Goal: Task Accomplishment & Management: Use online tool/utility

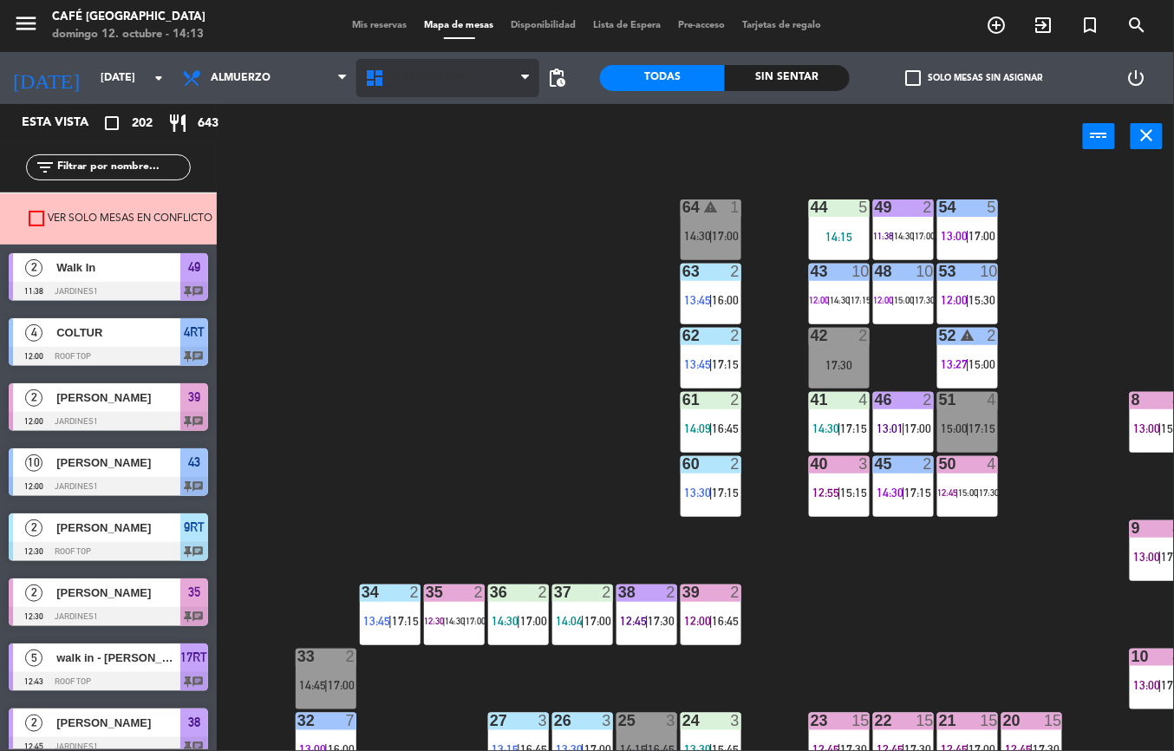
click at [438, 77] on span "Restaurante" at bounding box center [427, 78] width 77 height 12
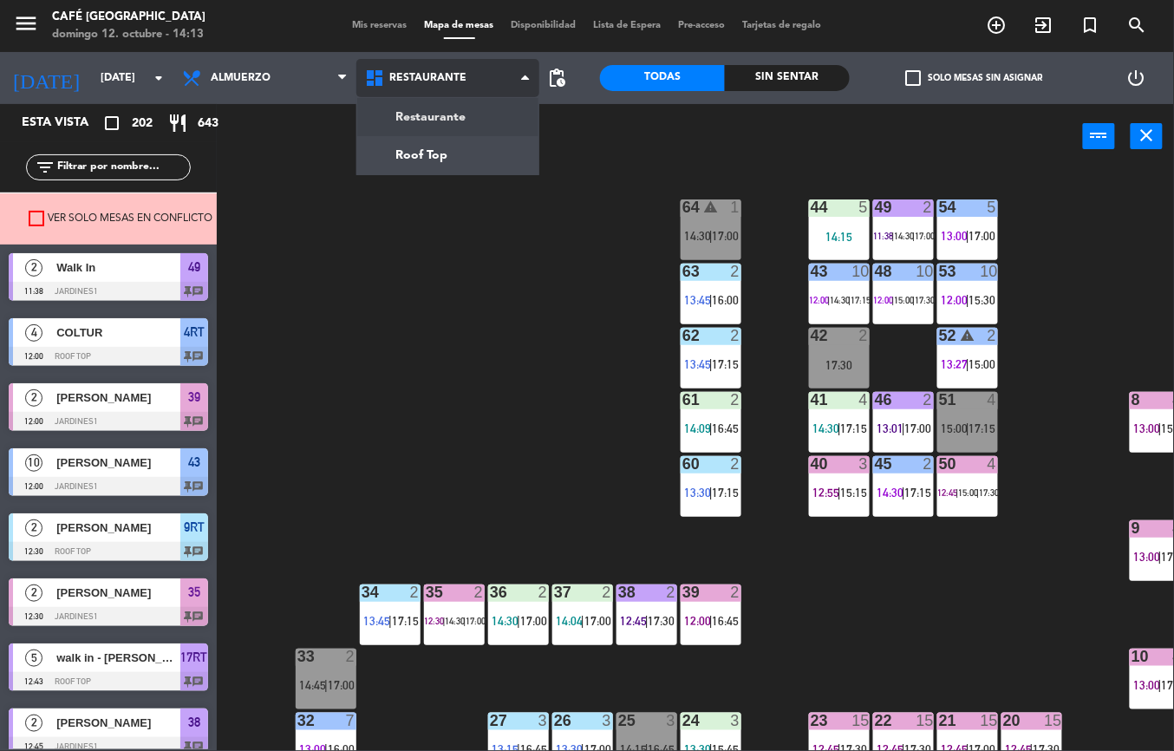
click at [445, 156] on ng-component "menu Café [GEOGRAPHIC_DATA][PERSON_NAME] 12. octubre - 14:13 Mis reservas Mapa …" at bounding box center [587, 375] width 1174 height 751
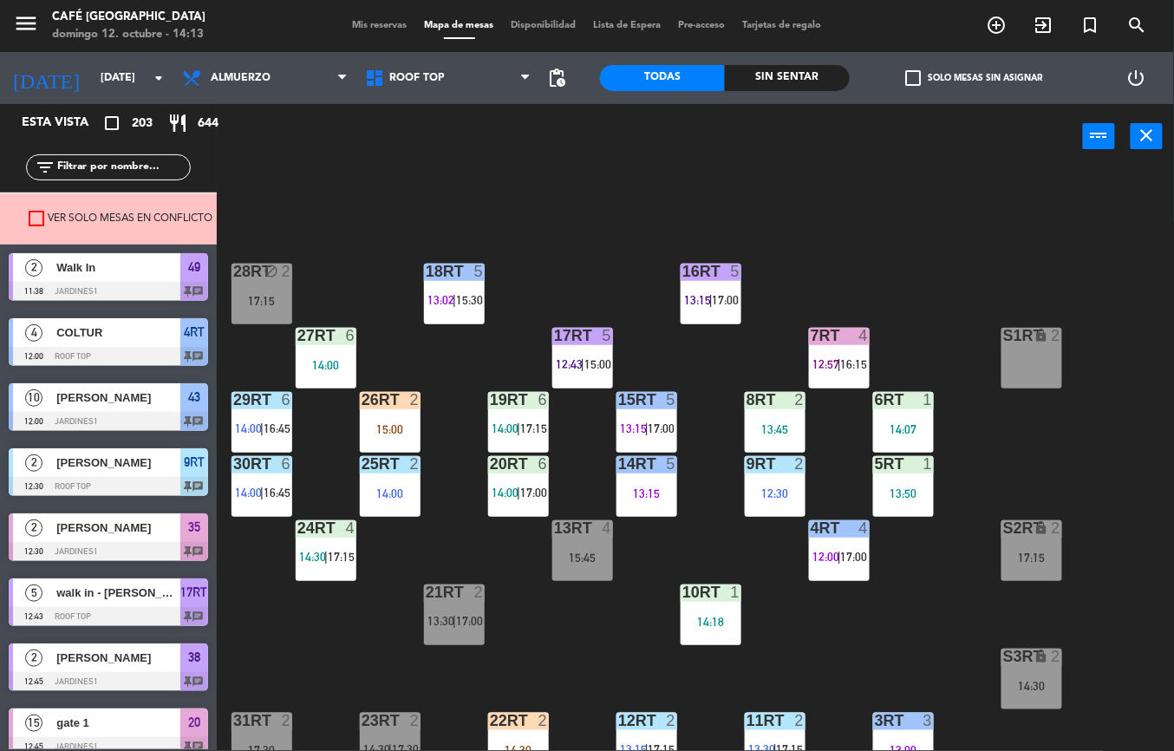
click at [830, 357] on span "12:57" at bounding box center [826, 364] width 27 height 14
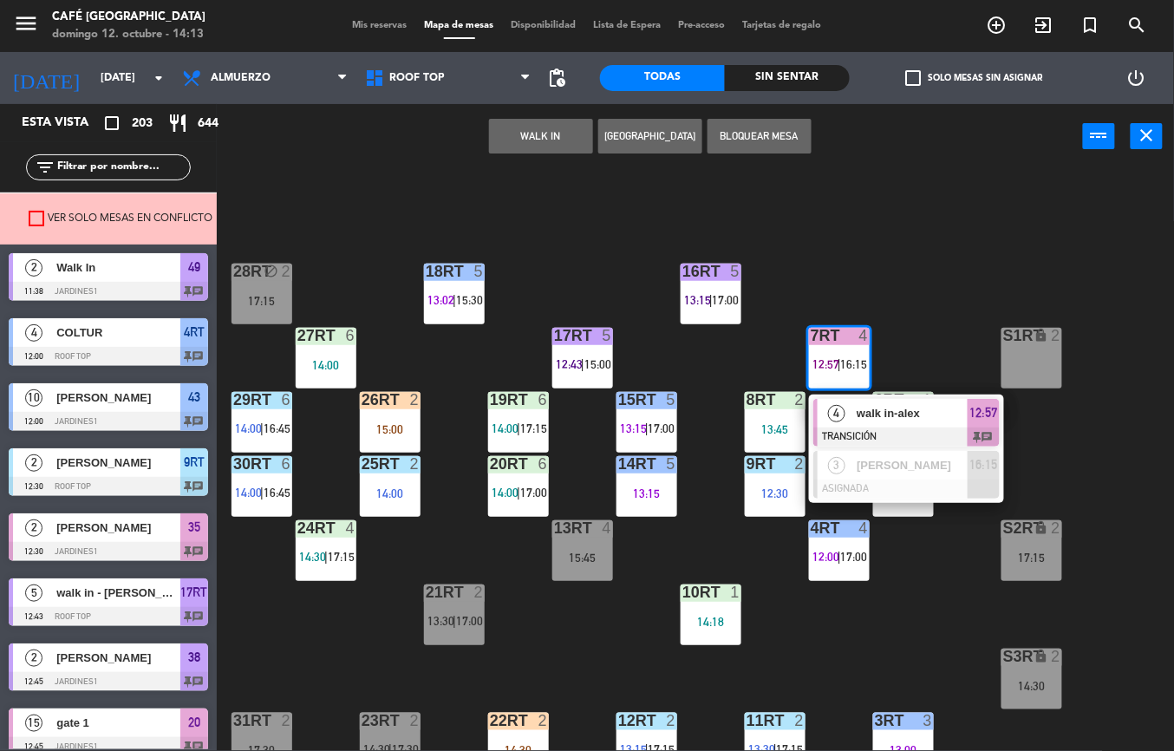
click at [871, 409] on span "walk in-alex" at bounding box center [912, 413] width 111 height 18
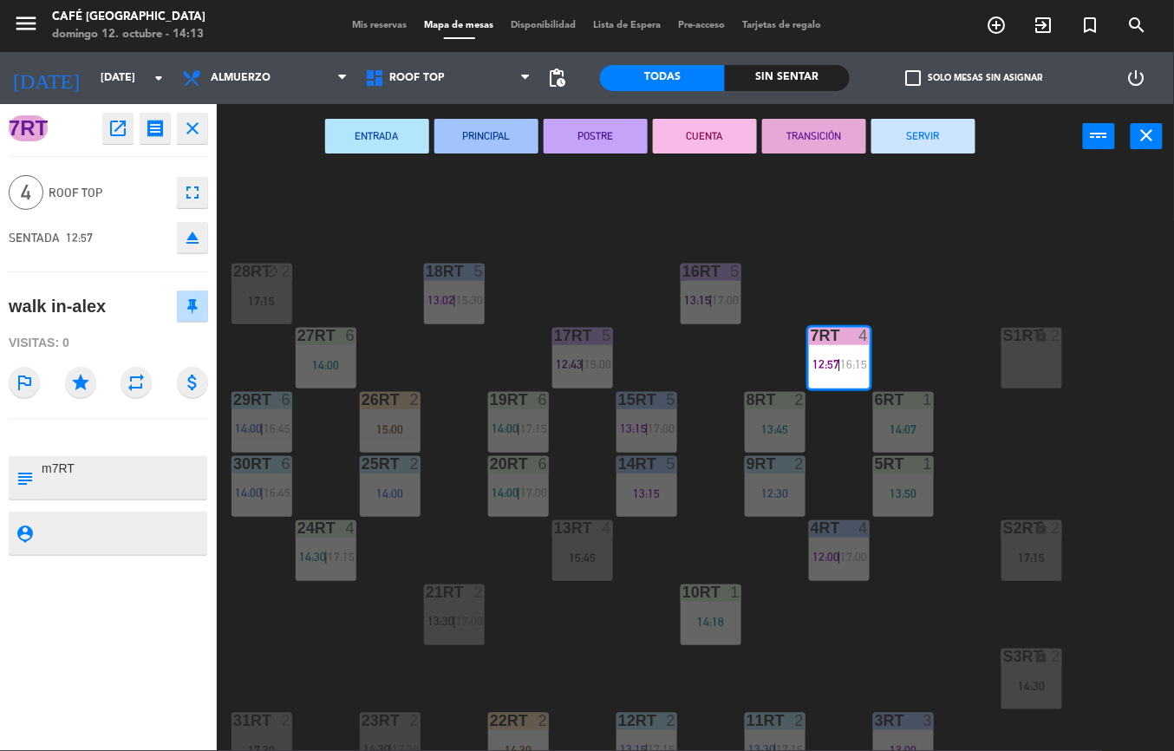
click at [930, 140] on button "SERVIR" at bounding box center [924, 136] width 104 height 35
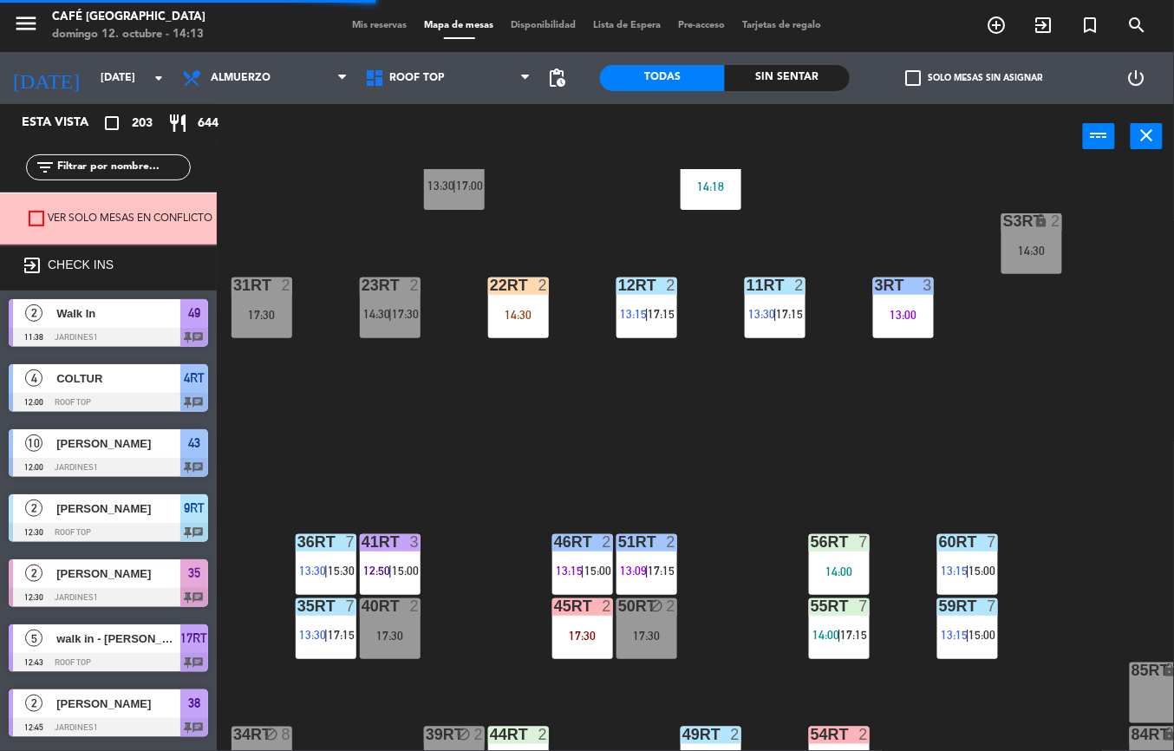
scroll to position [432, 0]
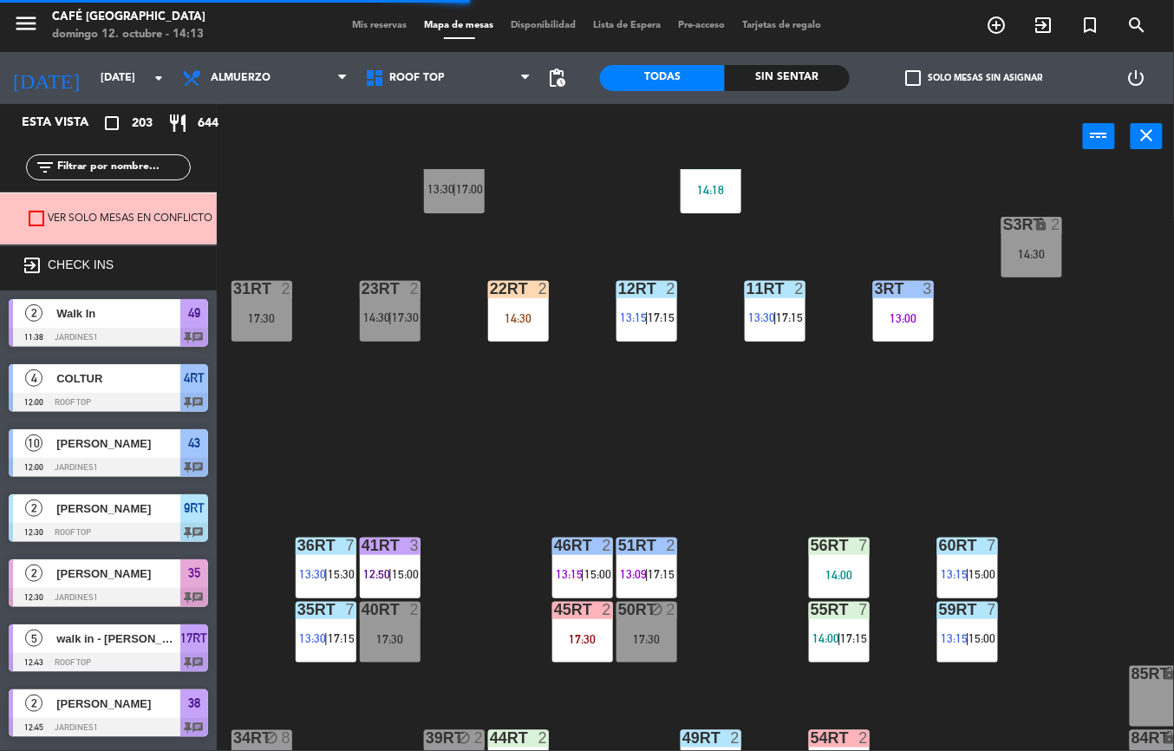
click at [668, 330] on div "12RT 2 13:15 | 17:15" at bounding box center [647, 311] width 61 height 61
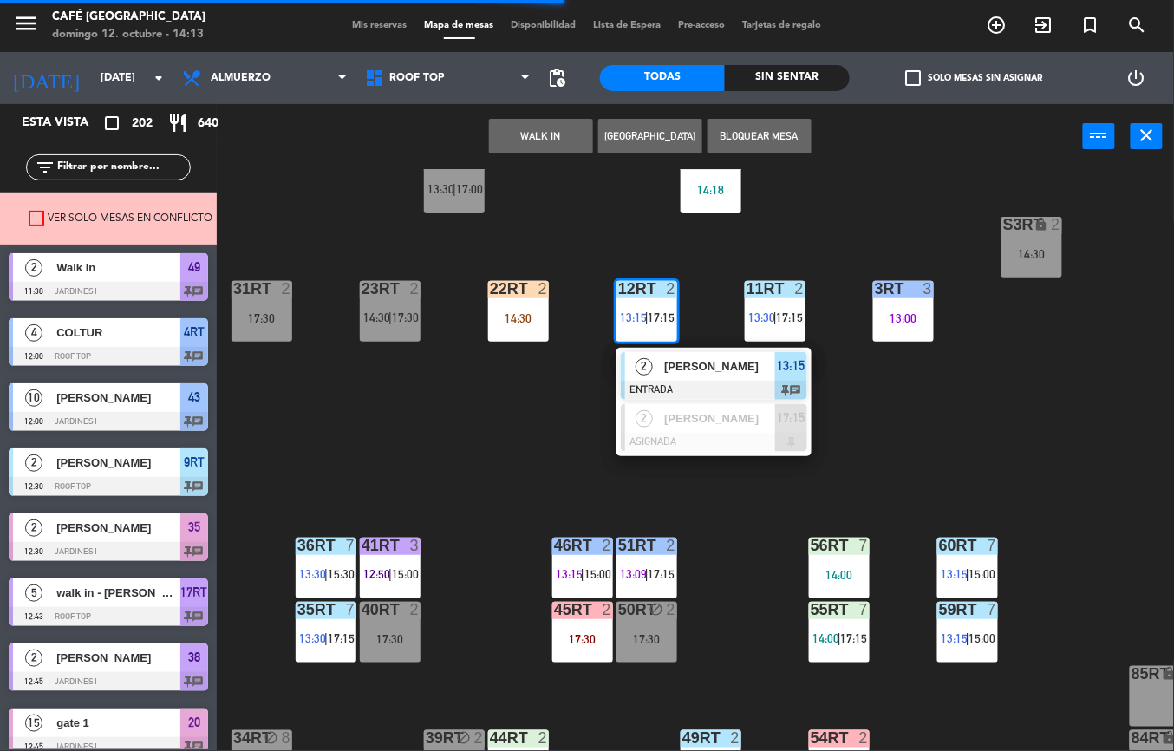
click at [705, 381] on div at bounding box center [714, 390] width 186 height 19
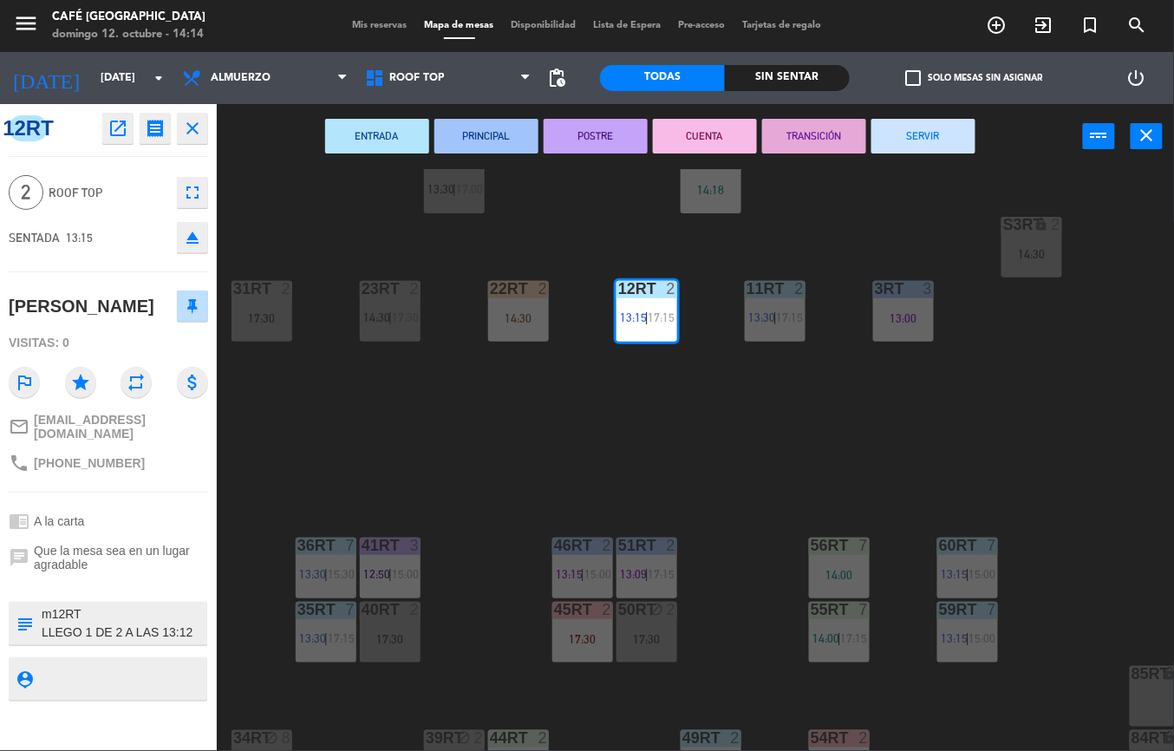
click at [817, 136] on button "TRANSICIÓN" at bounding box center [814, 136] width 104 height 35
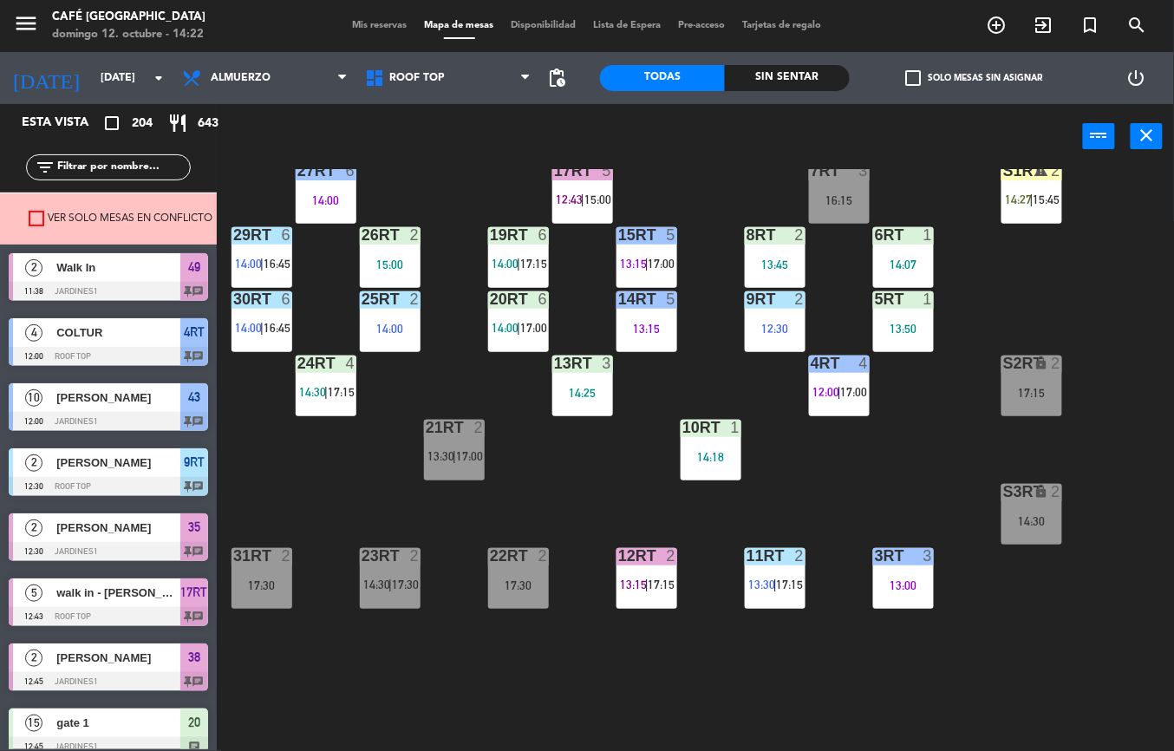
scroll to position [164, 0]
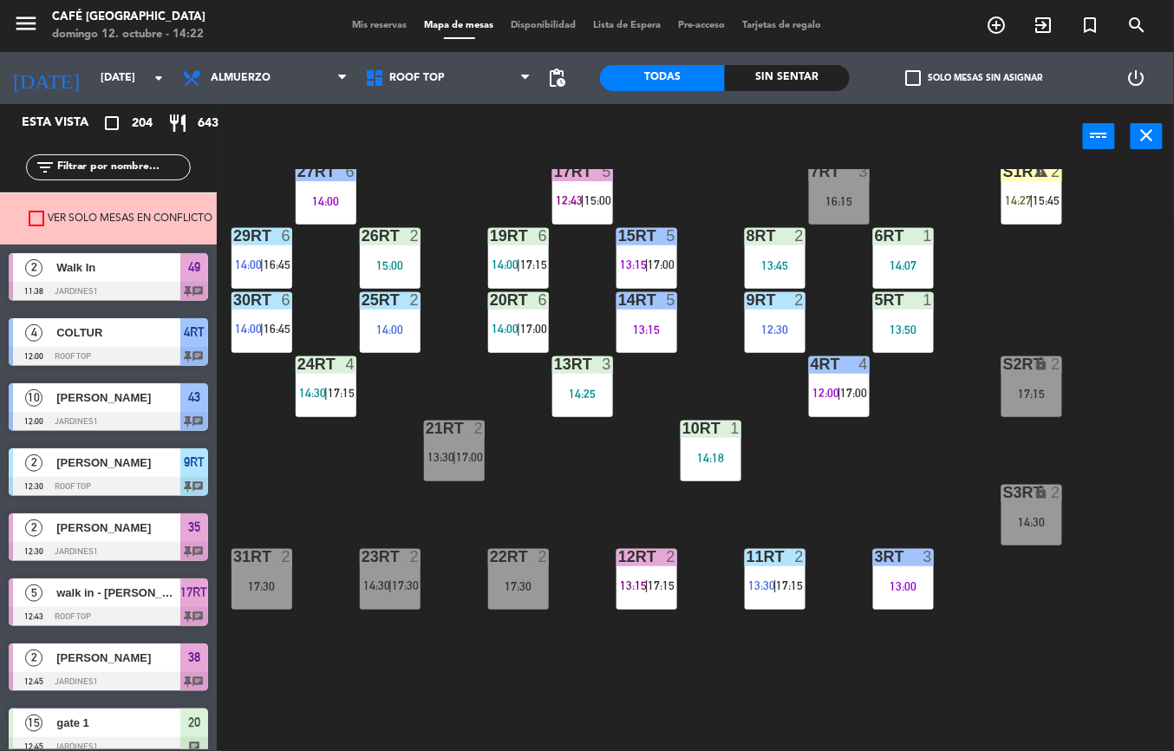
click at [836, 392] on span "12:00" at bounding box center [826, 393] width 27 height 14
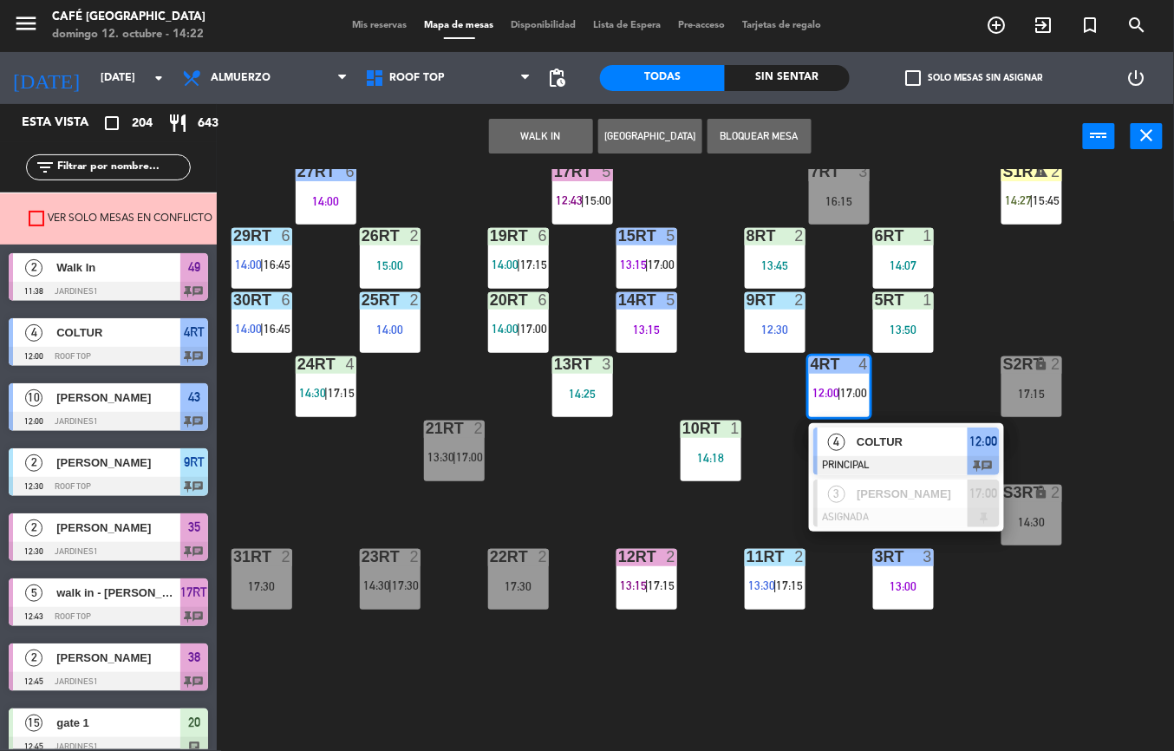
click at [853, 453] on div "4" at bounding box center [836, 442] width 37 height 29
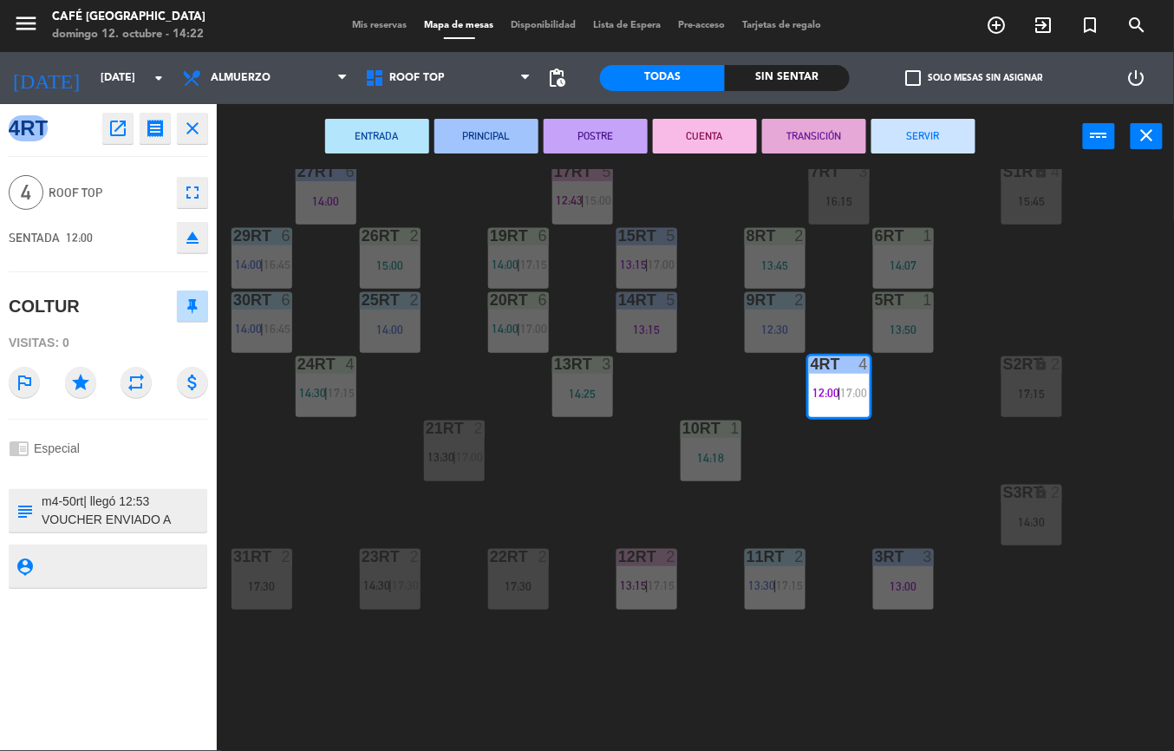
click at [803, 137] on button "TRANSICIÓN" at bounding box center [814, 136] width 104 height 35
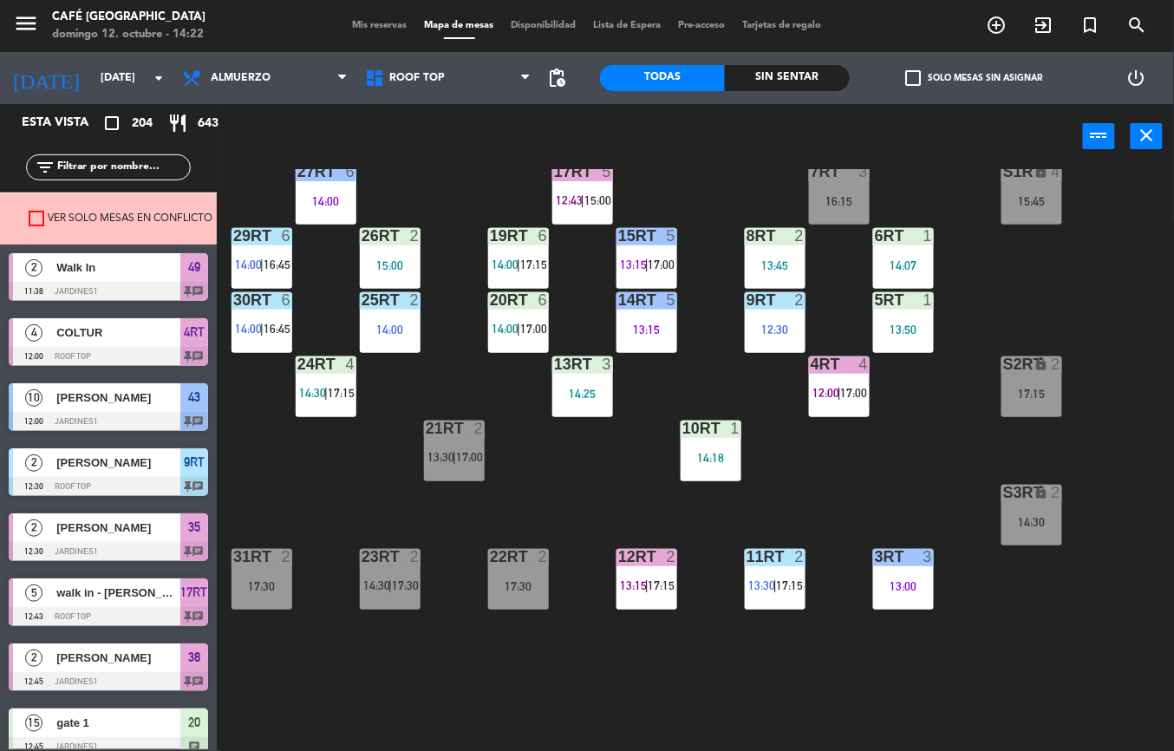
scroll to position [0, 0]
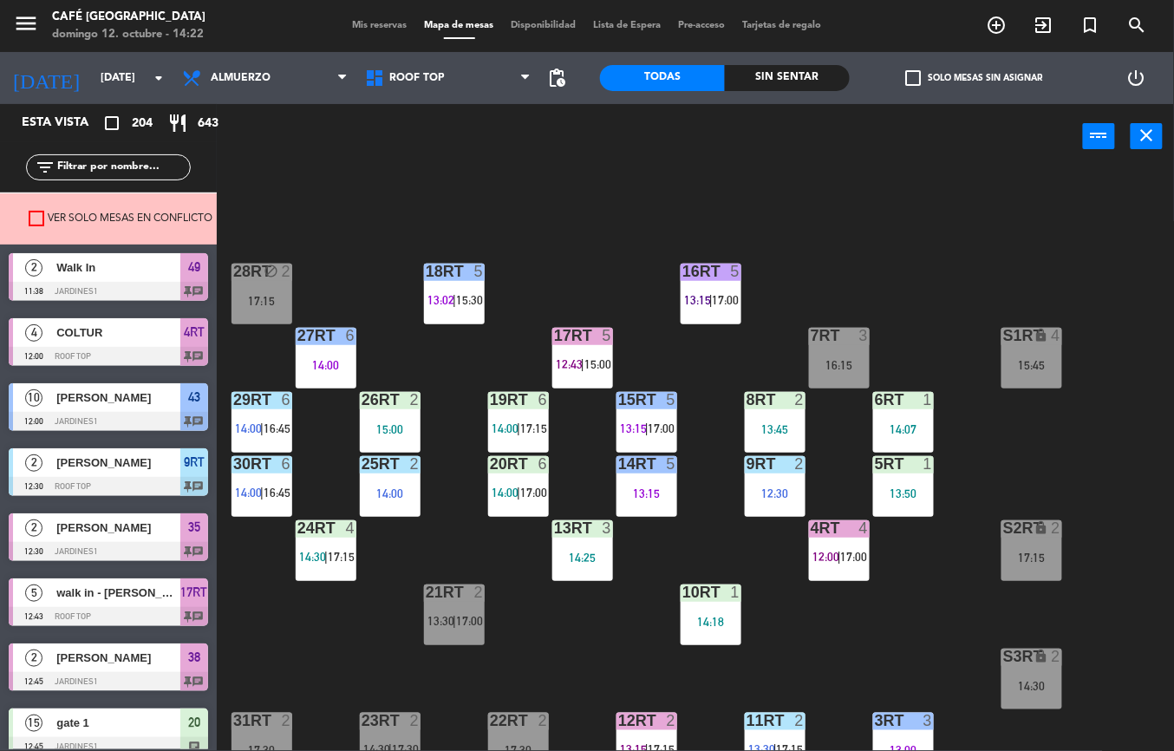
click at [584, 340] on div at bounding box center [582, 336] width 29 height 16
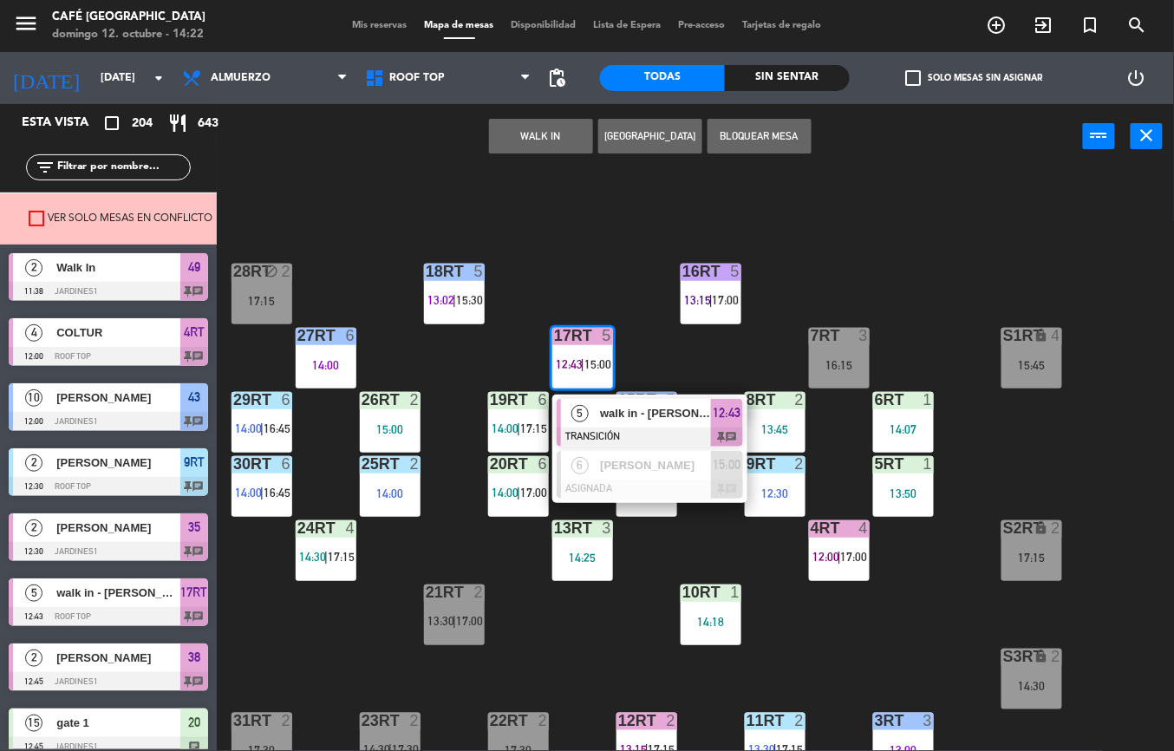
click at [611, 428] on div at bounding box center [650, 437] width 186 height 19
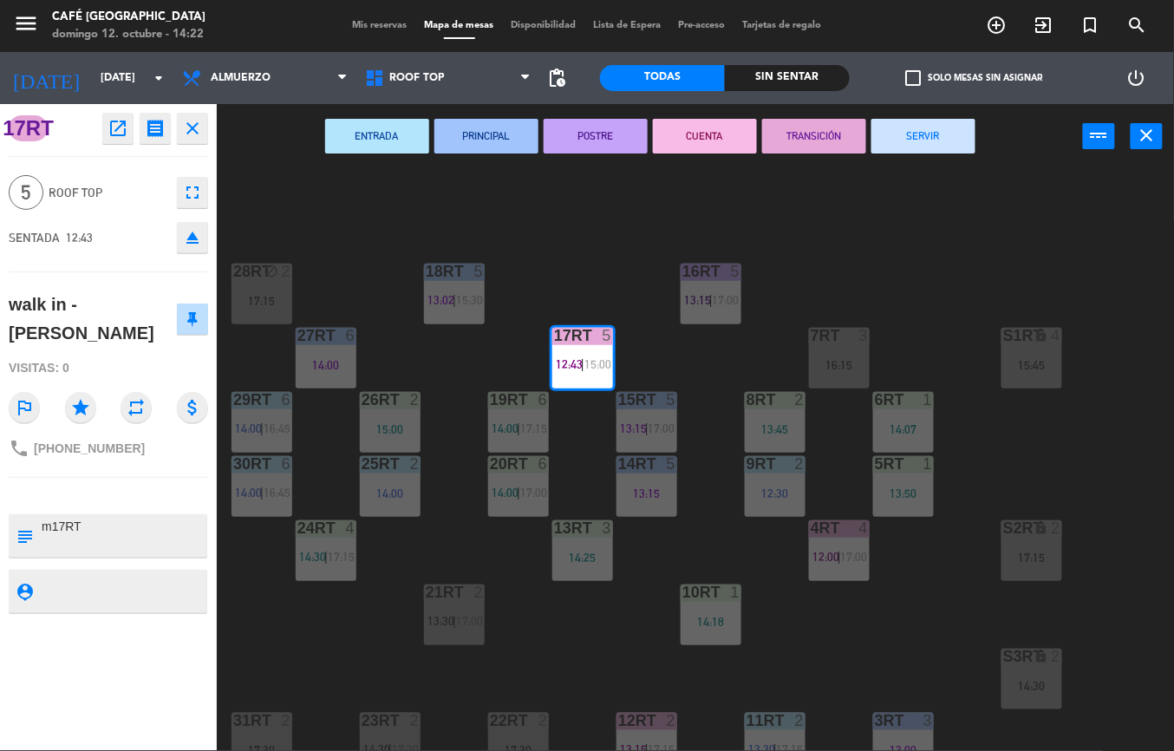
click at [935, 140] on button "SERVIR" at bounding box center [924, 136] width 104 height 35
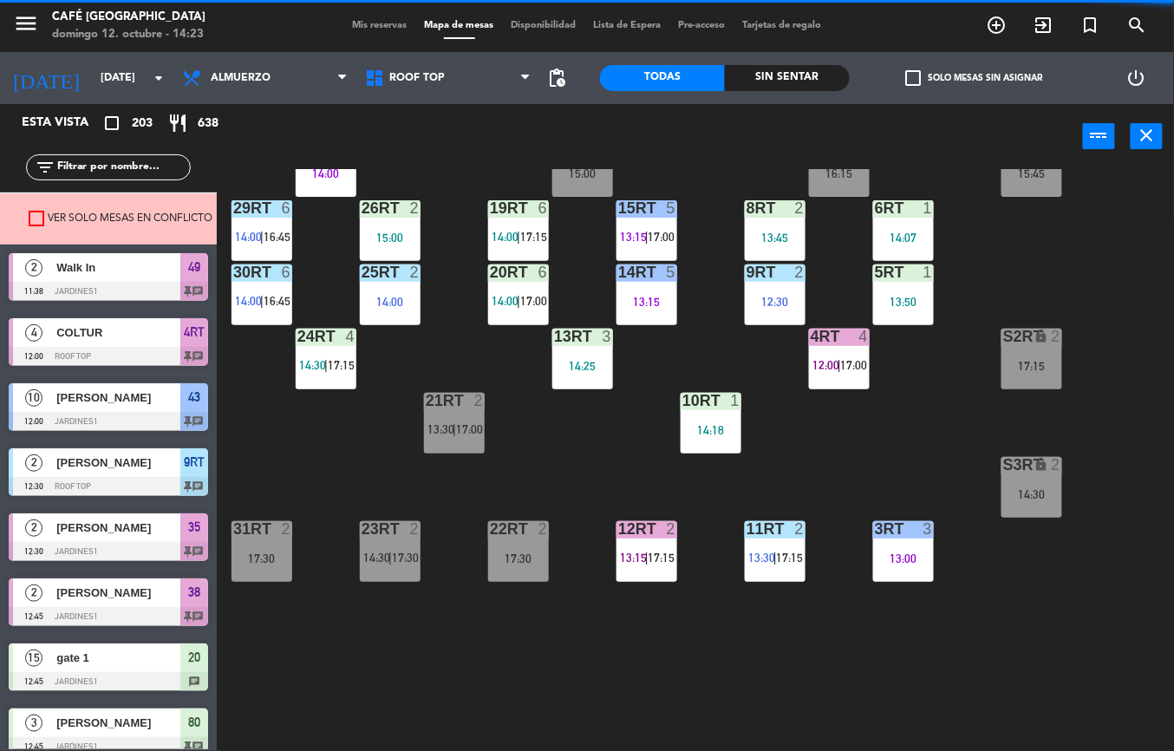
scroll to position [733, 0]
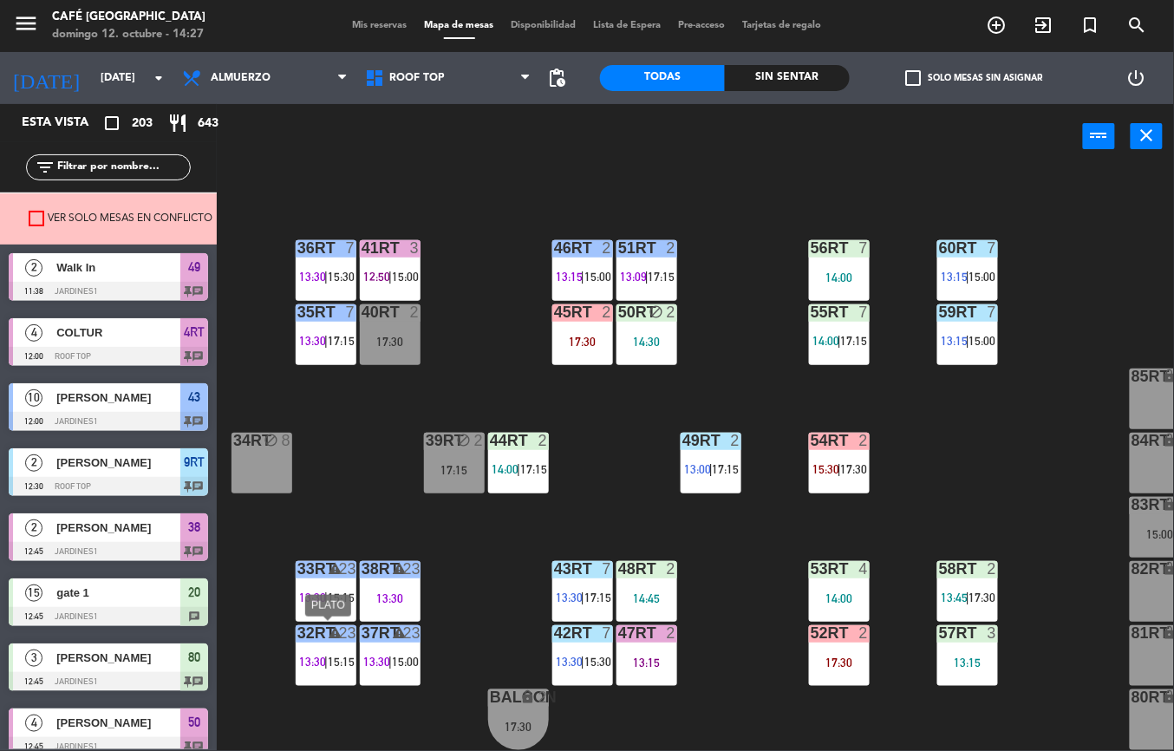
click at [646, 577] on div "48RT 2 14:45" at bounding box center [647, 591] width 61 height 61
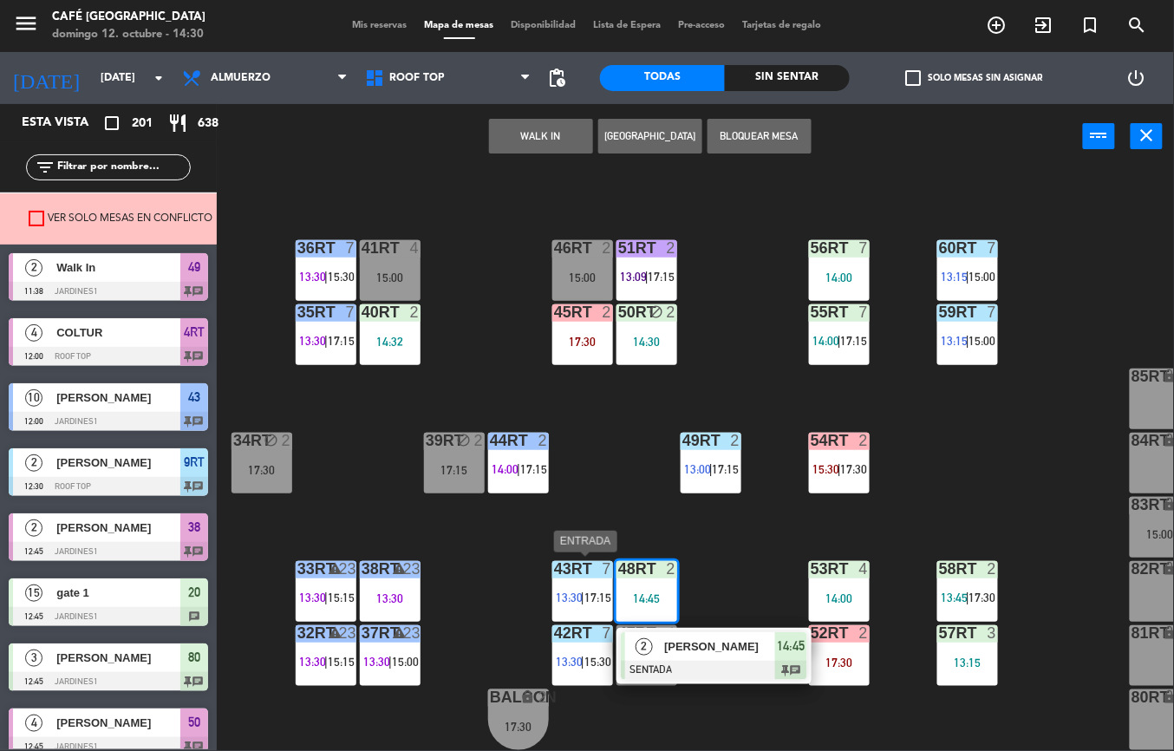
click at [690, 650] on span "[PERSON_NAME]" at bounding box center [719, 646] width 111 height 18
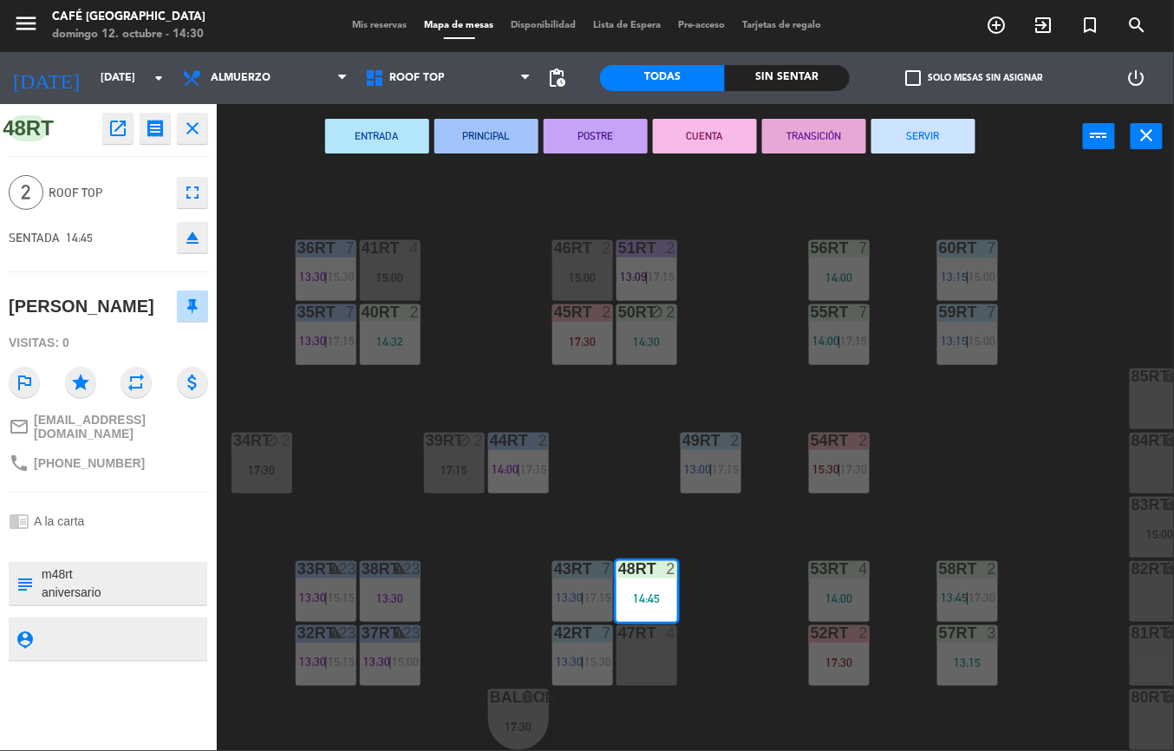
click at [735, 645] on div "18RT 5 13:02 | 15:30 16RT 5 13:15 | 17:00 28RT block 2 14:33 80RR lock 2 14:30 …" at bounding box center [701, 460] width 945 height 582
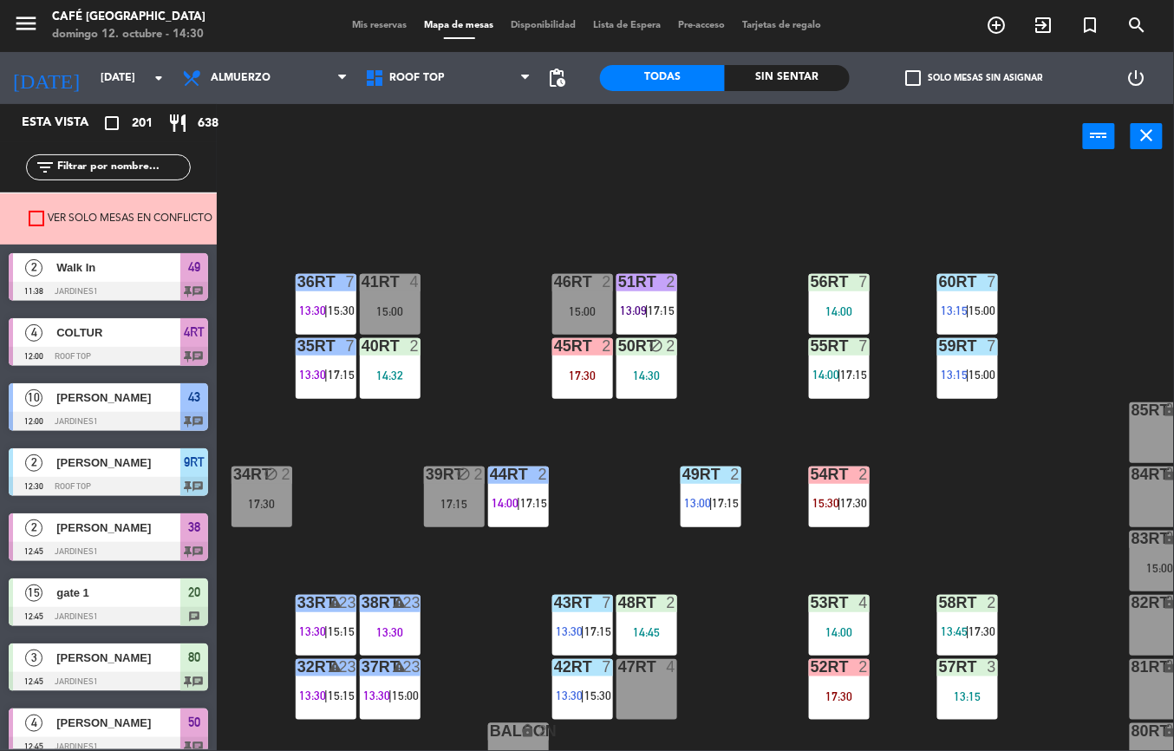
scroll to position [698, 0]
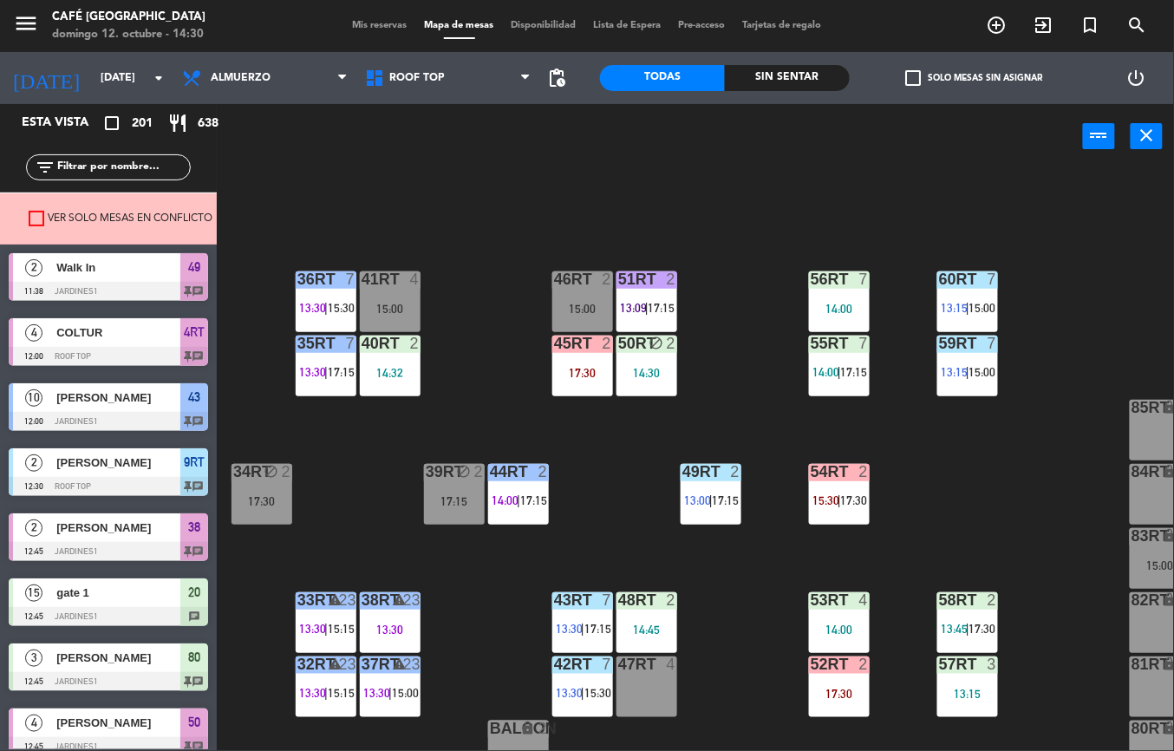
click at [989, 667] on div "3" at bounding box center [993, 664] width 10 height 16
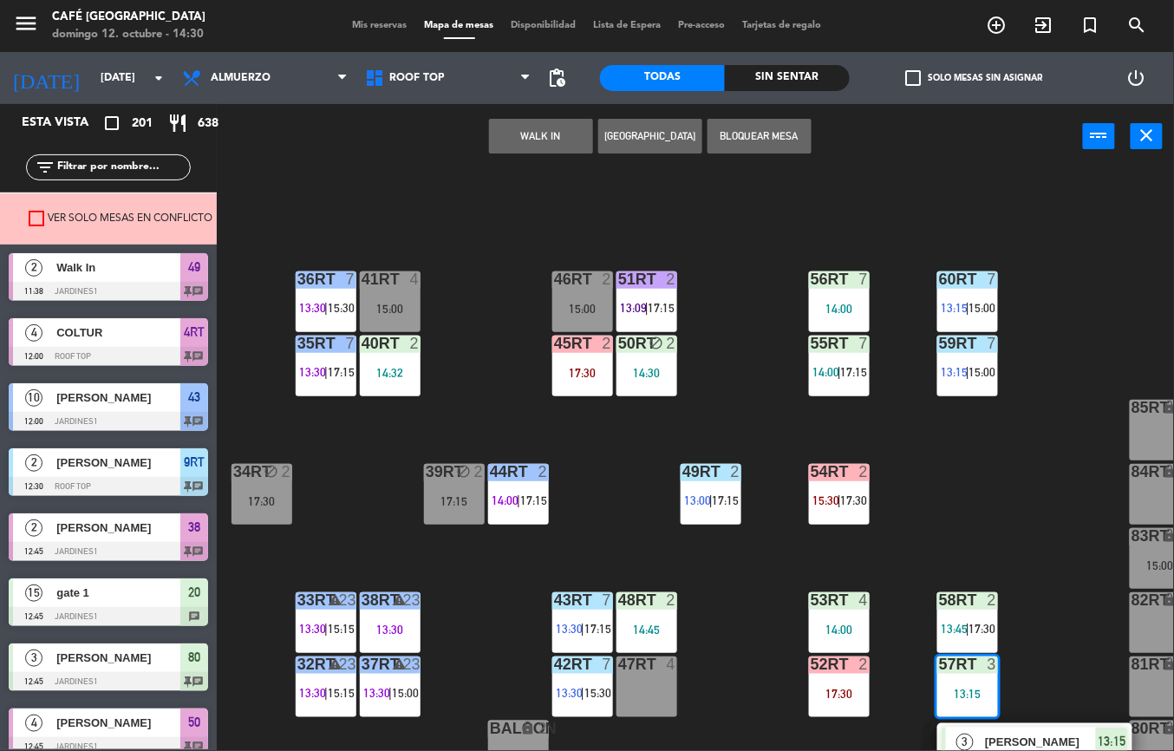
click at [964, 739] on span "3" at bounding box center [965, 742] width 17 height 17
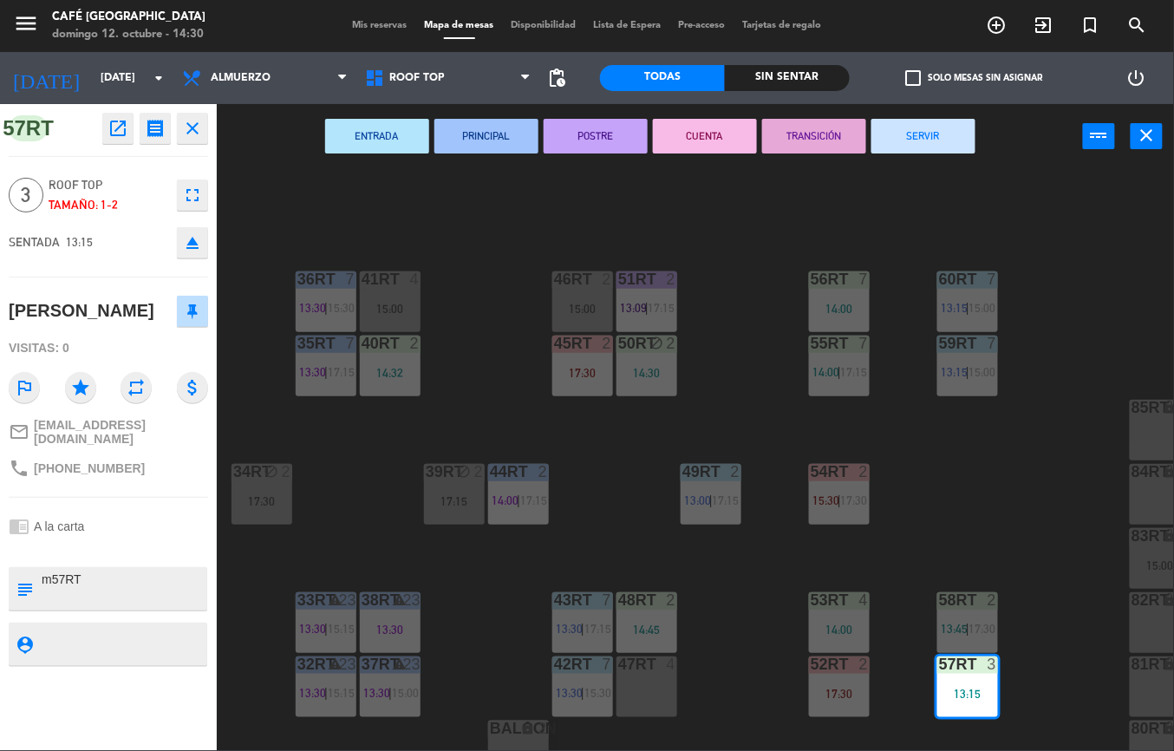
click at [801, 132] on button "TRANSICIÓN" at bounding box center [814, 136] width 104 height 35
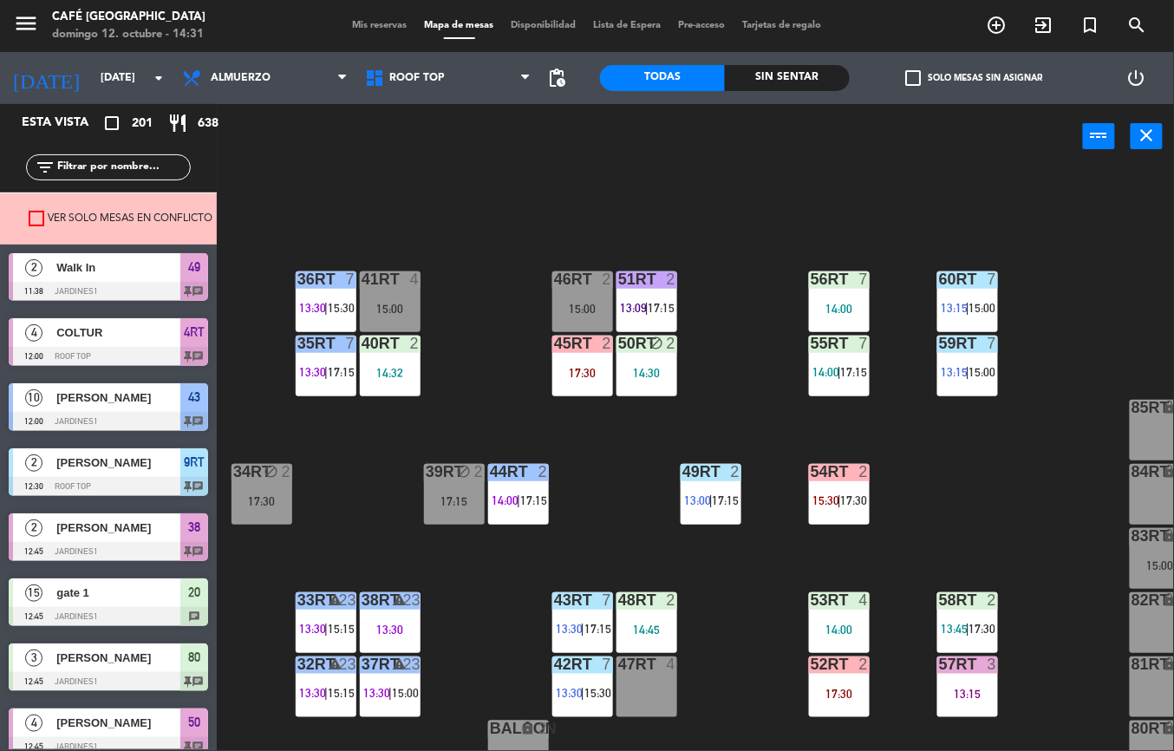
click at [976, 626] on span "17:30" at bounding box center [983, 629] width 27 height 14
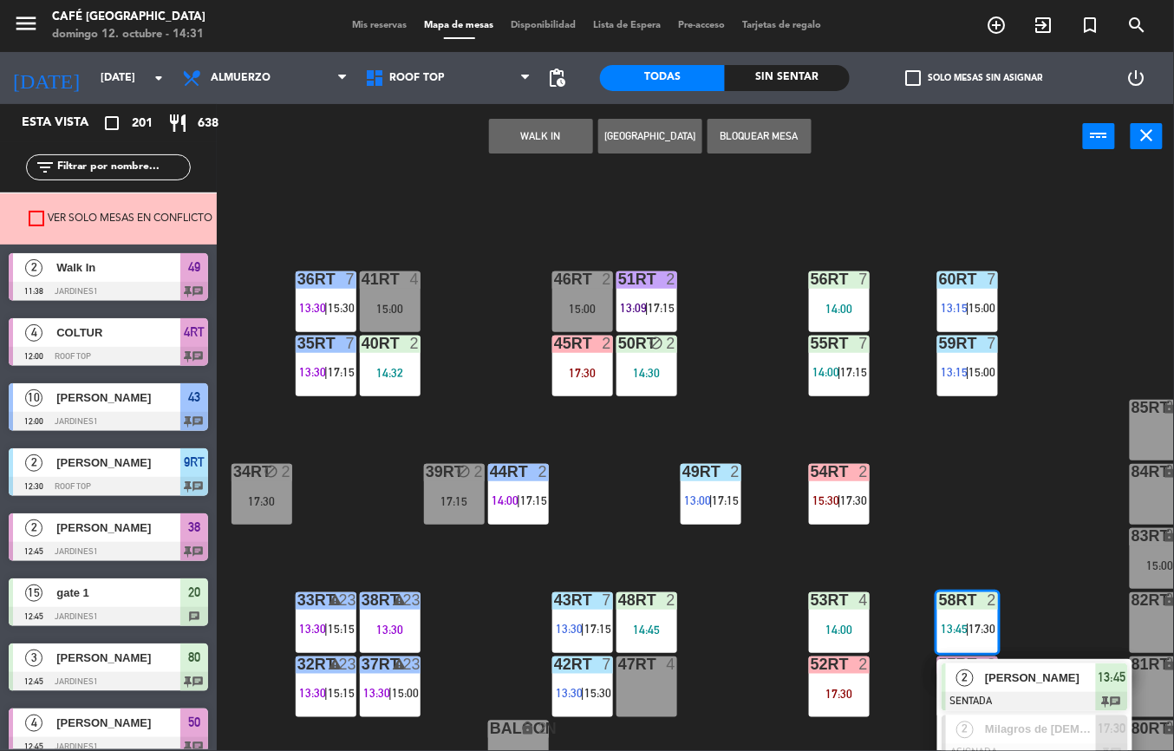
scroll to position [0, 0]
click at [1009, 680] on span "[PERSON_NAME]" at bounding box center [1040, 678] width 111 height 18
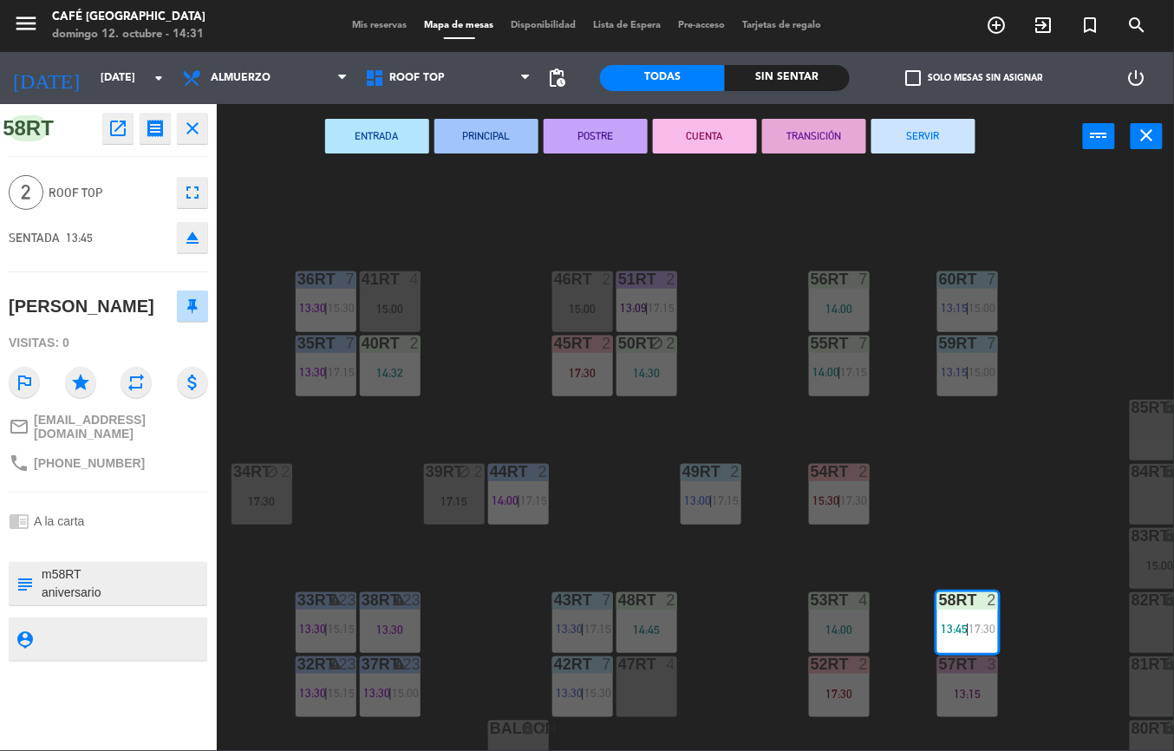
click at [496, 134] on button "PRINCIPAL" at bounding box center [486, 136] width 104 height 35
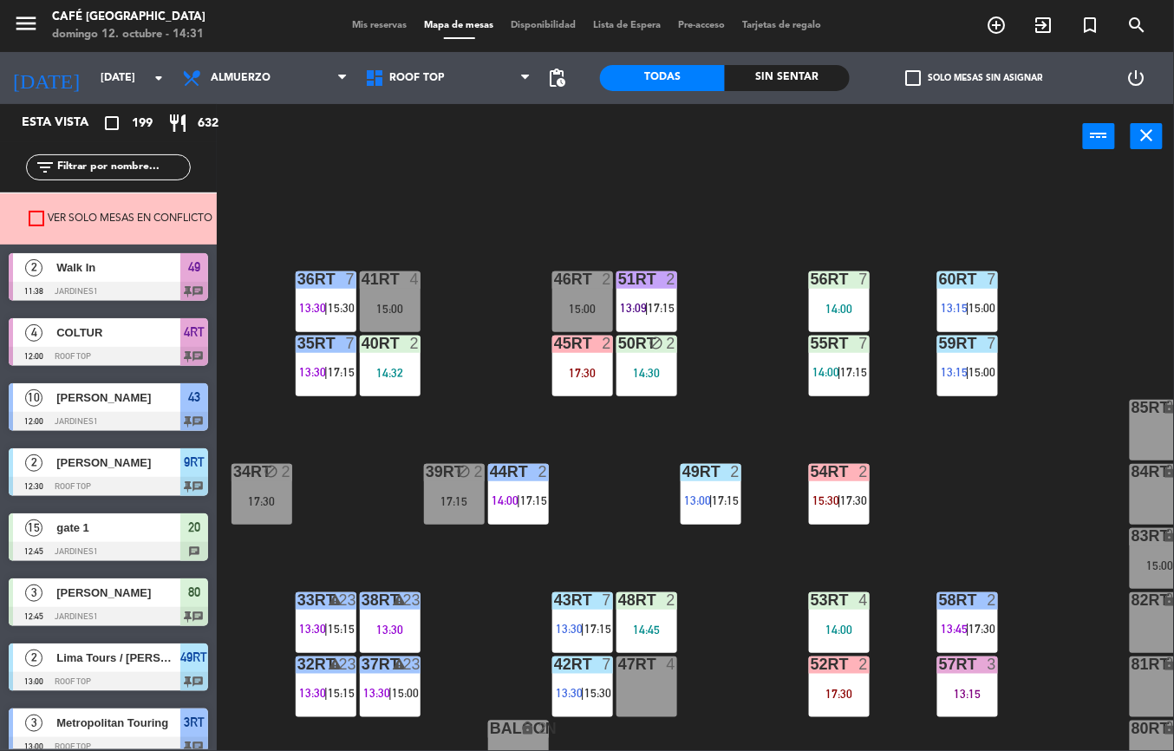
click at [851, 611] on div "53RT 4 14:00" at bounding box center [839, 622] width 61 height 61
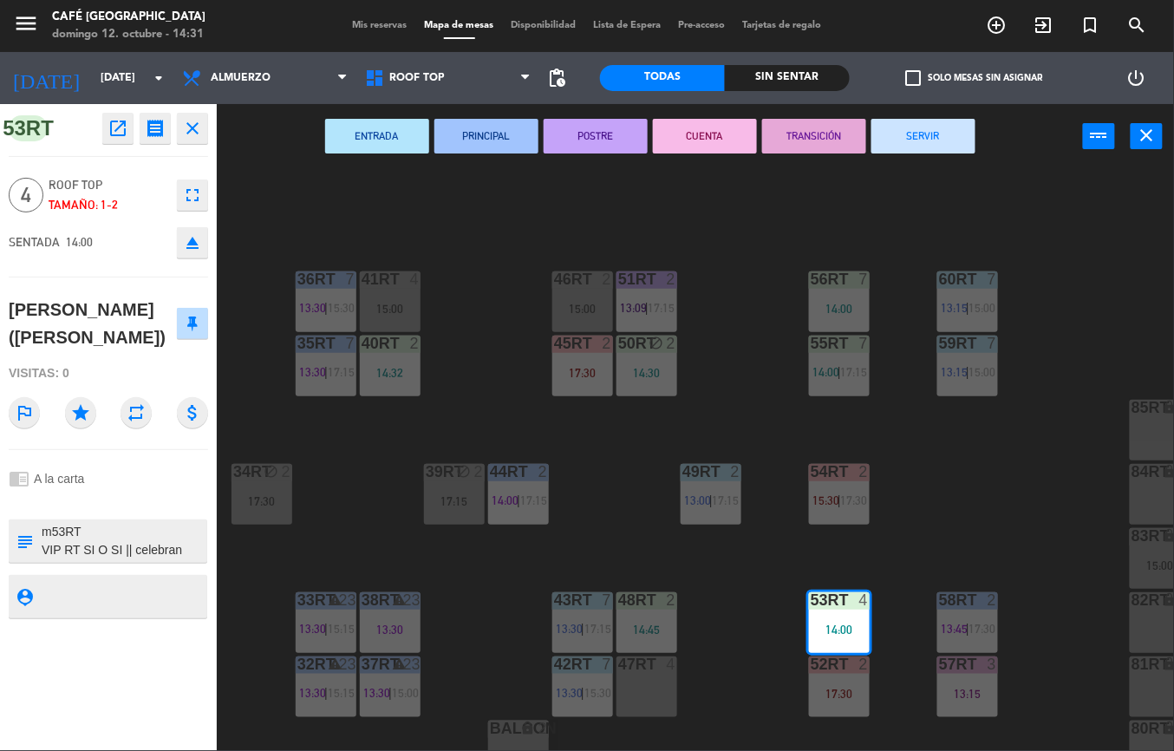
click at [454, 174] on div "18RT 5 13:02 | 15:30 16RT 5 13:15 | 17:00 28RT block 2 14:33 80RR lock 2 14:30 …" at bounding box center [701, 460] width 945 height 582
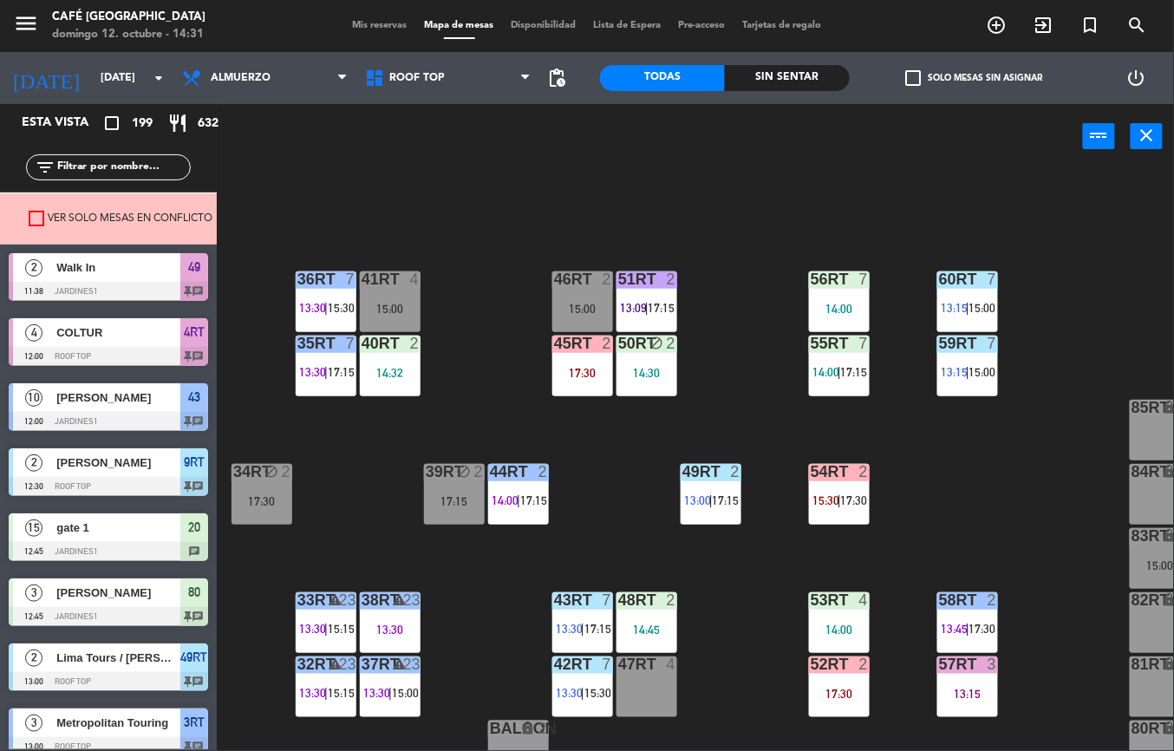
click at [673, 618] on div "48RT 2 14:45" at bounding box center [647, 622] width 61 height 61
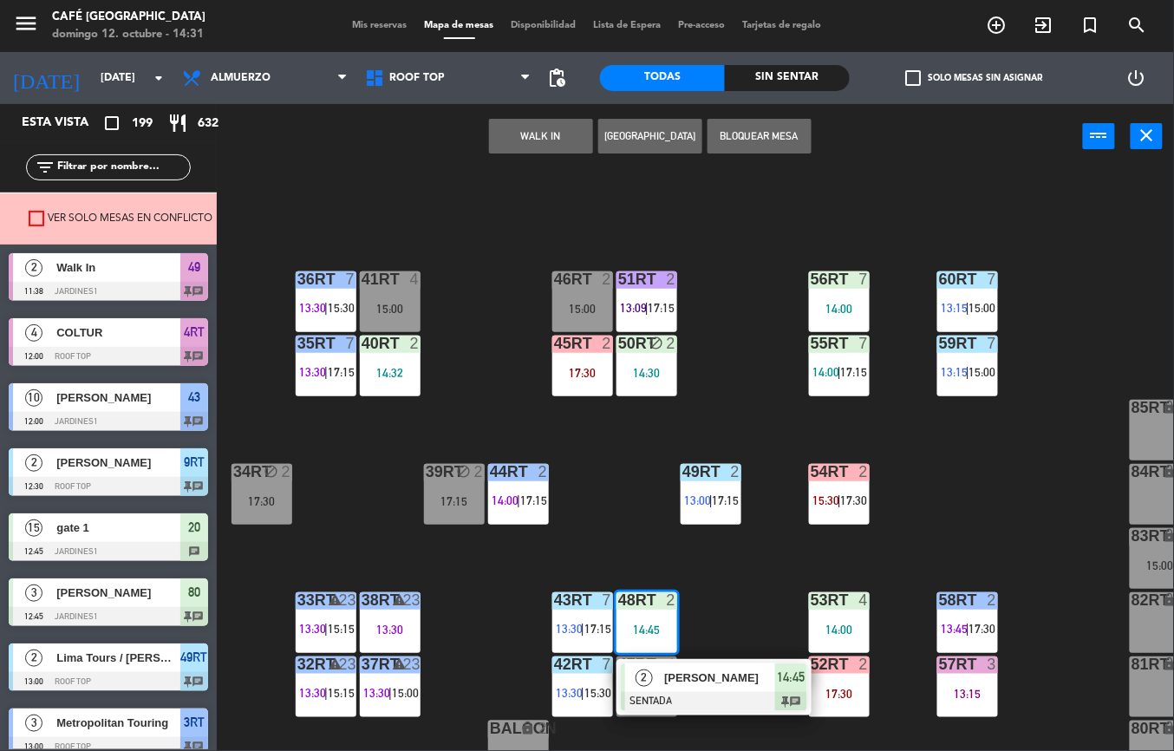
click at [812, 663] on div "2 [PERSON_NAME] SENTADA 14:45 chat" at bounding box center [714, 687] width 195 height 56
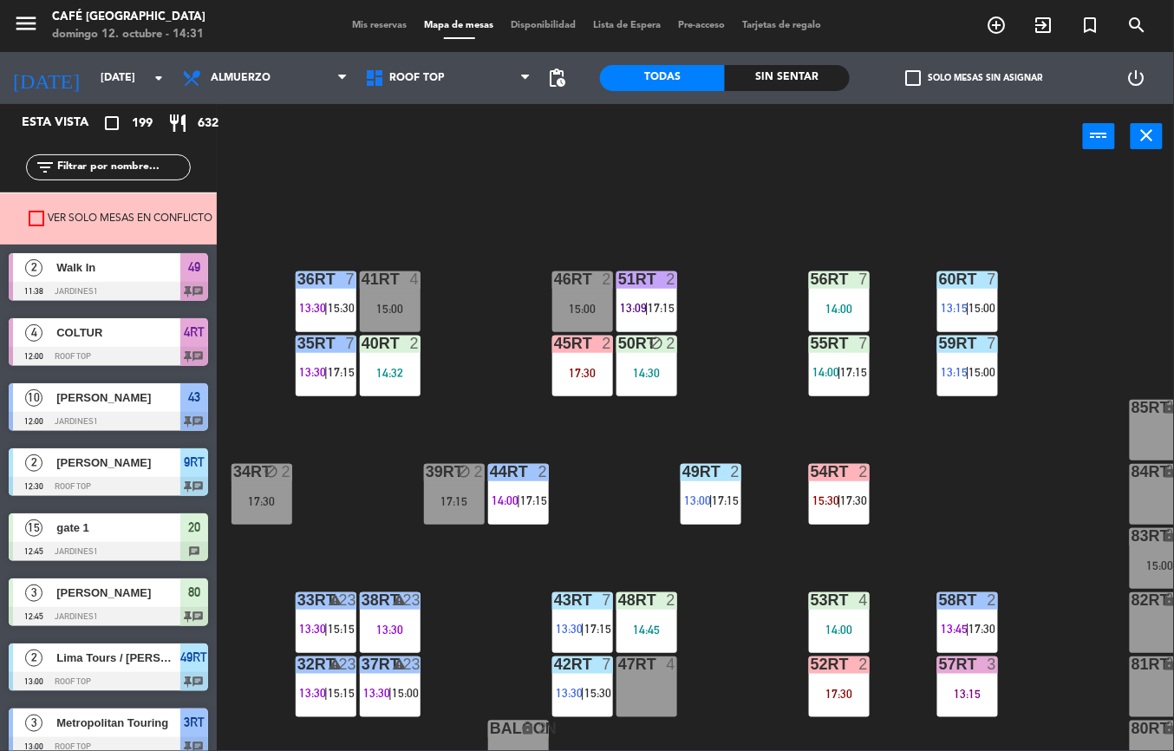
click at [765, 347] on div "18RT 5 13:02 | 15:30 16RT 5 13:15 | 17:00 28RT block 2 14:33 80RR lock 2 14:30 …" at bounding box center [701, 460] width 945 height 582
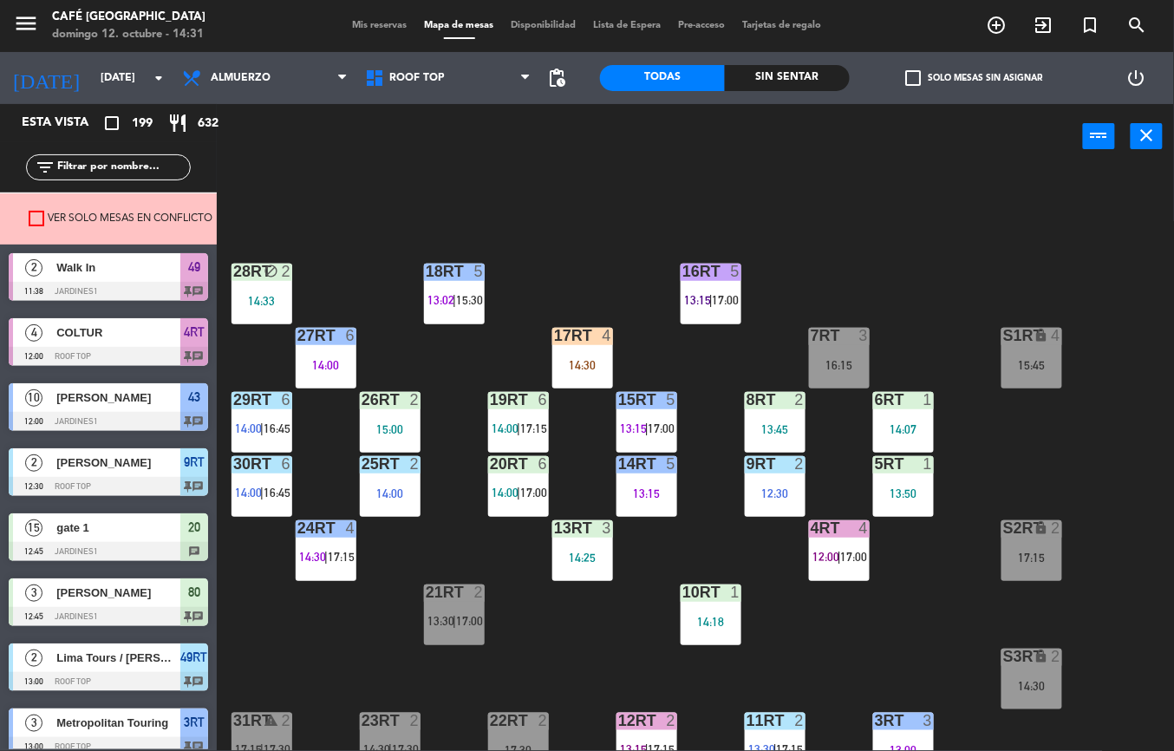
click at [838, 548] on div "4RT 4 12:00 | 17:00" at bounding box center [839, 550] width 61 height 61
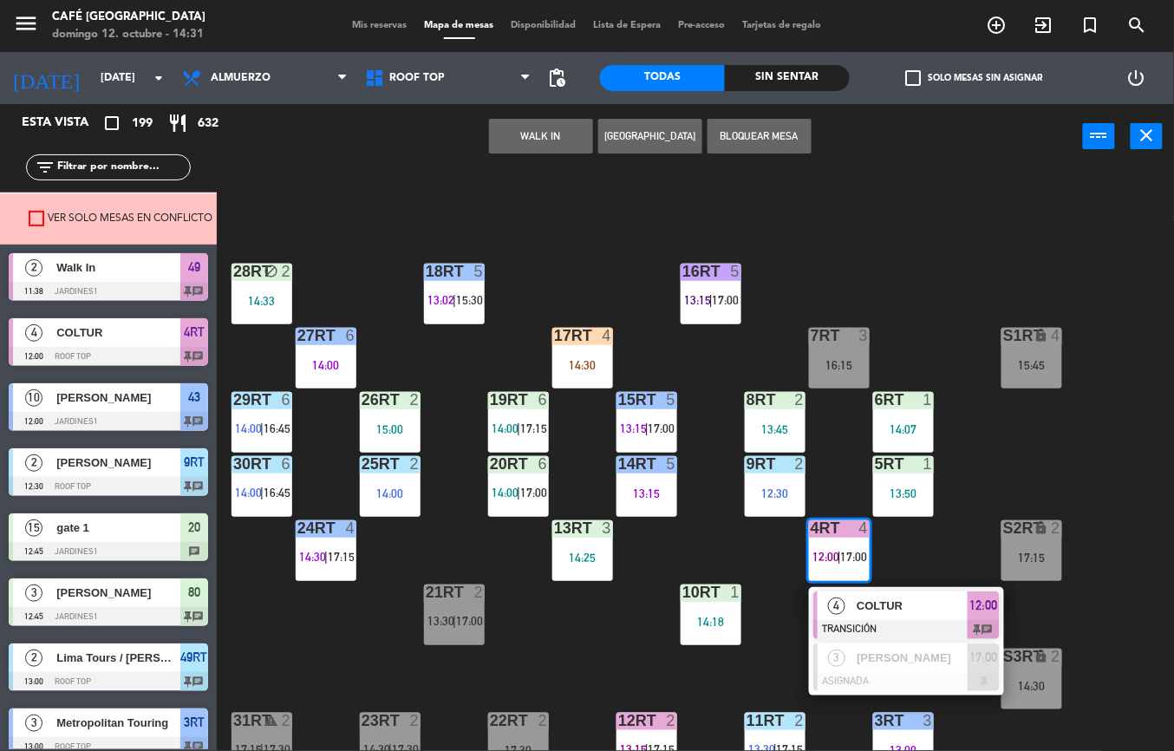
click at [898, 611] on span "COLTUR" at bounding box center [912, 606] width 111 height 18
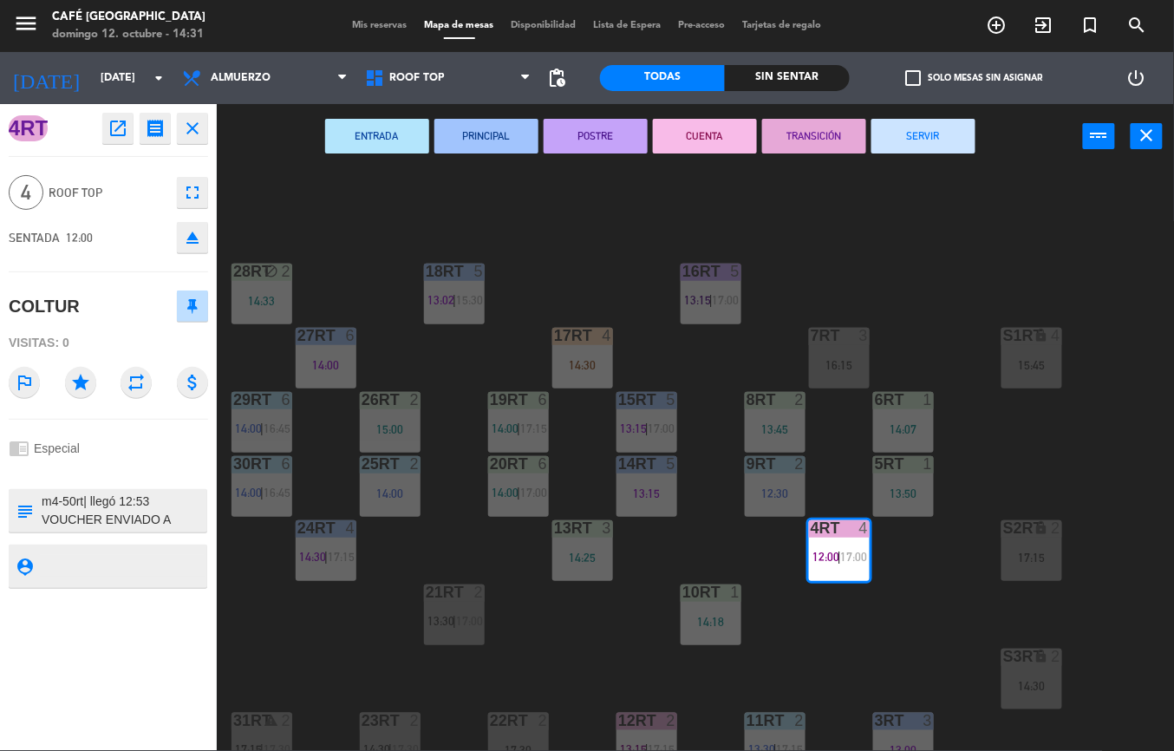
click at [928, 140] on button "SERVIR" at bounding box center [924, 136] width 104 height 35
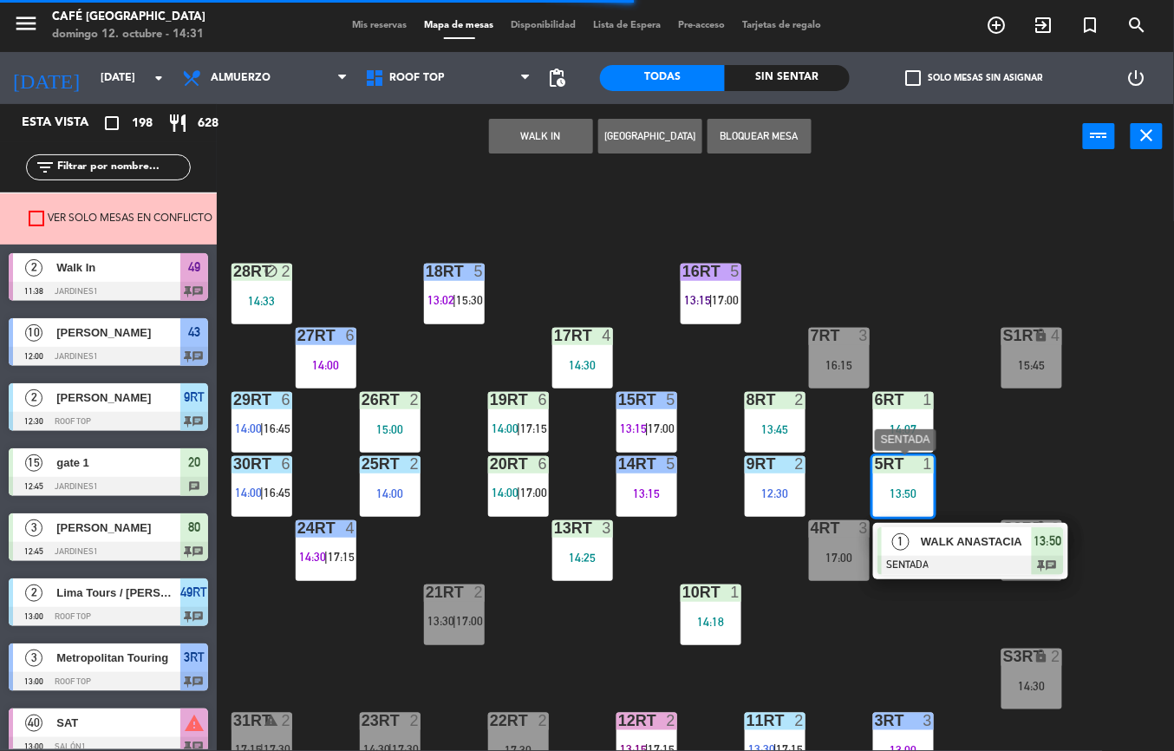
click at [941, 557] on div at bounding box center [971, 565] width 186 height 19
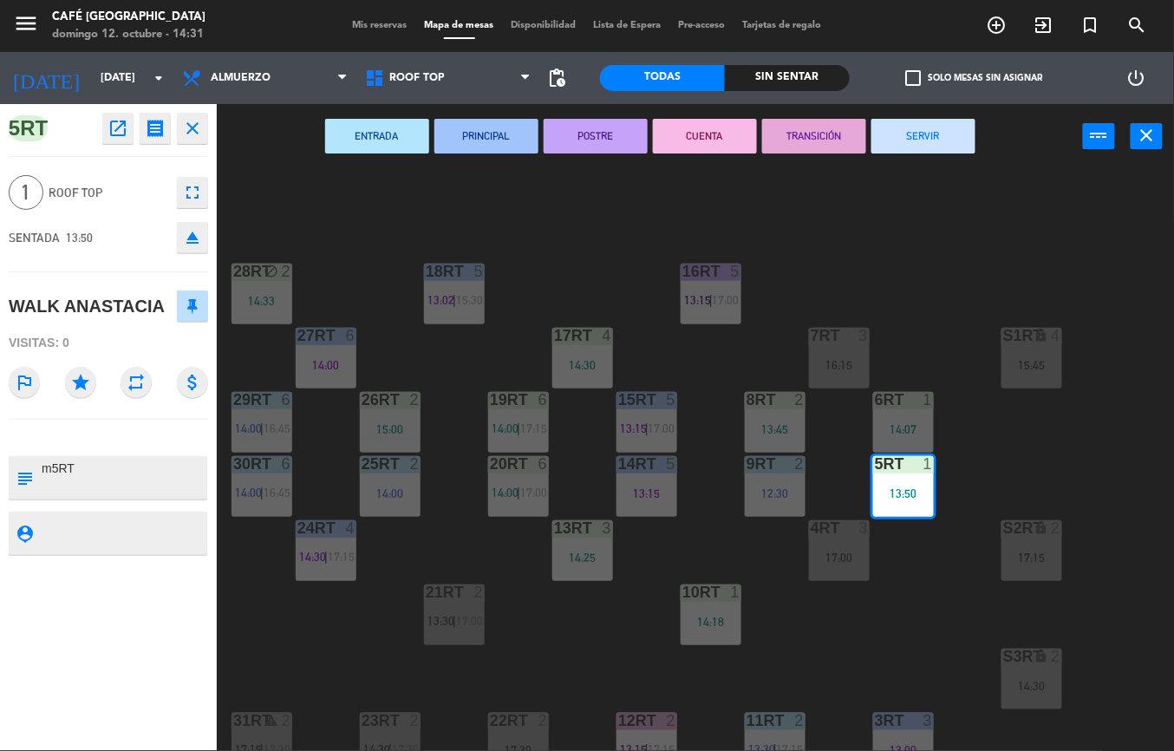
click at [486, 136] on button "PRINCIPAL" at bounding box center [486, 136] width 104 height 35
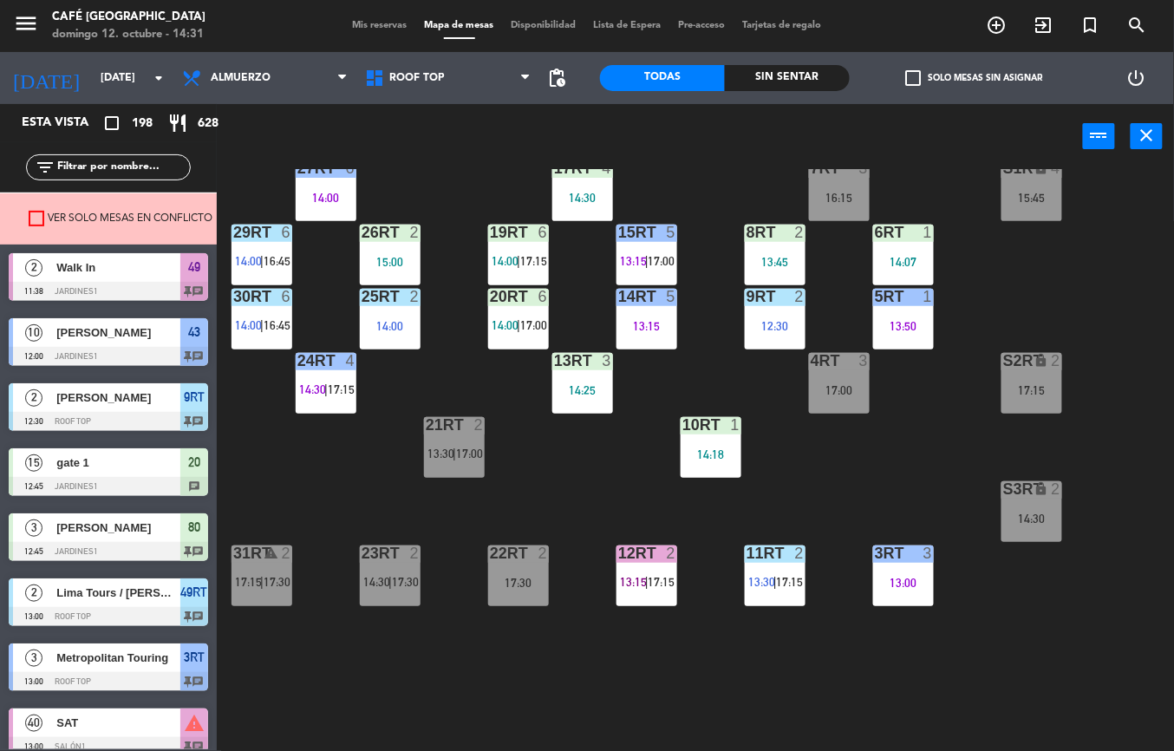
scroll to position [167, 0]
click at [774, 640] on div "18RT 5 13:02 | 15:30 16RT 5 13:15 | 17:00 28RT block 2 14:33 80RR lock 2 14:30 …" at bounding box center [701, 460] width 945 height 582
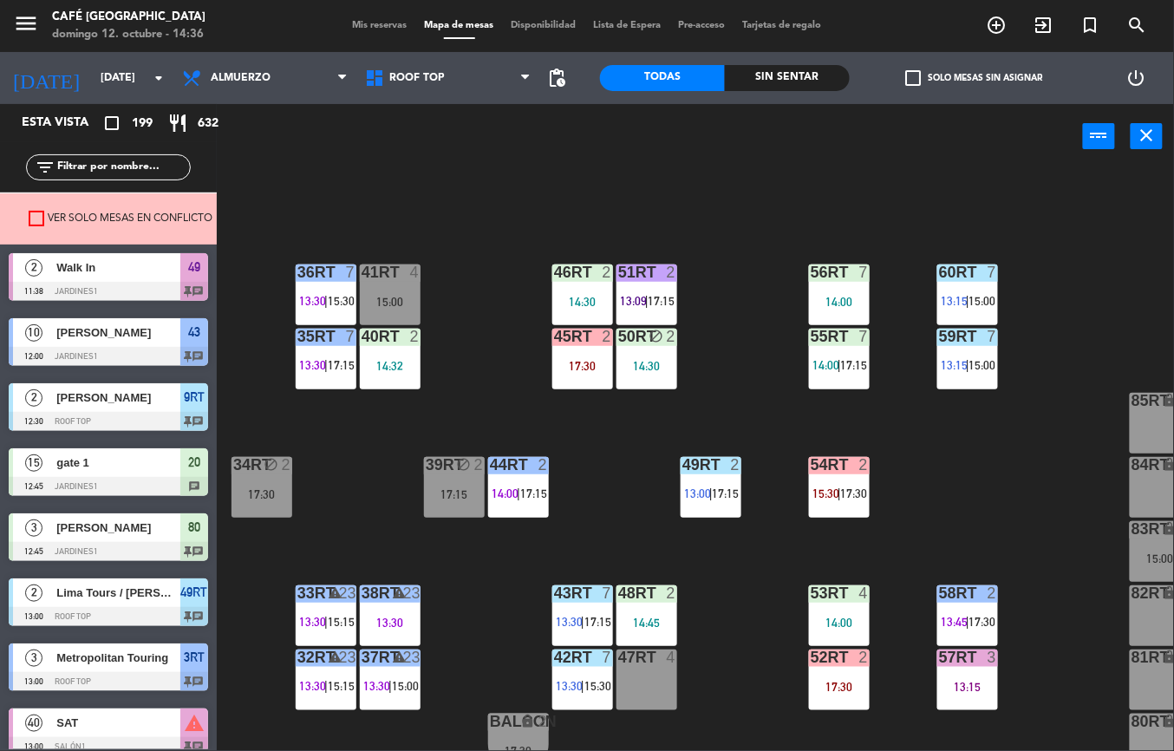
scroll to position [709, 0]
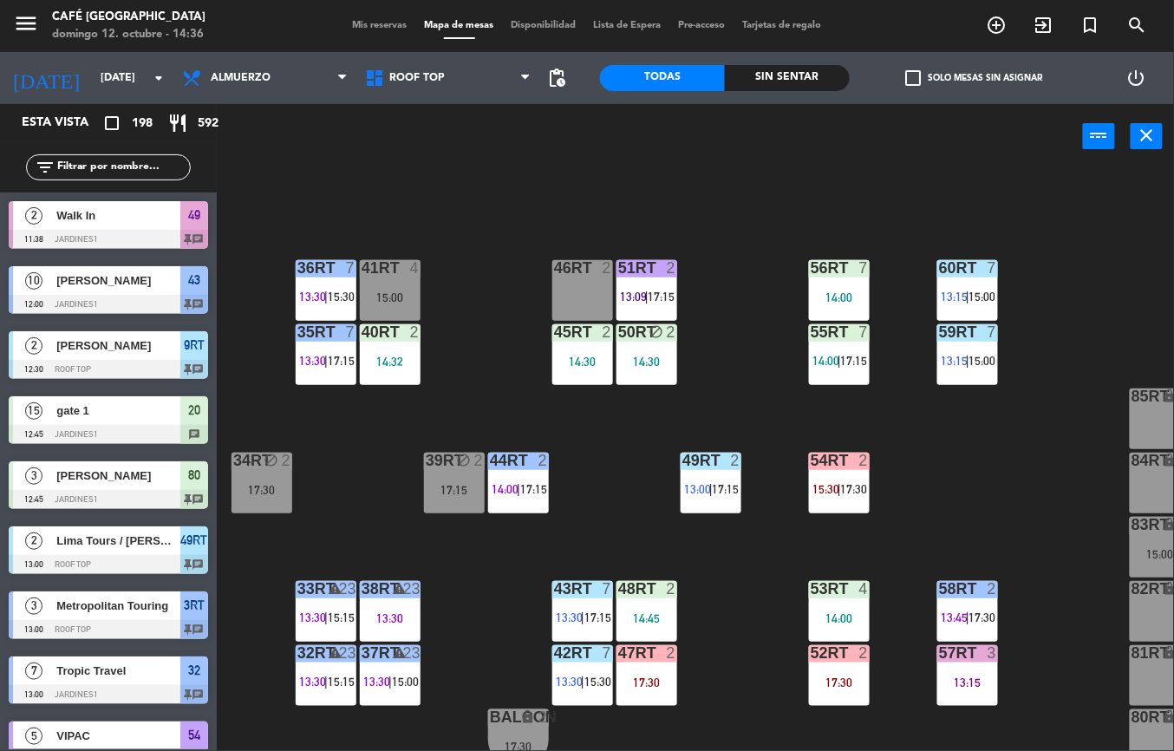
click at [980, 667] on div "57RT 3 13:15" at bounding box center [967, 675] width 61 height 61
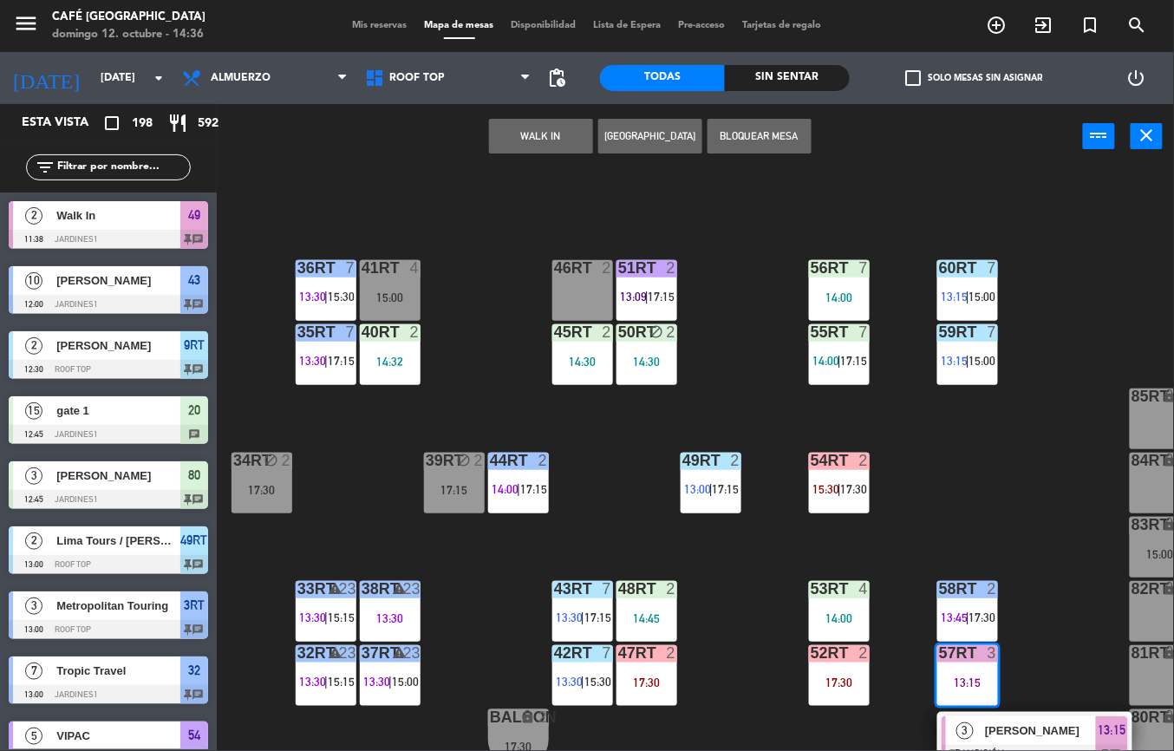
click at [1002, 728] on span "[PERSON_NAME]" at bounding box center [1040, 731] width 111 height 18
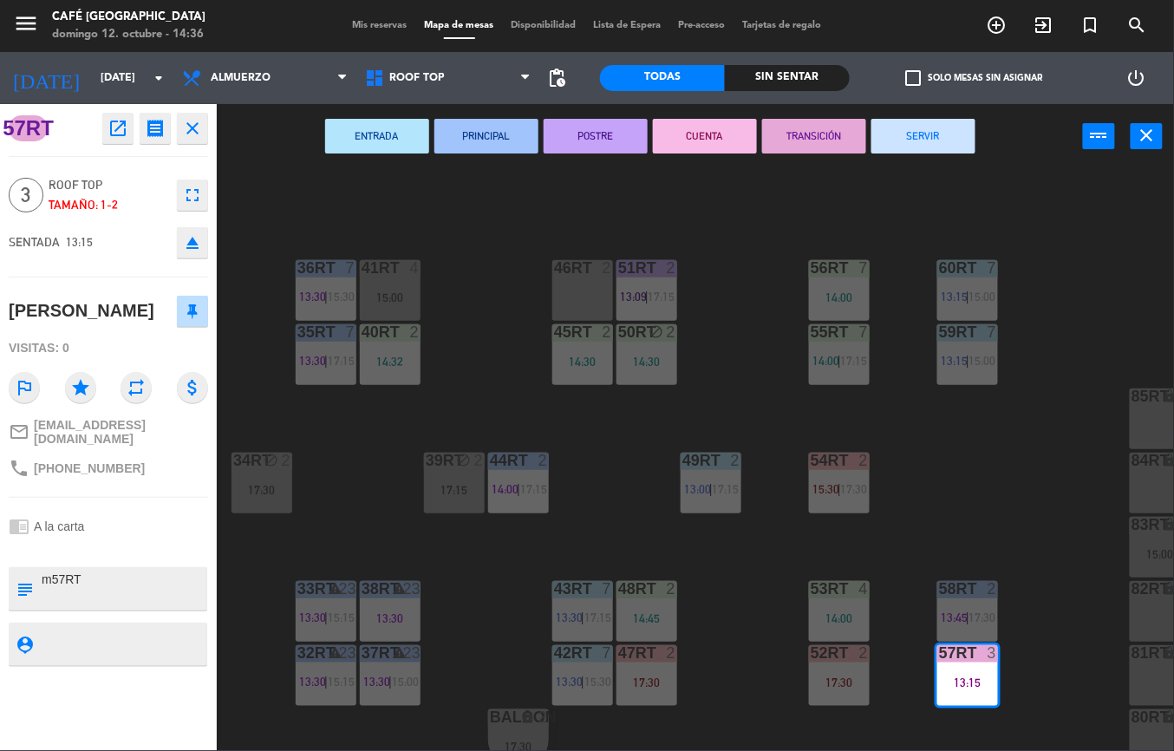
click at [934, 142] on button "SERVIR" at bounding box center [924, 136] width 104 height 35
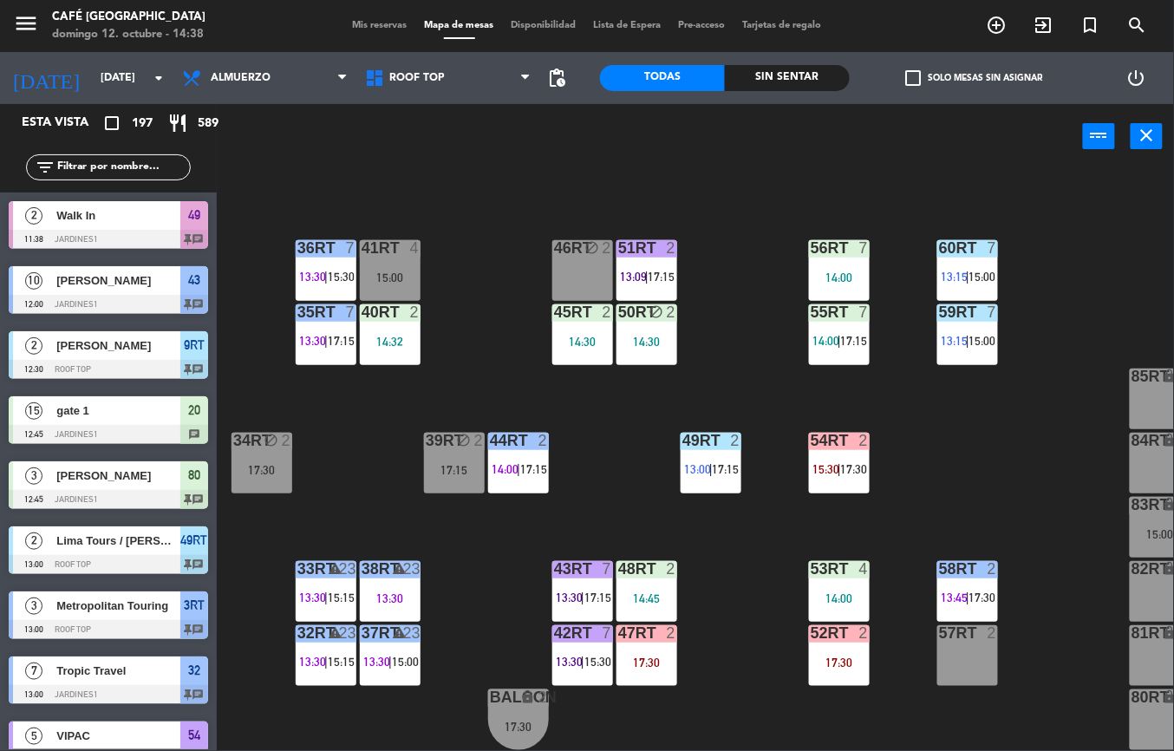
scroll to position [119, 0]
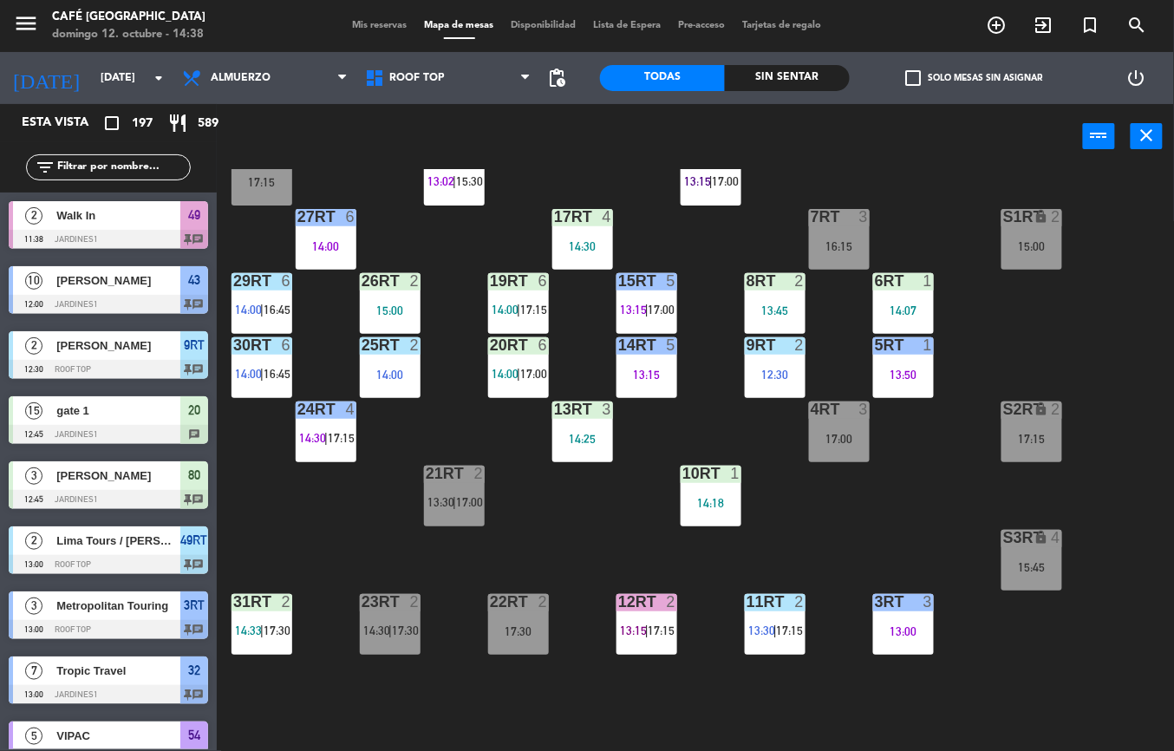
click at [264, 629] on span "|" at bounding box center [261, 631] width 3 height 14
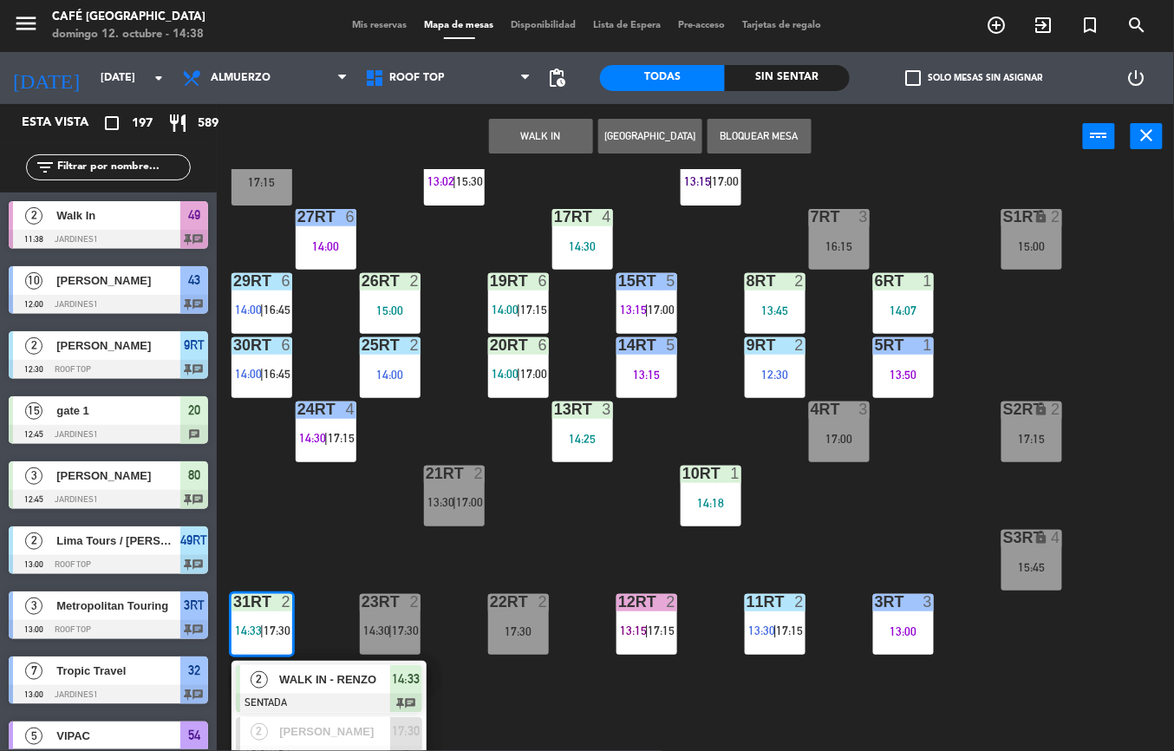
click at [312, 683] on span "WALK IN - RENZO" at bounding box center [334, 679] width 111 height 18
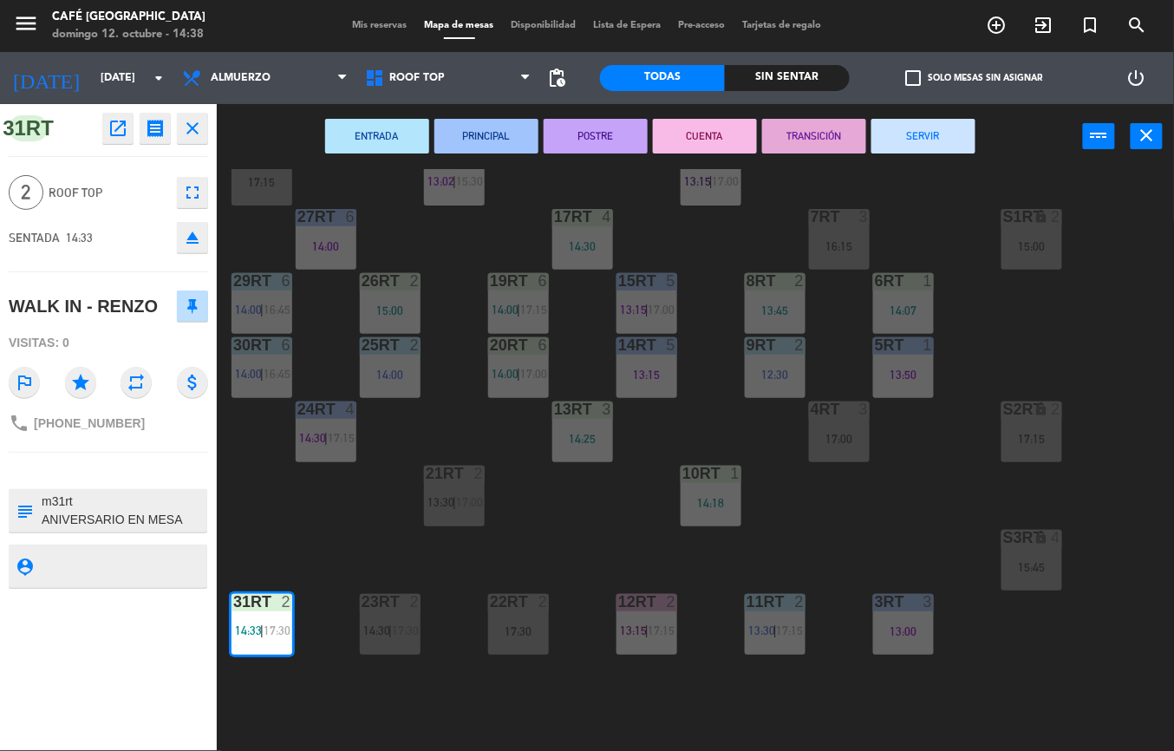
click at [376, 151] on button "ENTRADA" at bounding box center [377, 136] width 104 height 35
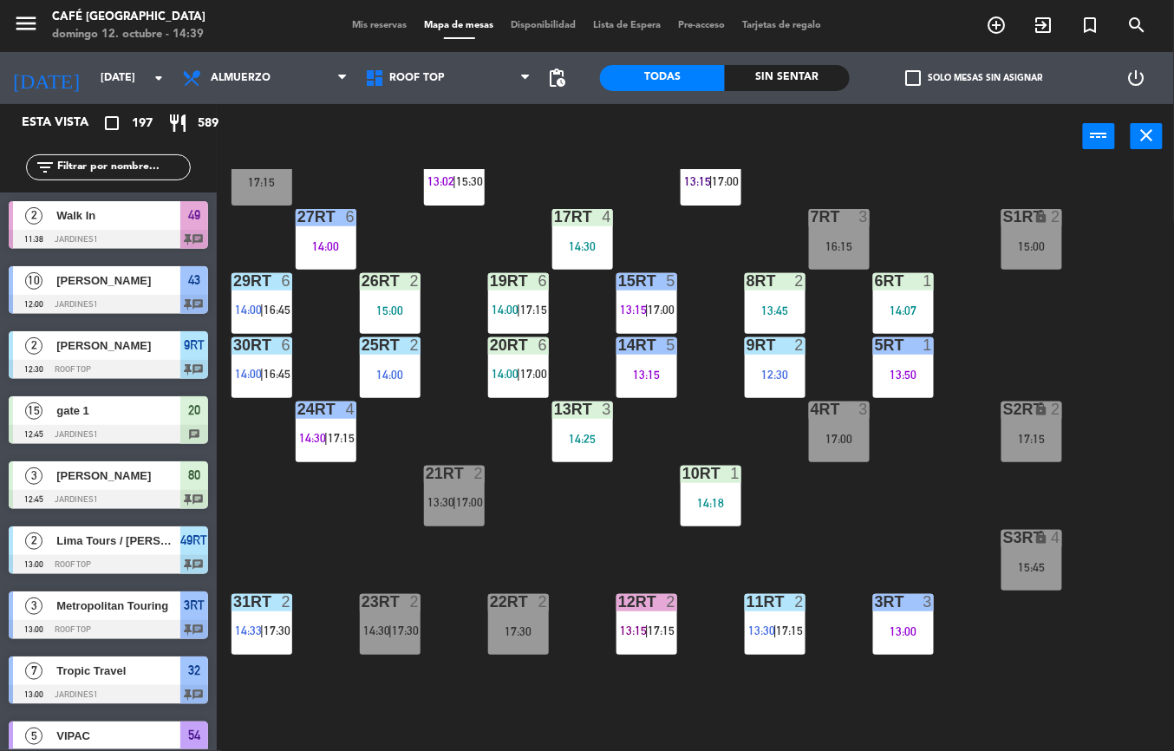
scroll to position [0, 0]
click at [897, 625] on div "13:00" at bounding box center [903, 631] width 61 height 12
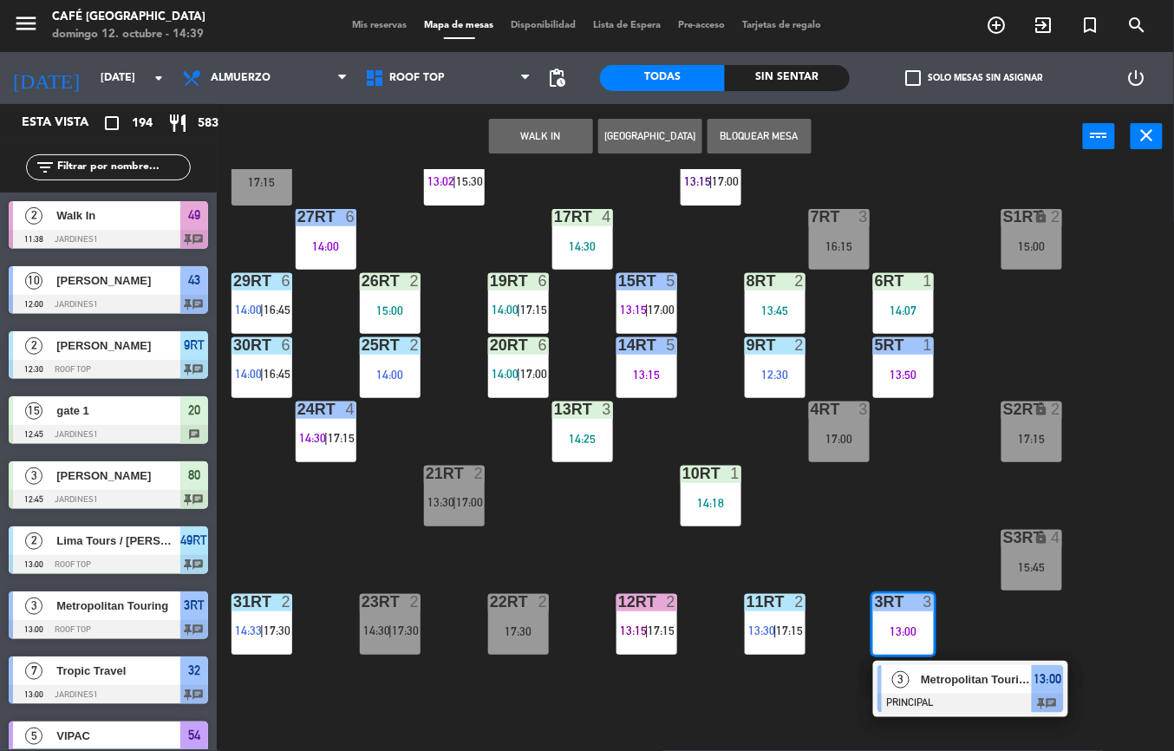
click at [911, 684] on div "3" at bounding box center [900, 679] width 37 height 29
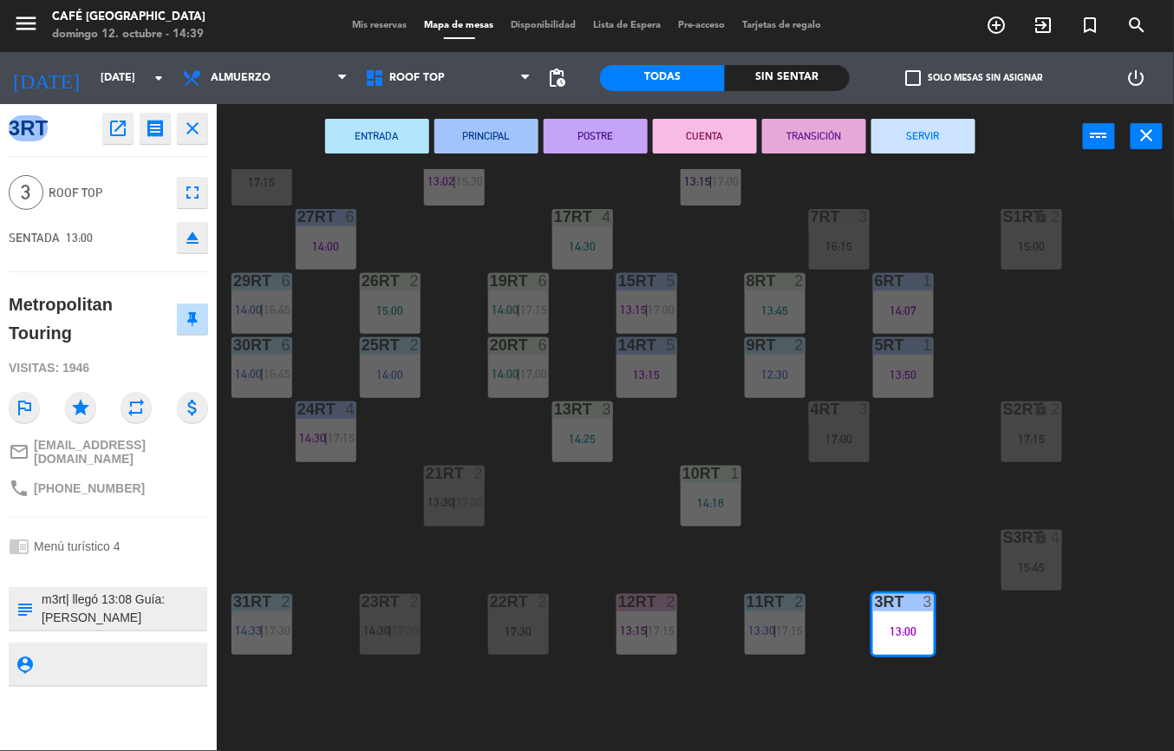
click at [934, 146] on button "SERVIR" at bounding box center [924, 136] width 104 height 35
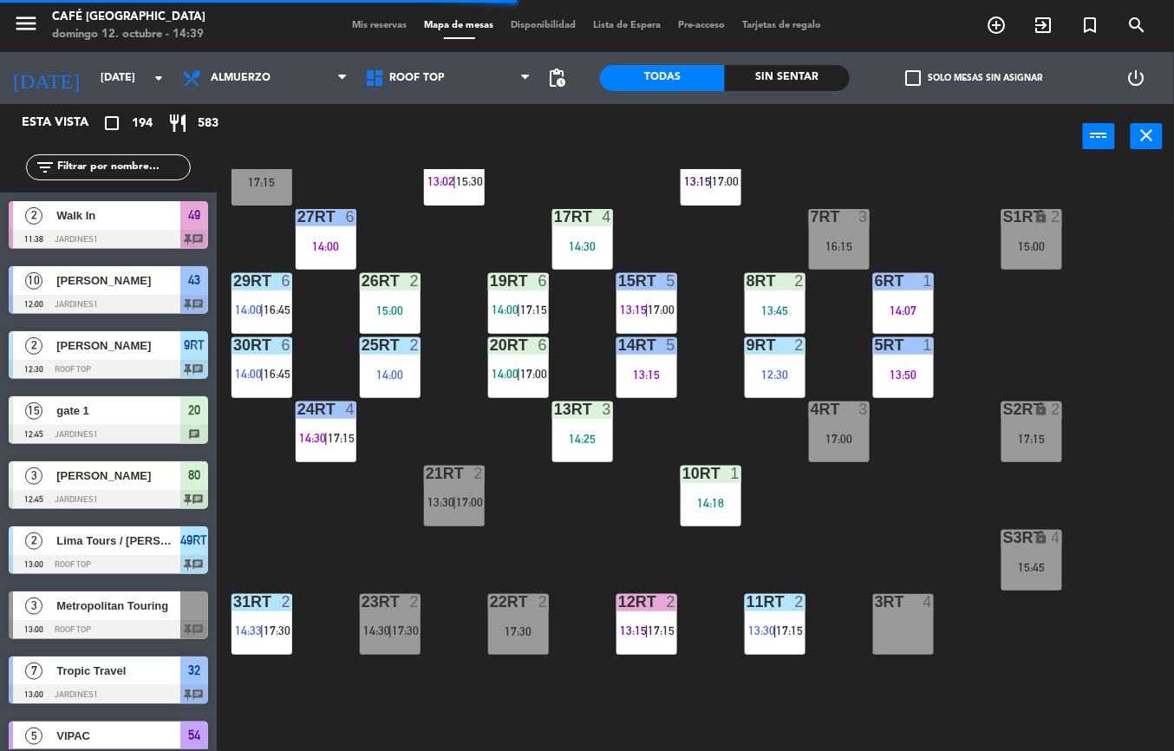
click at [713, 504] on div "14:18" at bounding box center [711, 503] width 61 height 12
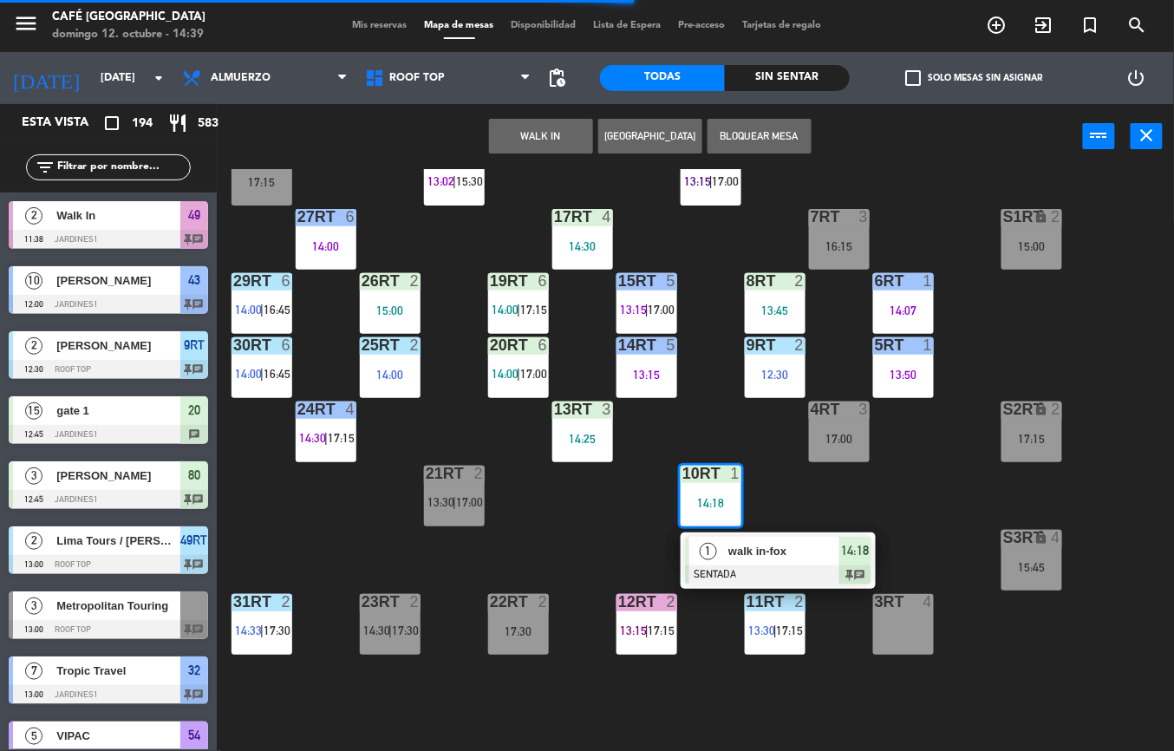
click at [771, 550] on span "walk in-fox" at bounding box center [783, 551] width 111 height 18
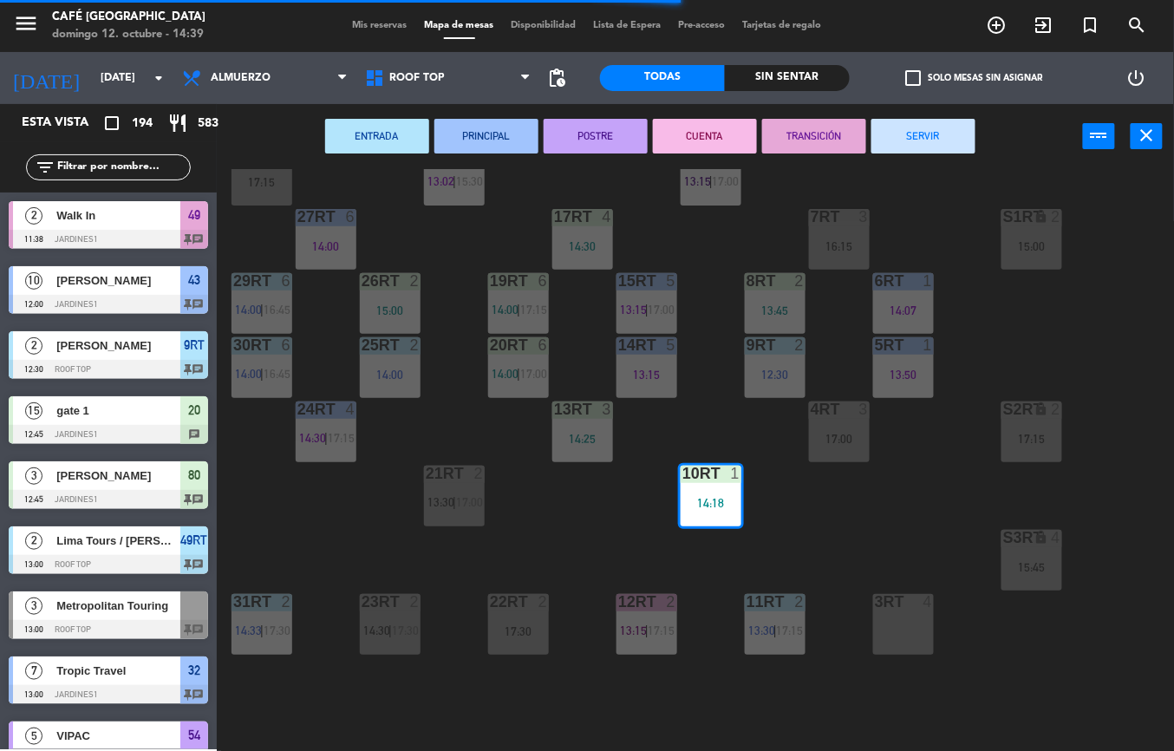
click at [501, 146] on button "PRINCIPAL" at bounding box center [486, 136] width 104 height 35
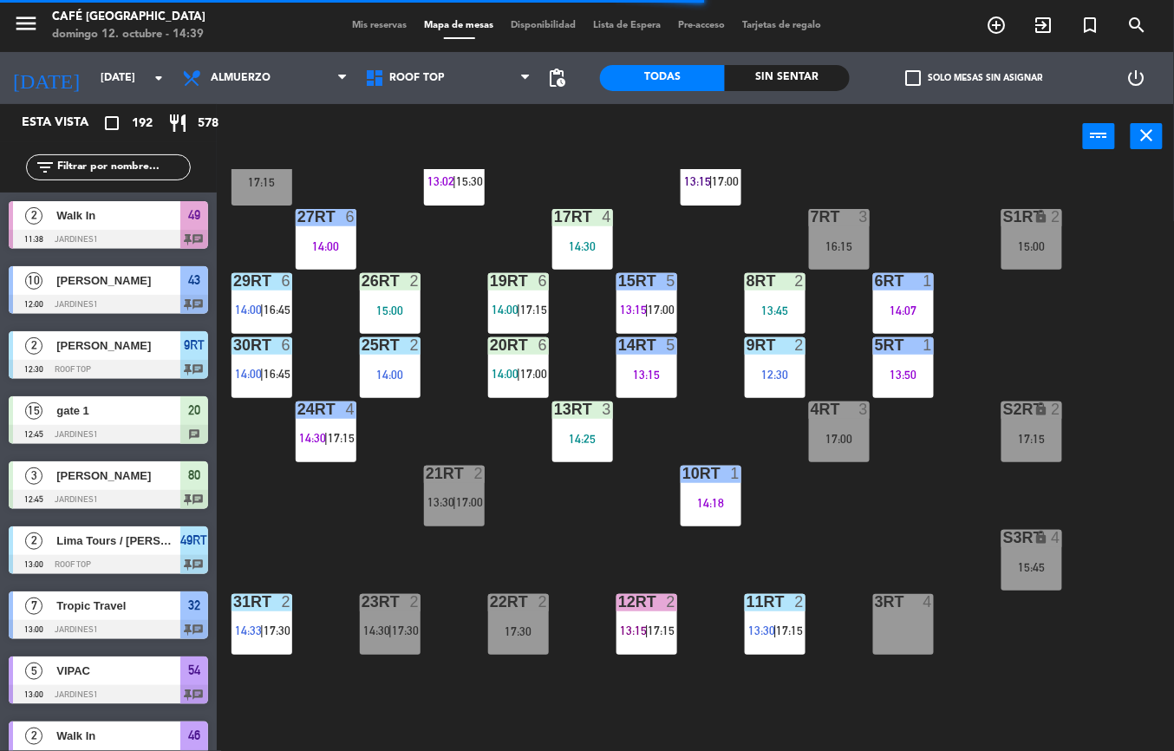
click at [574, 433] on div "14:25" at bounding box center [582, 439] width 61 height 12
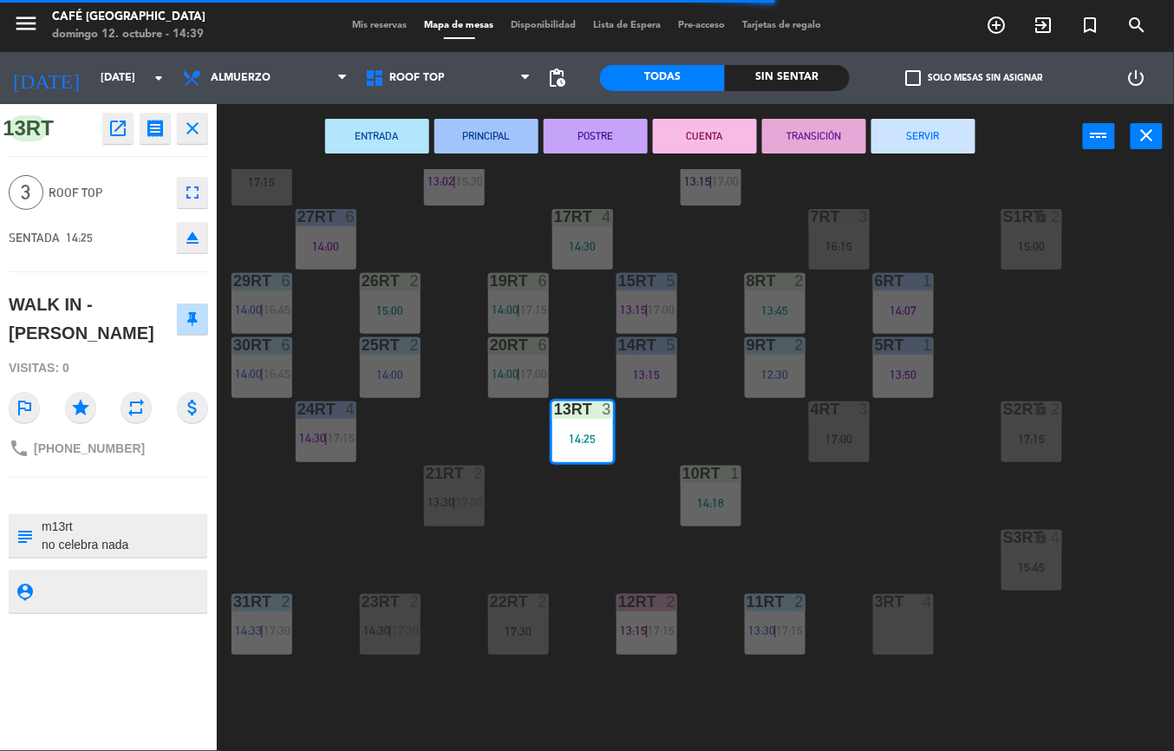
click at [379, 134] on button "ENTRADA" at bounding box center [377, 136] width 104 height 35
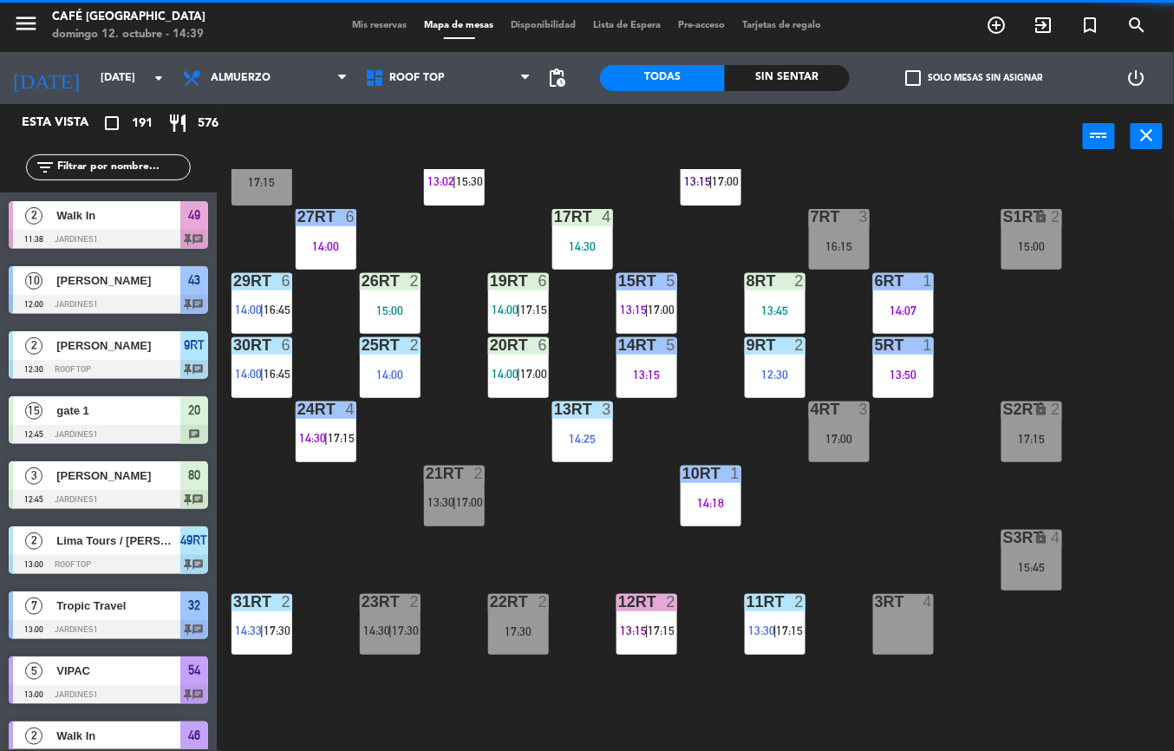
click at [510, 378] on span "14:00" at bounding box center [505, 374] width 27 height 14
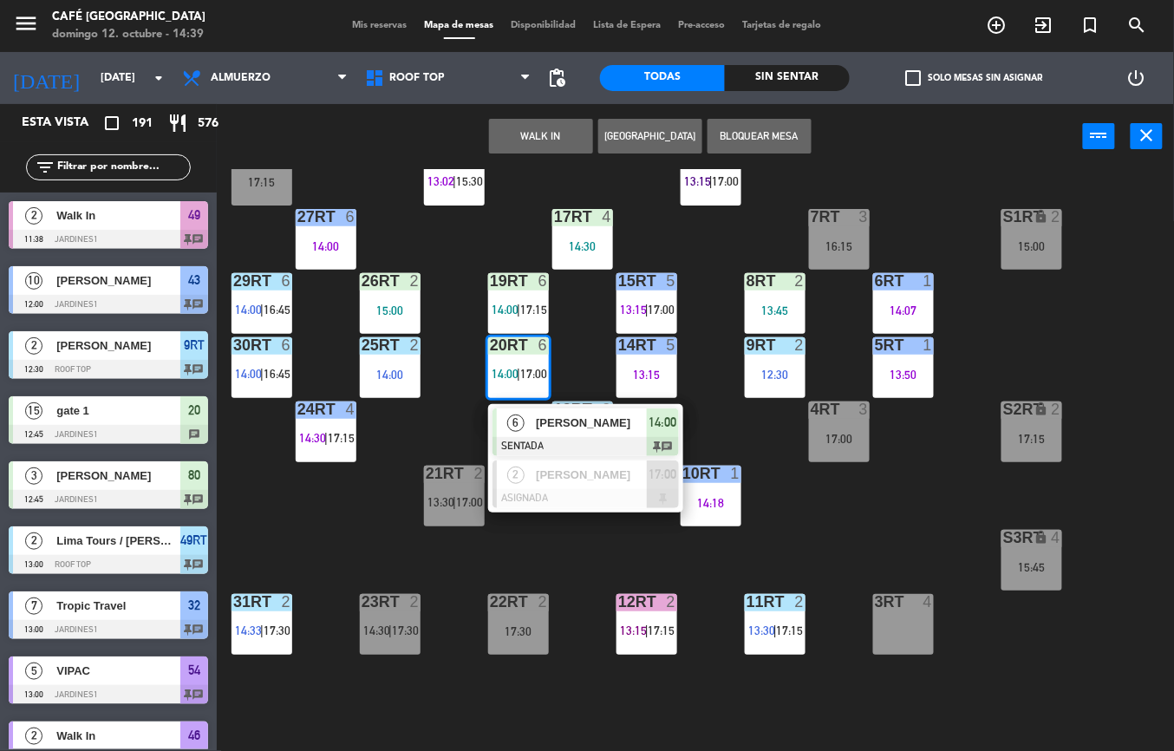
click at [542, 427] on span "[PERSON_NAME]" at bounding box center [591, 423] width 111 height 18
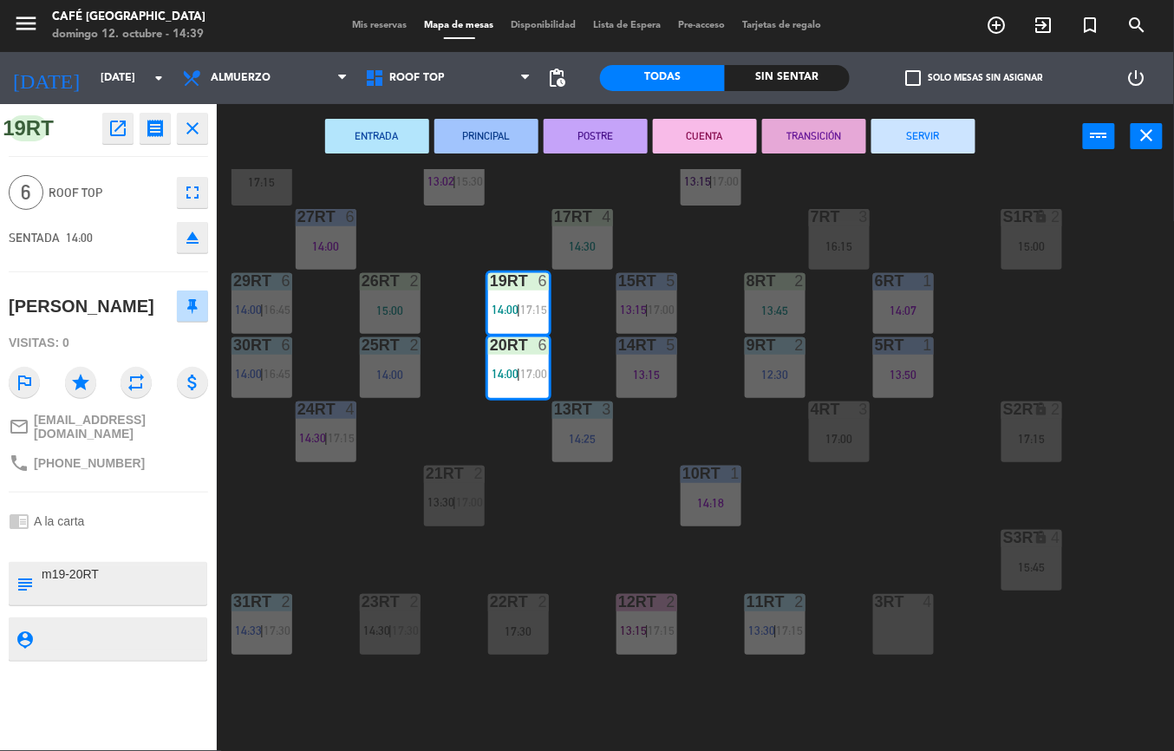
click at [498, 140] on button "PRINCIPAL" at bounding box center [486, 136] width 104 height 35
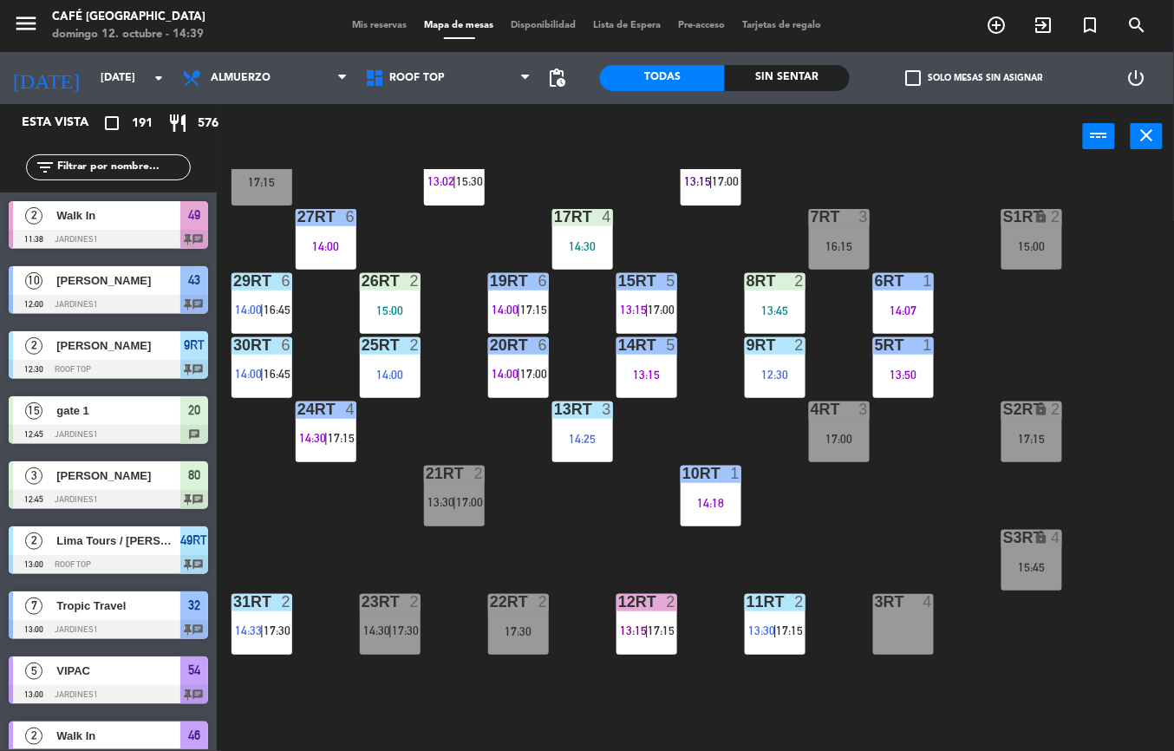
click at [779, 282] on div at bounding box center [775, 281] width 29 height 16
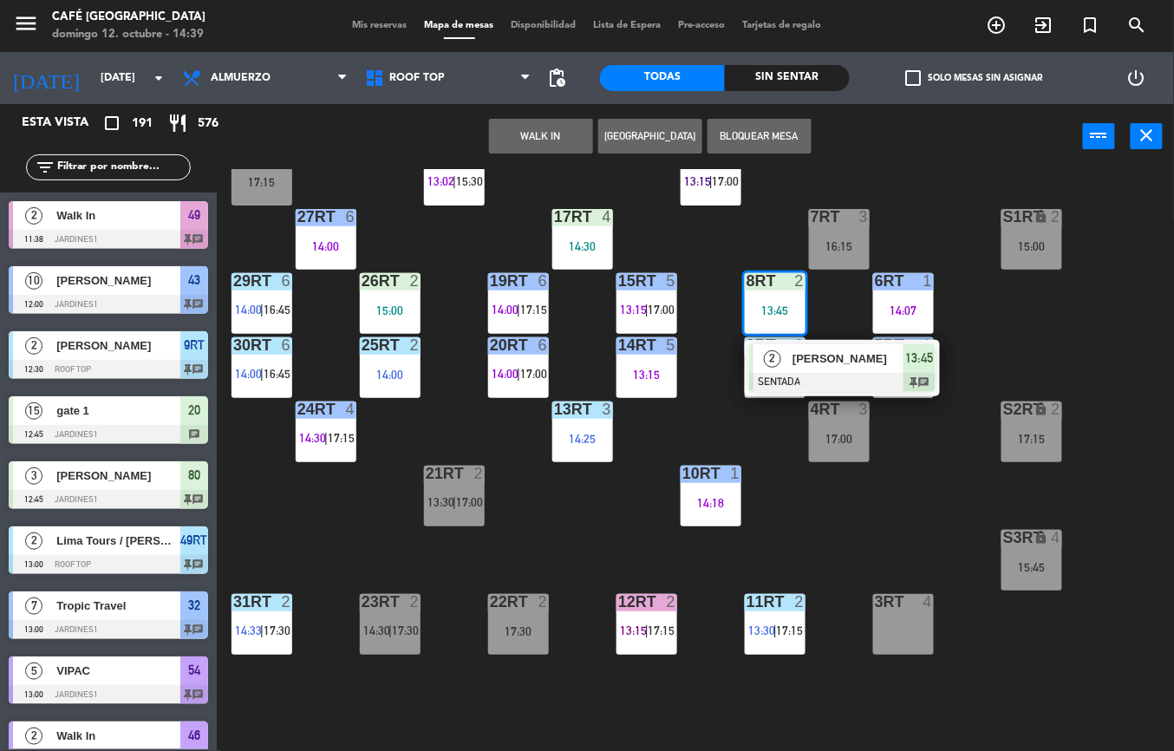
click at [772, 358] on span "2" at bounding box center [772, 358] width 17 height 17
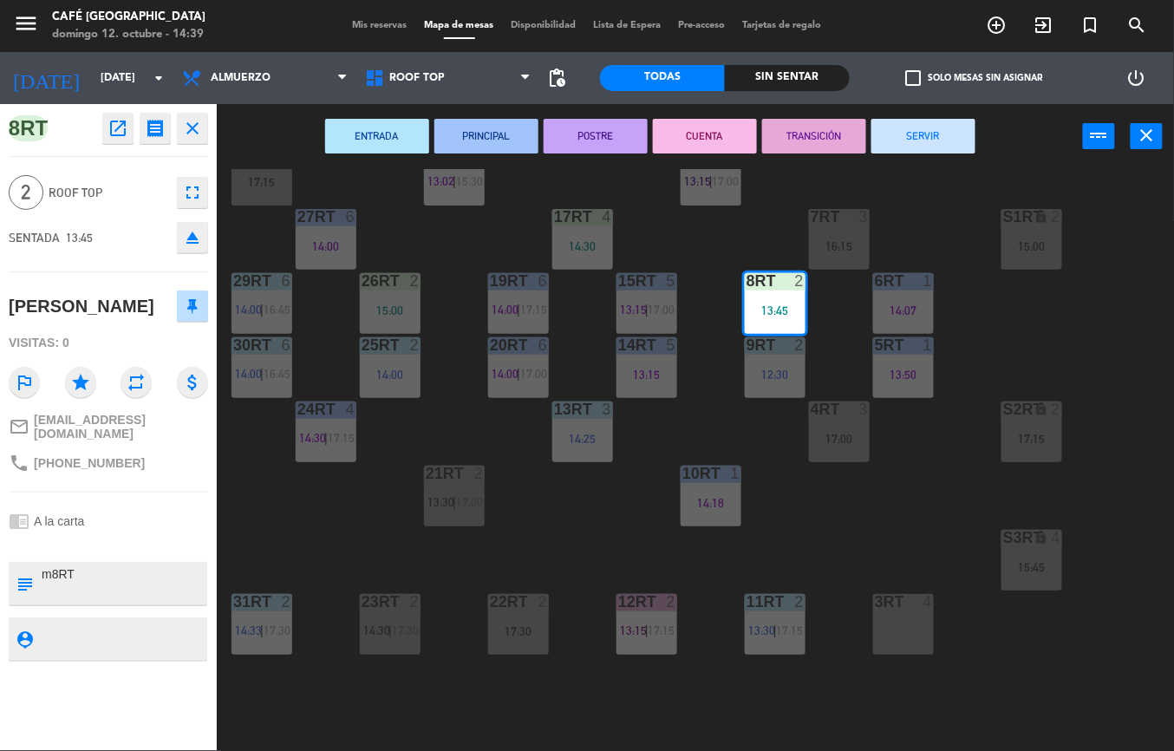
click at [482, 139] on button "PRINCIPAL" at bounding box center [486, 136] width 104 height 35
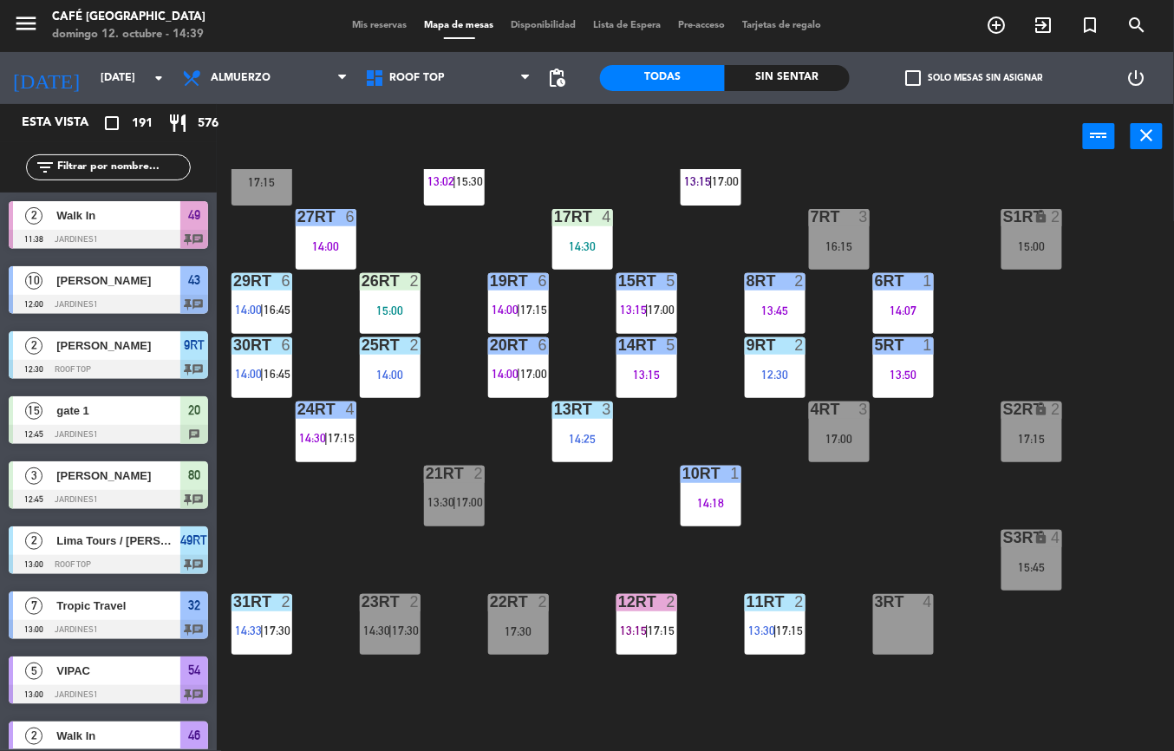
click at [770, 372] on div "12:30" at bounding box center [775, 375] width 61 height 12
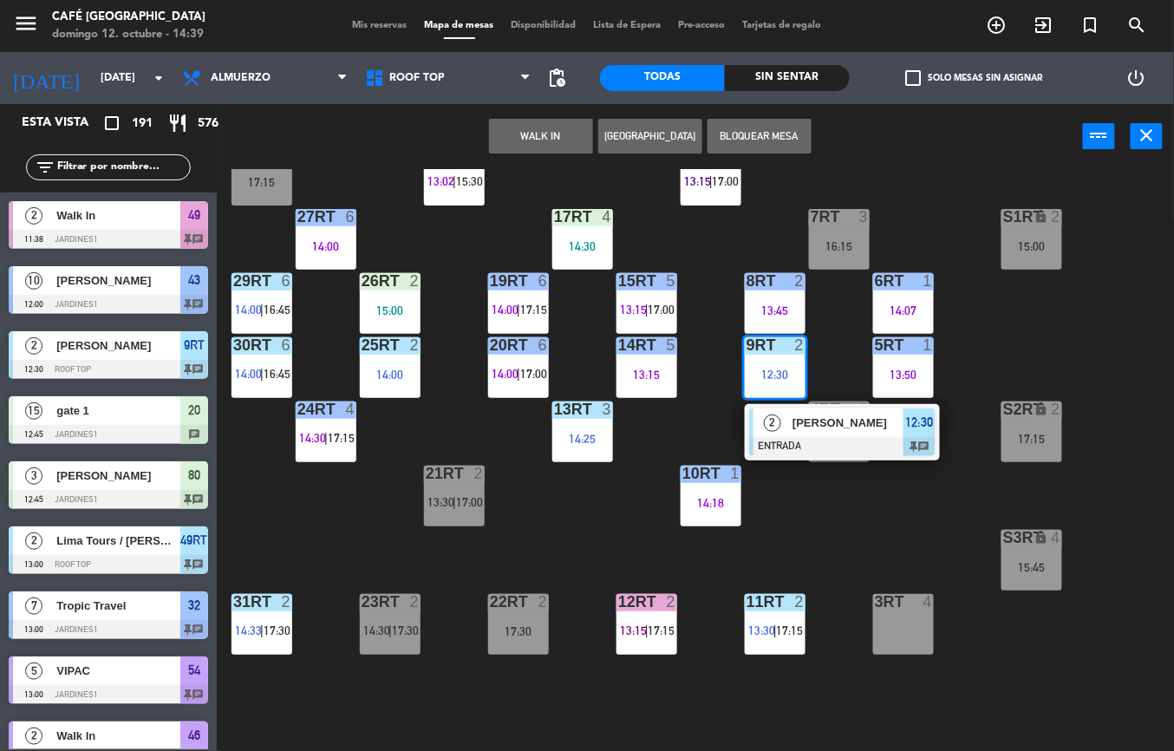
click at [813, 421] on span "[PERSON_NAME]" at bounding box center [848, 423] width 111 height 18
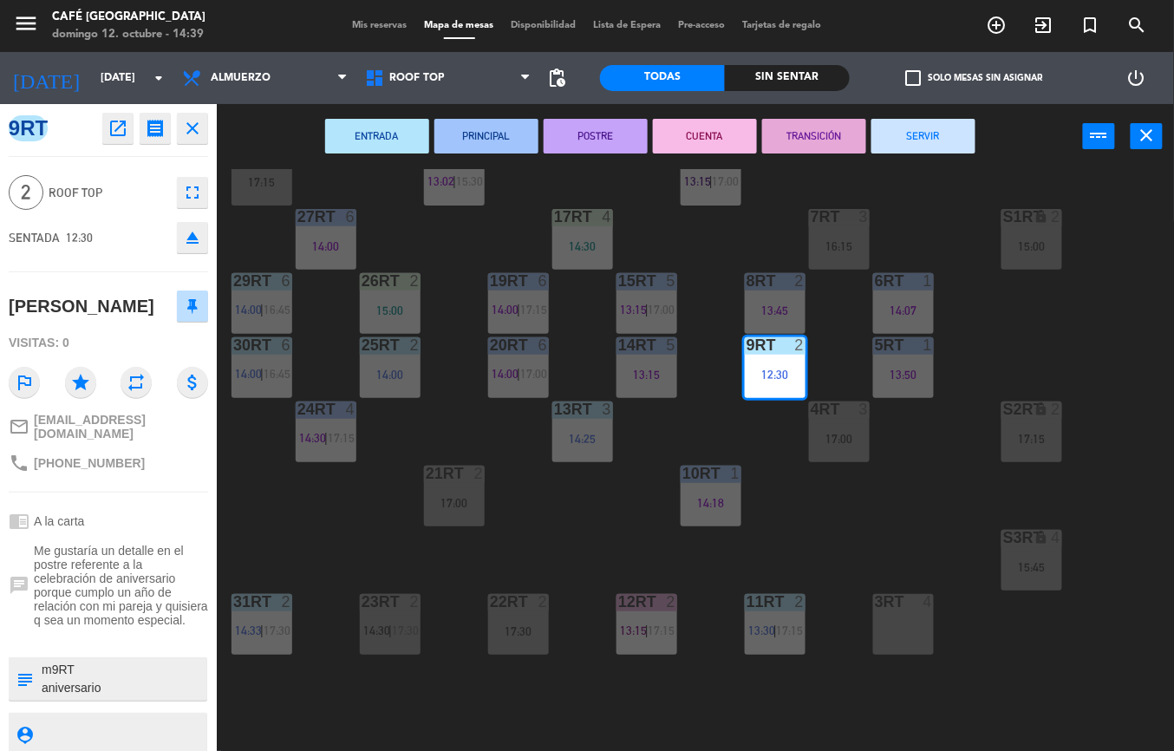
click at [933, 147] on button "SERVIR" at bounding box center [924, 136] width 104 height 35
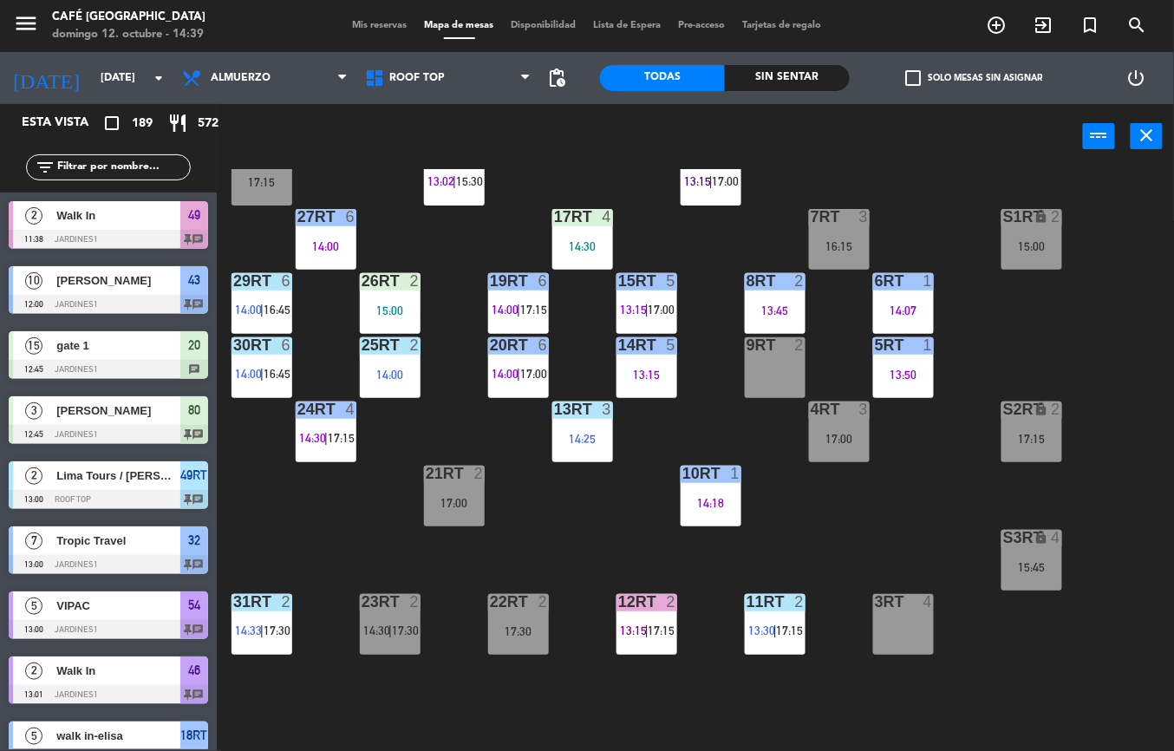
click at [1004, 262] on div "S1RT lock 2 15:00" at bounding box center [1032, 239] width 61 height 61
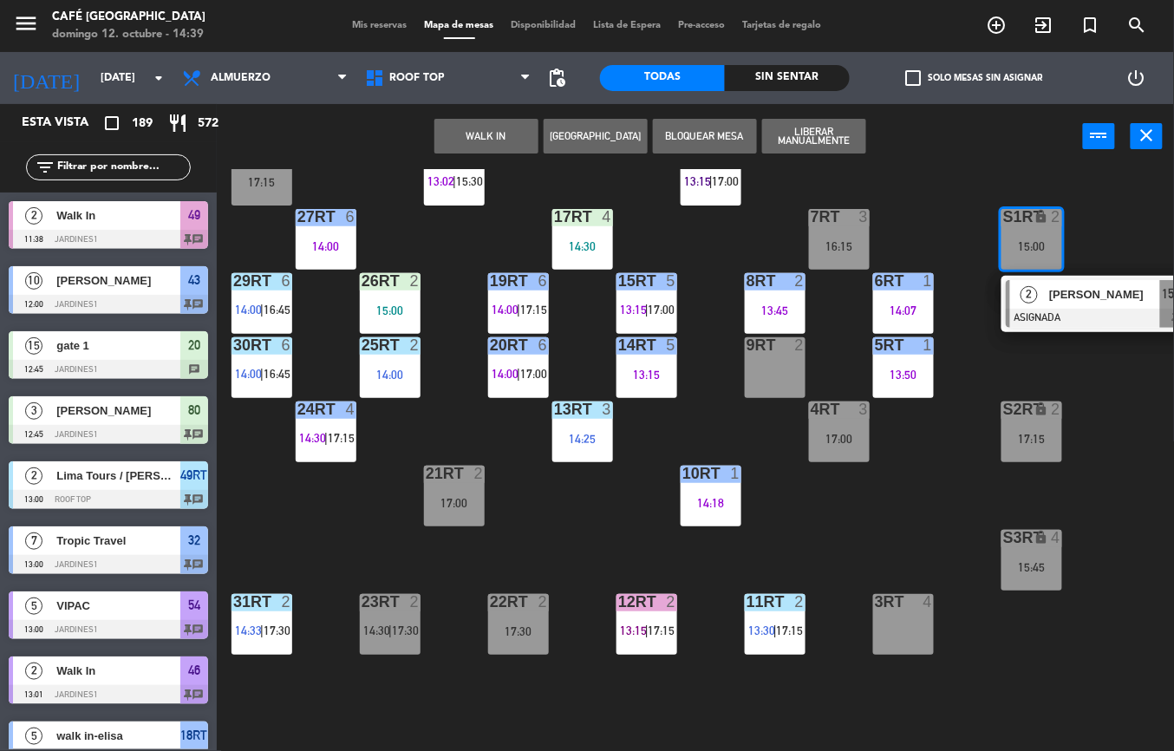
click at [1000, 678] on div "18RT 5 13:02 | 15:30 16RT 5 13:15 | 17:00 28RT block 2 17:15 80RR lock 2 14:30 …" at bounding box center [701, 460] width 945 height 582
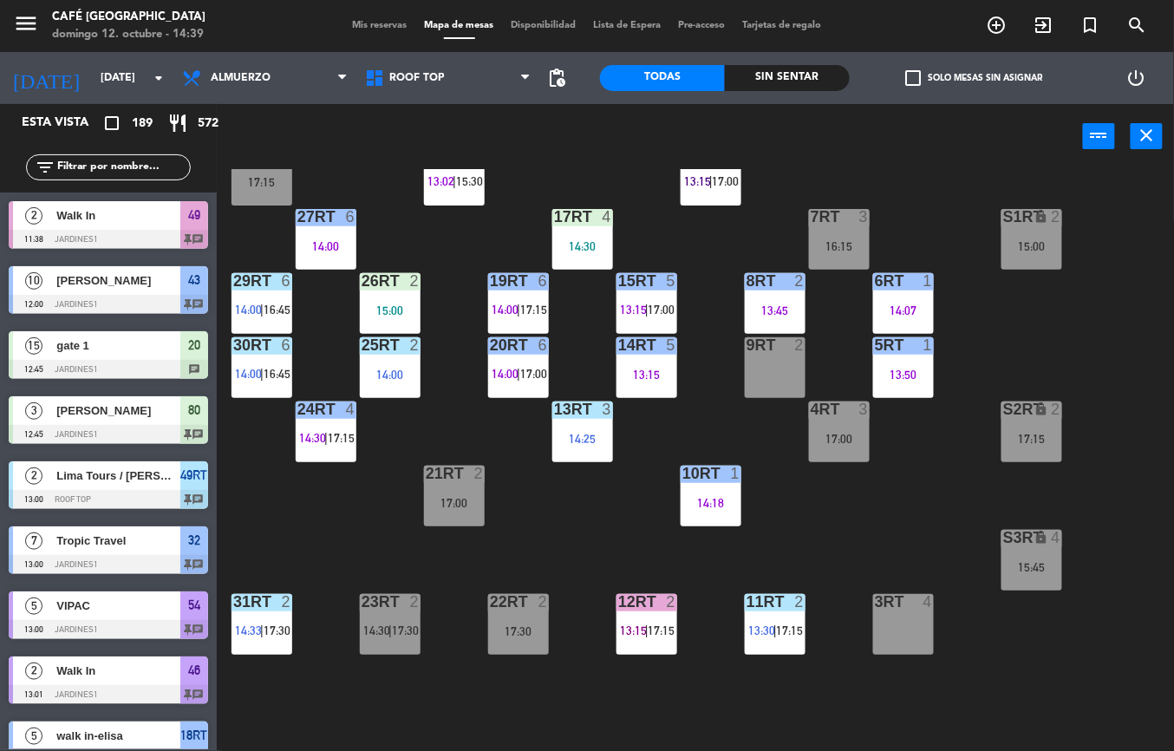
scroll to position [140, 0]
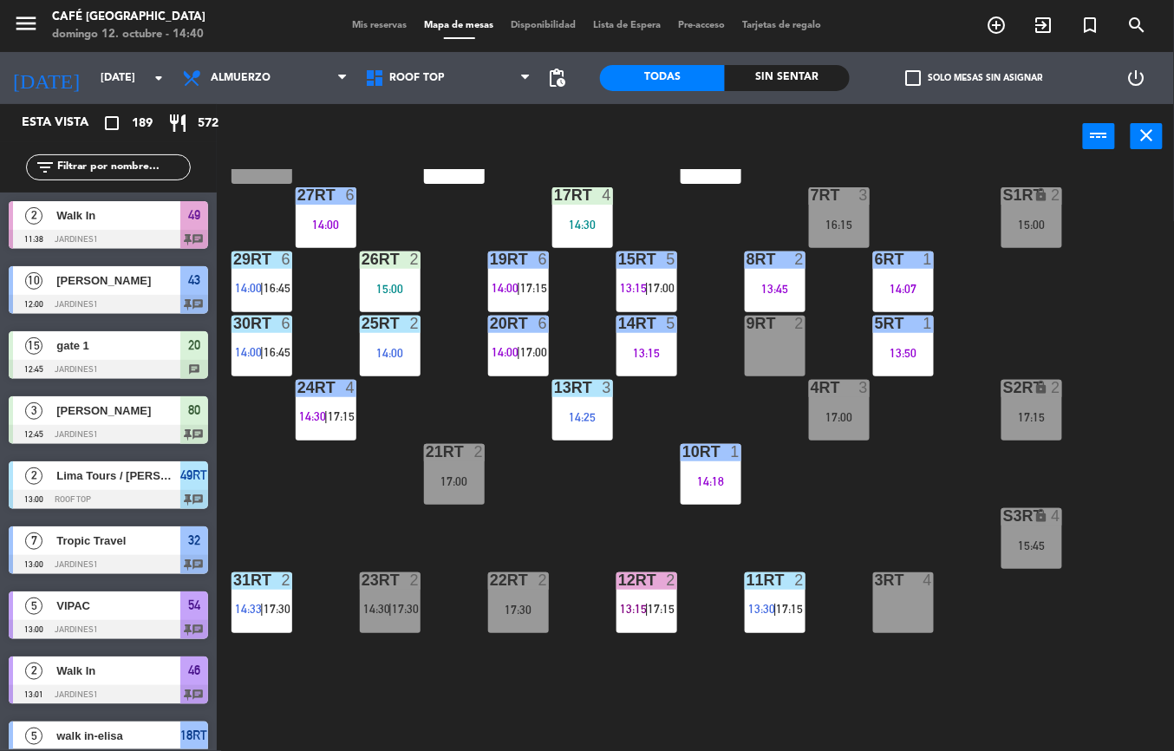
click at [663, 576] on div "2" at bounding box center [676, 580] width 29 height 16
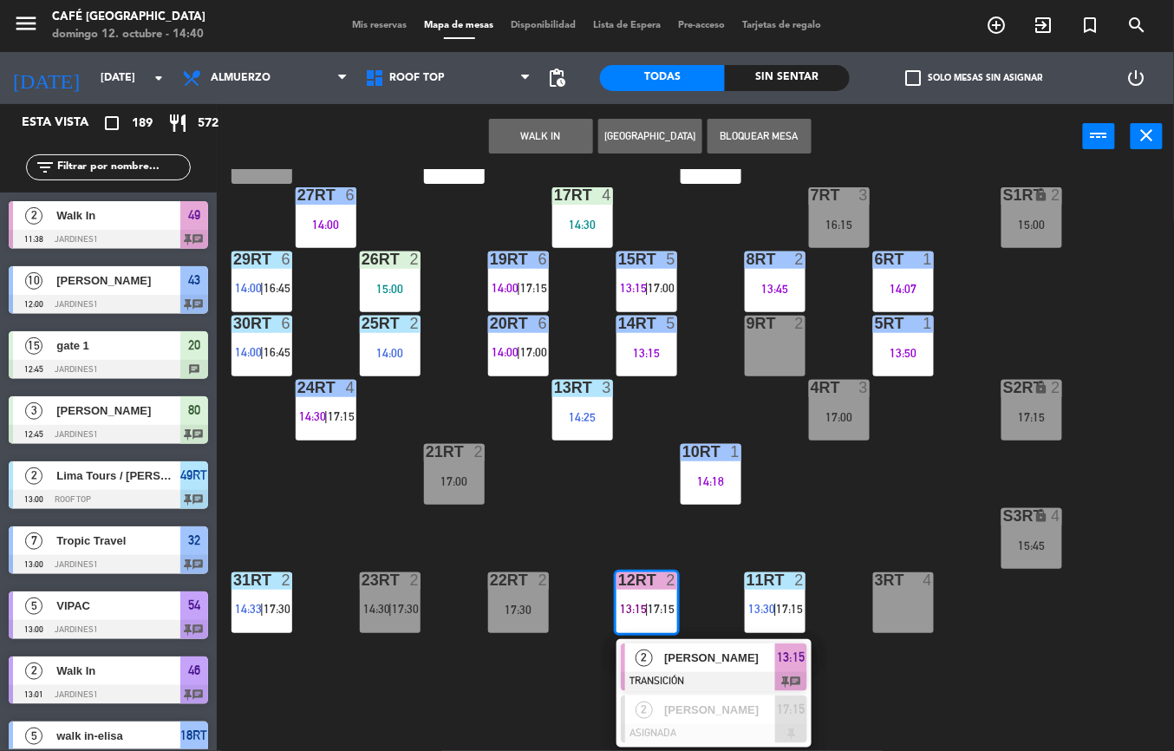
click at [694, 661] on span "[PERSON_NAME]" at bounding box center [719, 658] width 111 height 18
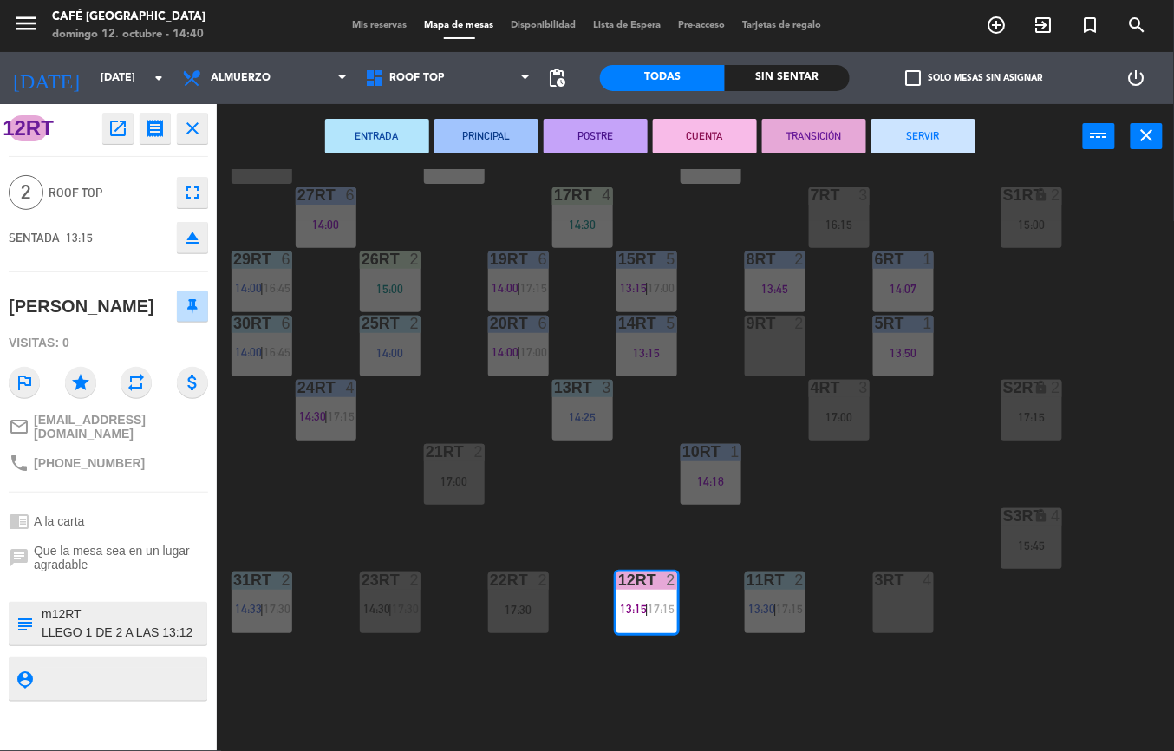
click at [951, 122] on button "SERVIR" at bounding box center [924, 136] width 104 height 35
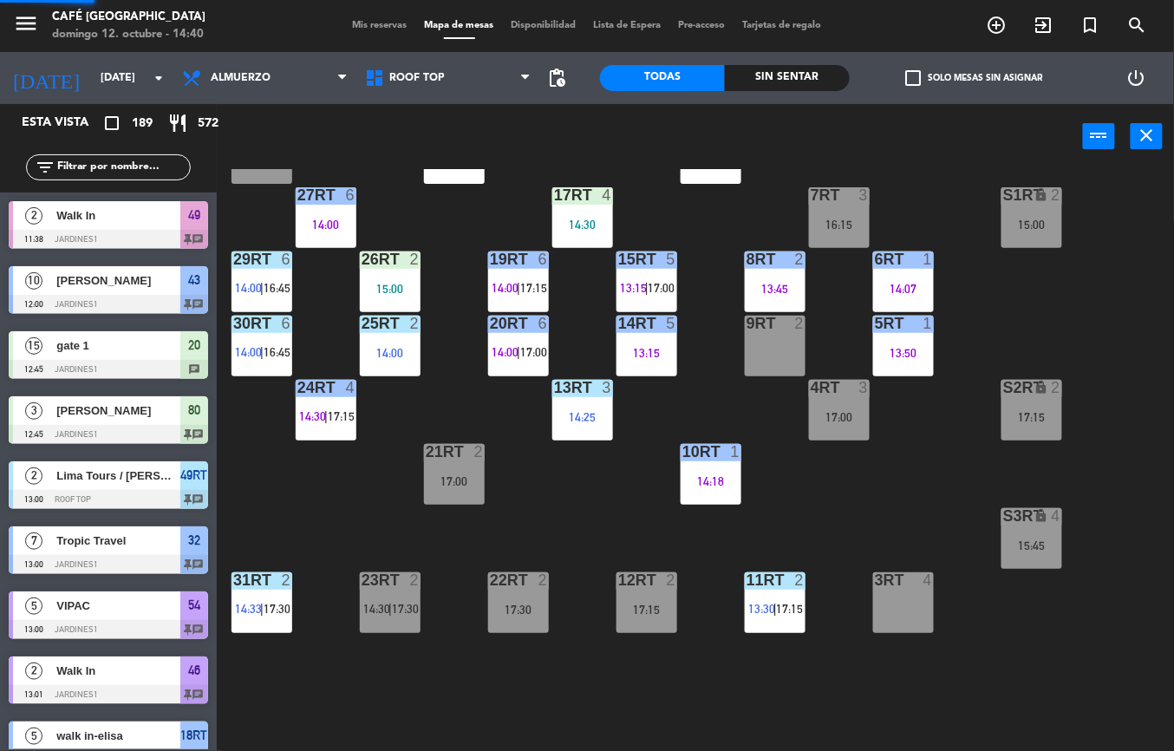
click at [577, 219] on div "14:30" at bounding box center [582, 225] width 61 height 12
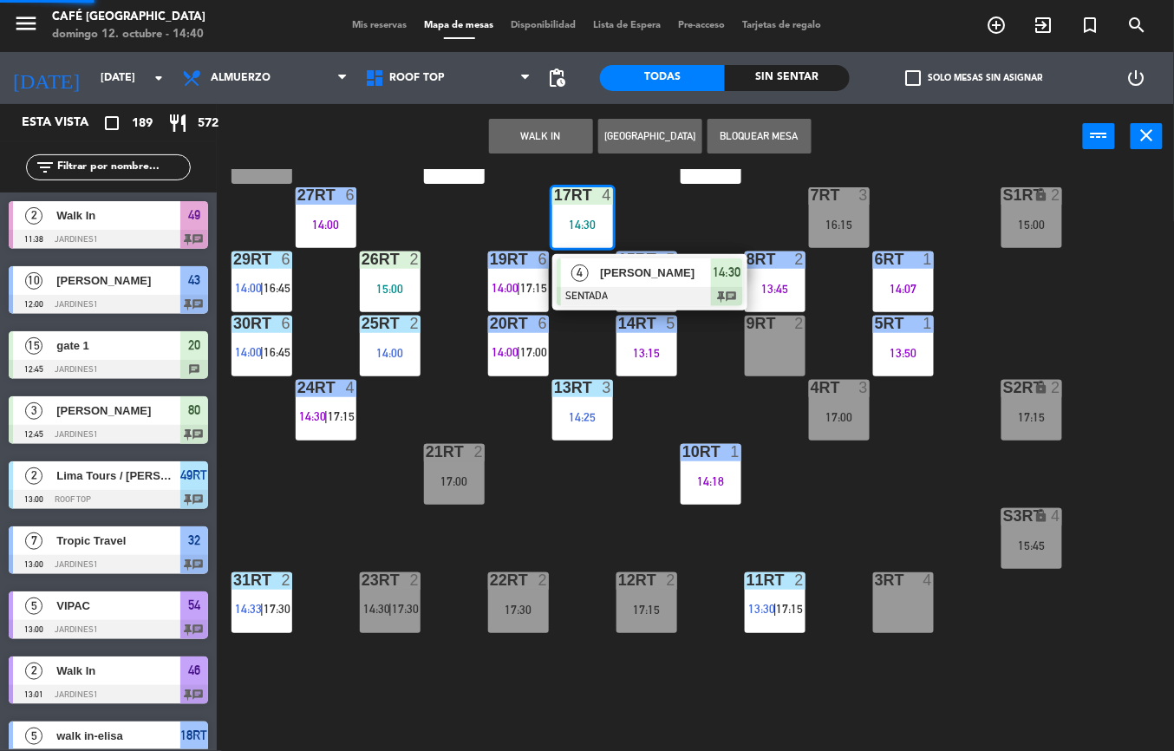
scroll to position [0, 0]
click at [600, 287] on div at bounding box center [650, 296] width 186 height 19
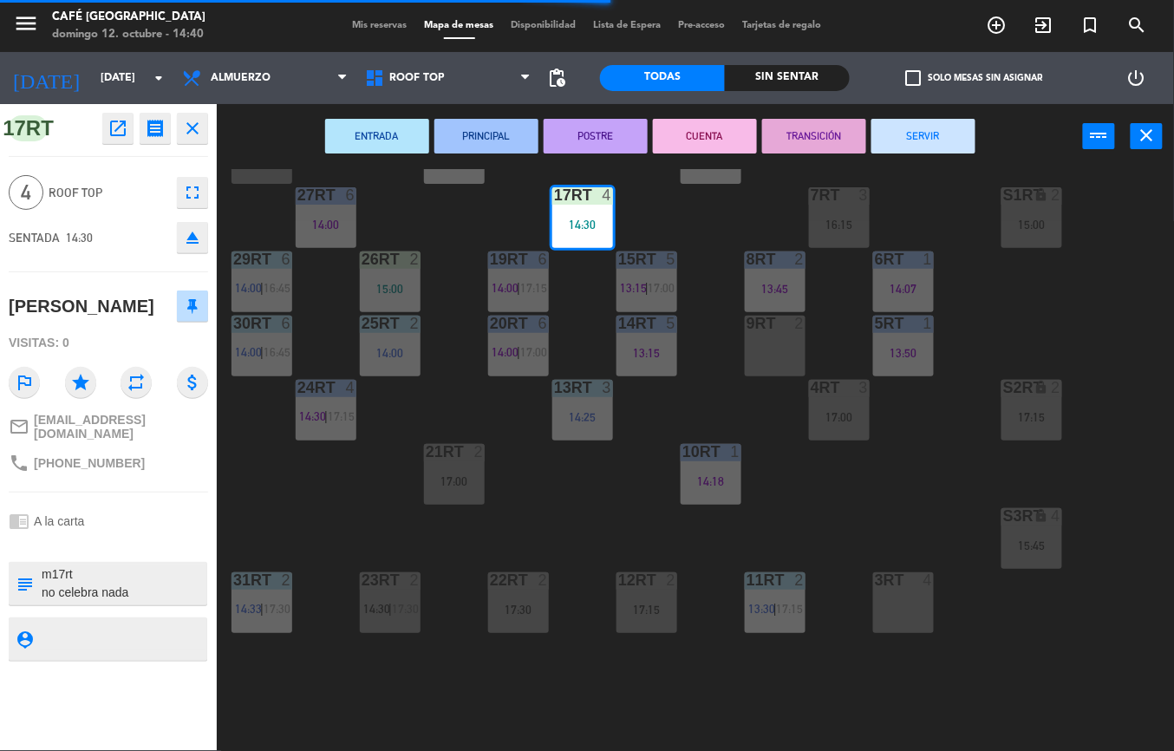
click at [494, 134] on button "PRINCIPAL" at bounding box center [486, 136] width 104 height 35
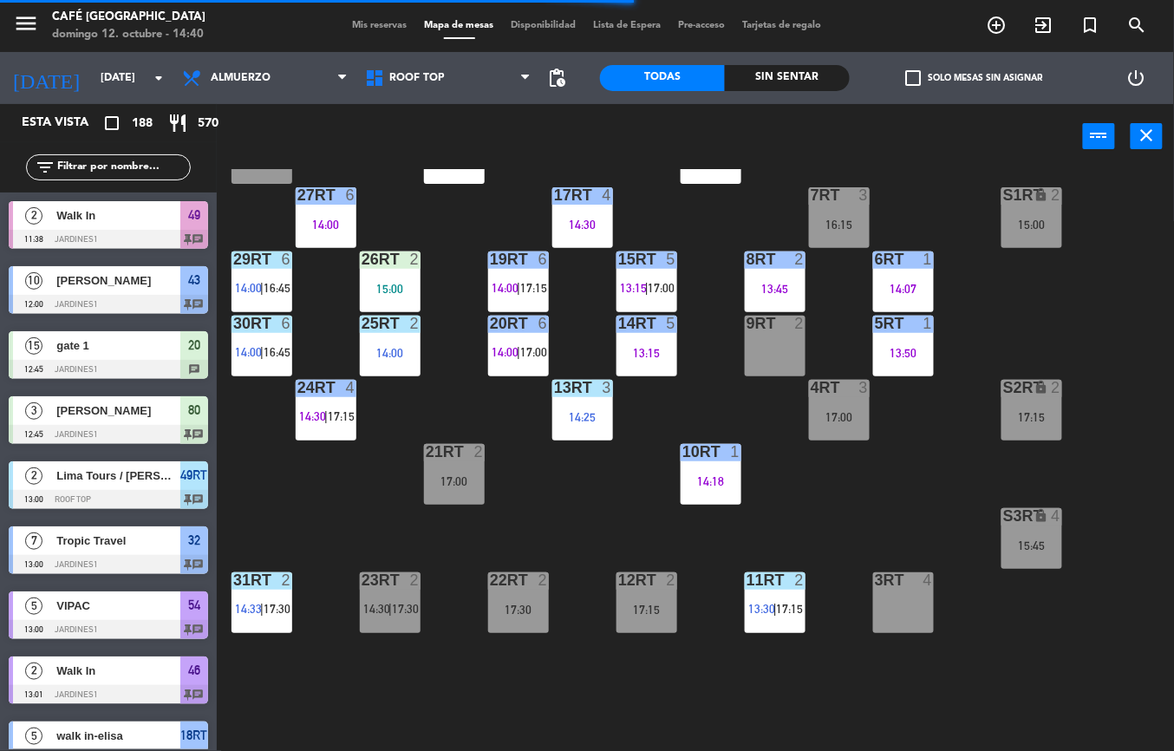
click at [708, 201] on div "18RT 5 13:02 | 15:30 16RT 5 13:15 | 17:00 28RT block 2 17:15 80RR lock 2 14:30 …" at bounding box center [701, 460] width 945 height 582
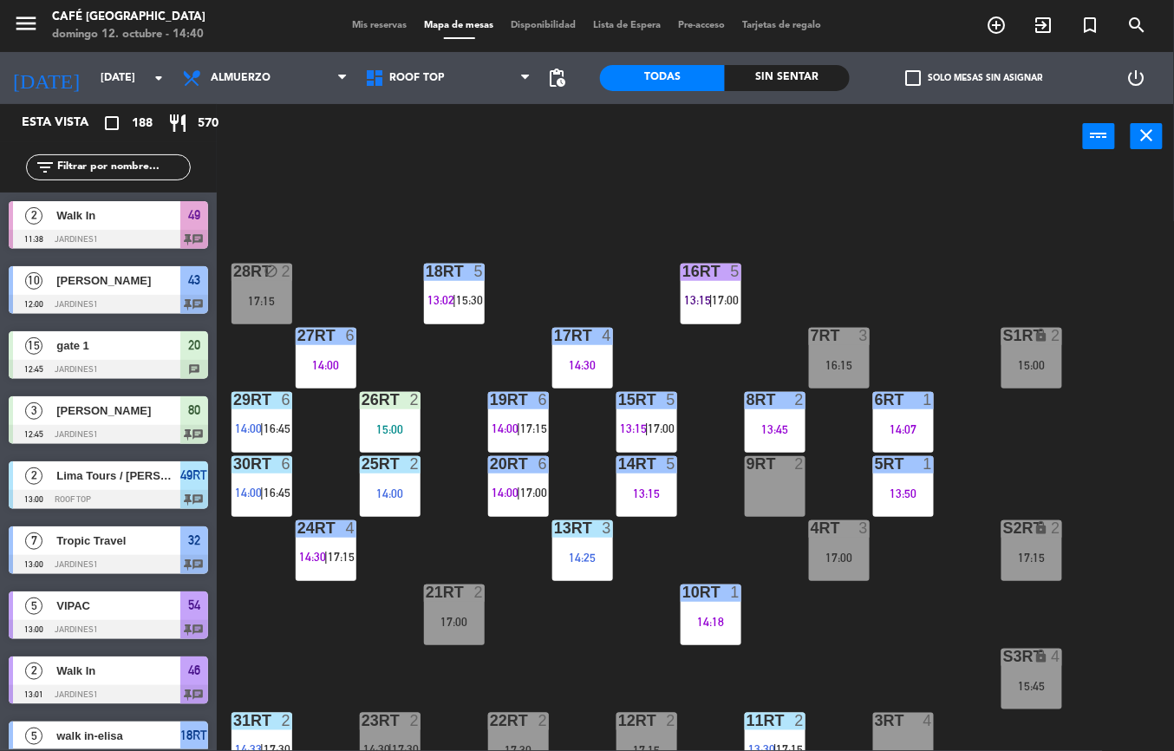
click at [432, 539] on div "18RT 5 13:02 | 15:30 16RT 5 13:15 | 17:00 28RT block 2 17:15 80RR lock 2 14:30 …" at bounding box center [701, 460] width 945 height 582
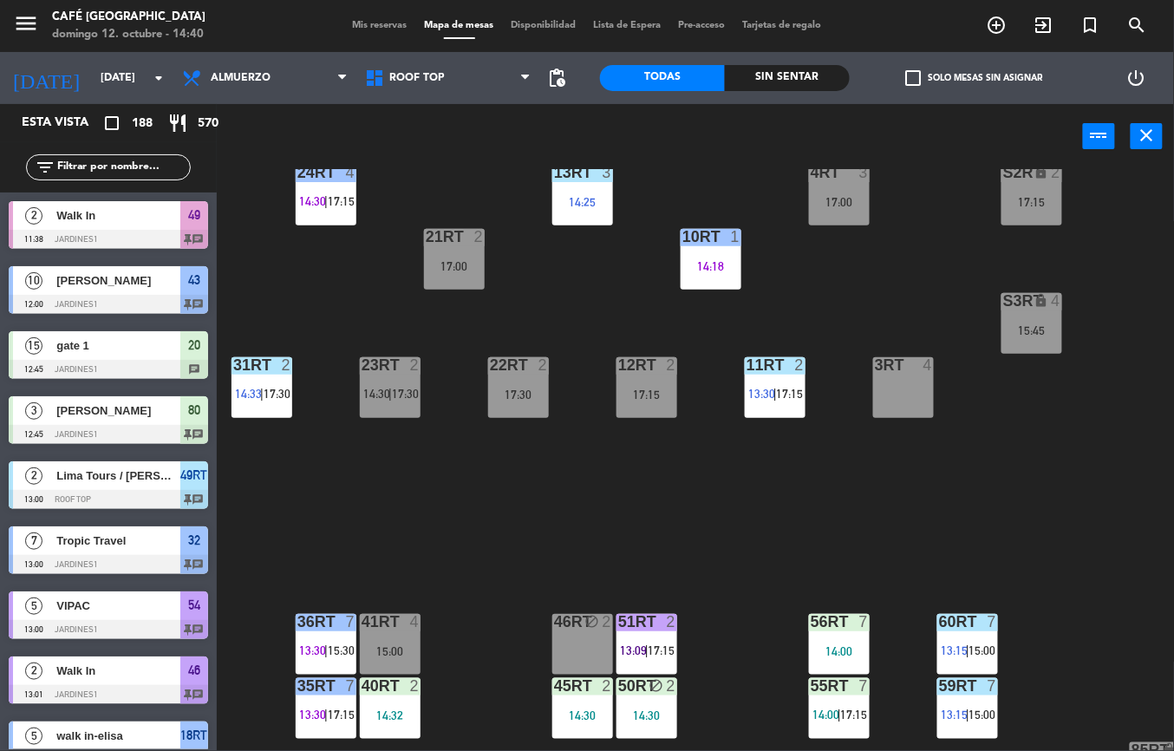
scroll to position [430, 0]
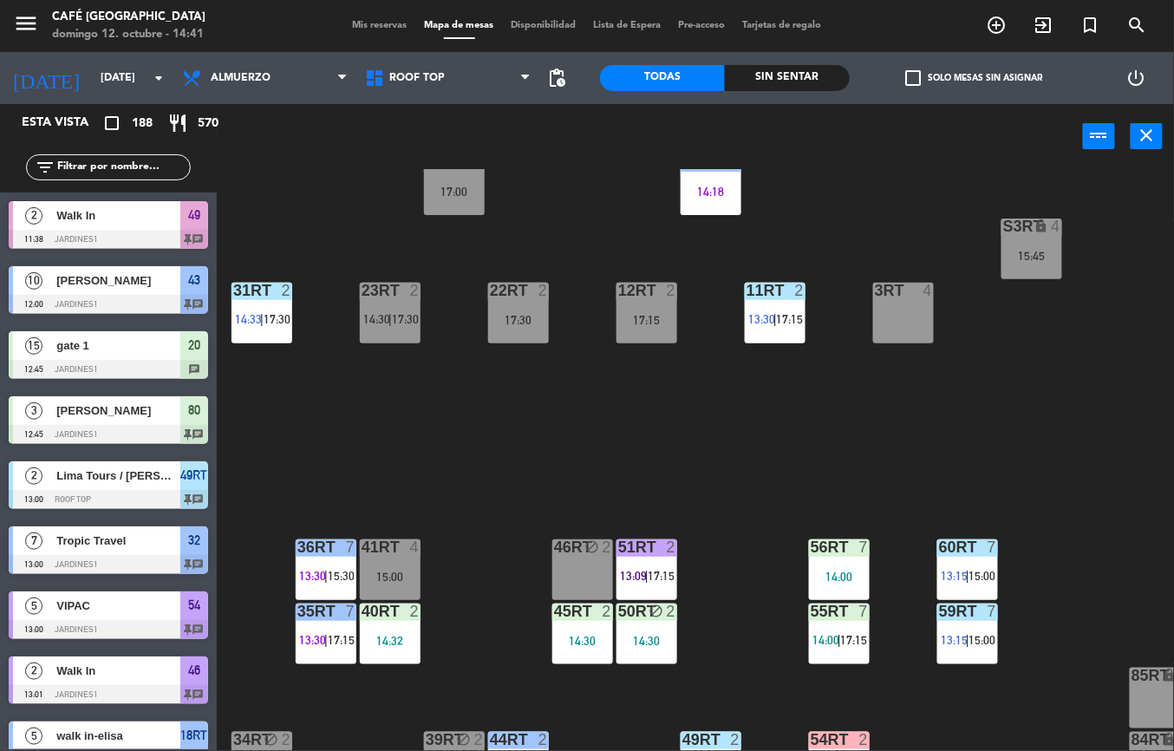
click at [973, 570] on span "15:00" at bounding box center [983, 576] width 27 height 14
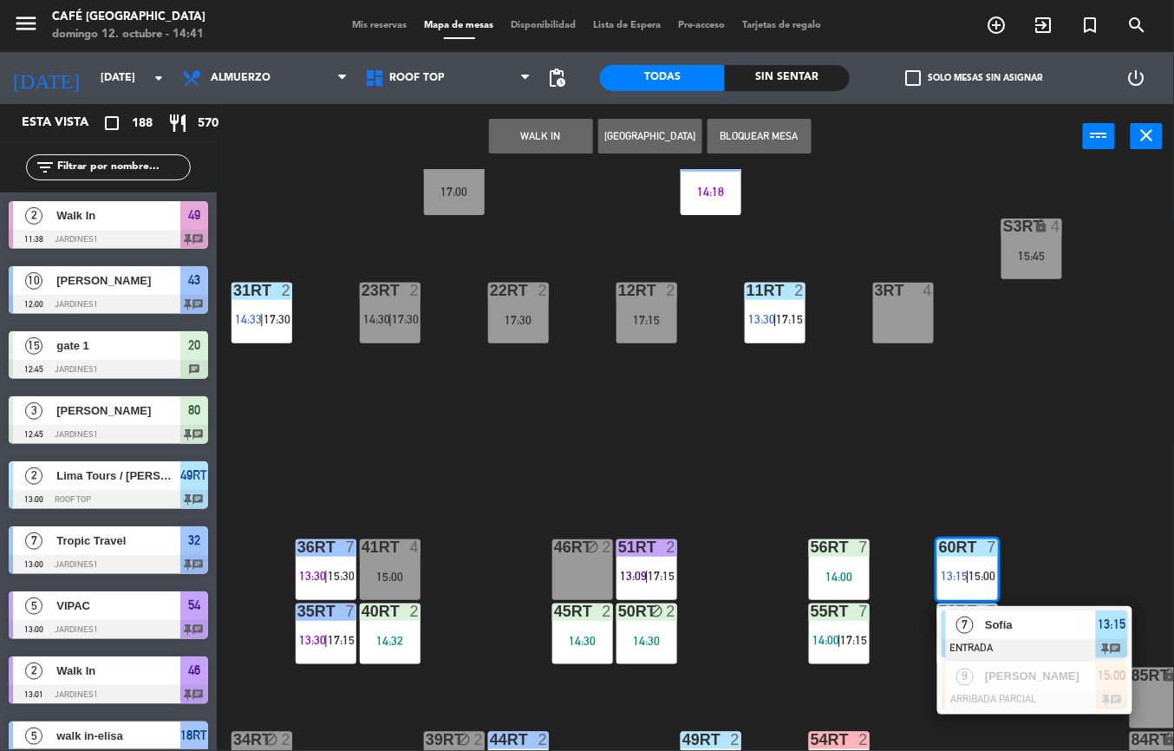
click at [1035, 626] on span "Sofía" at bounding box center [1040, 625] width 111 height 18
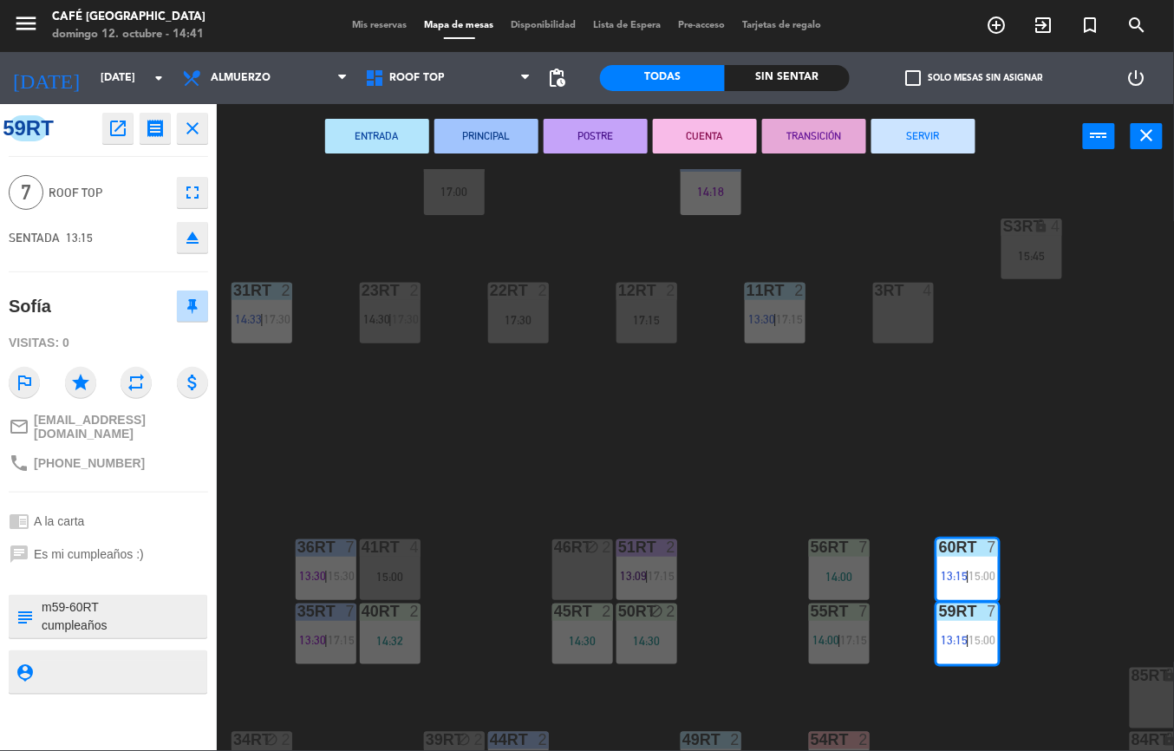
click at [476, 136] on button "PRINCIPAL" at bounding box center [486, 136] width 104 height 35
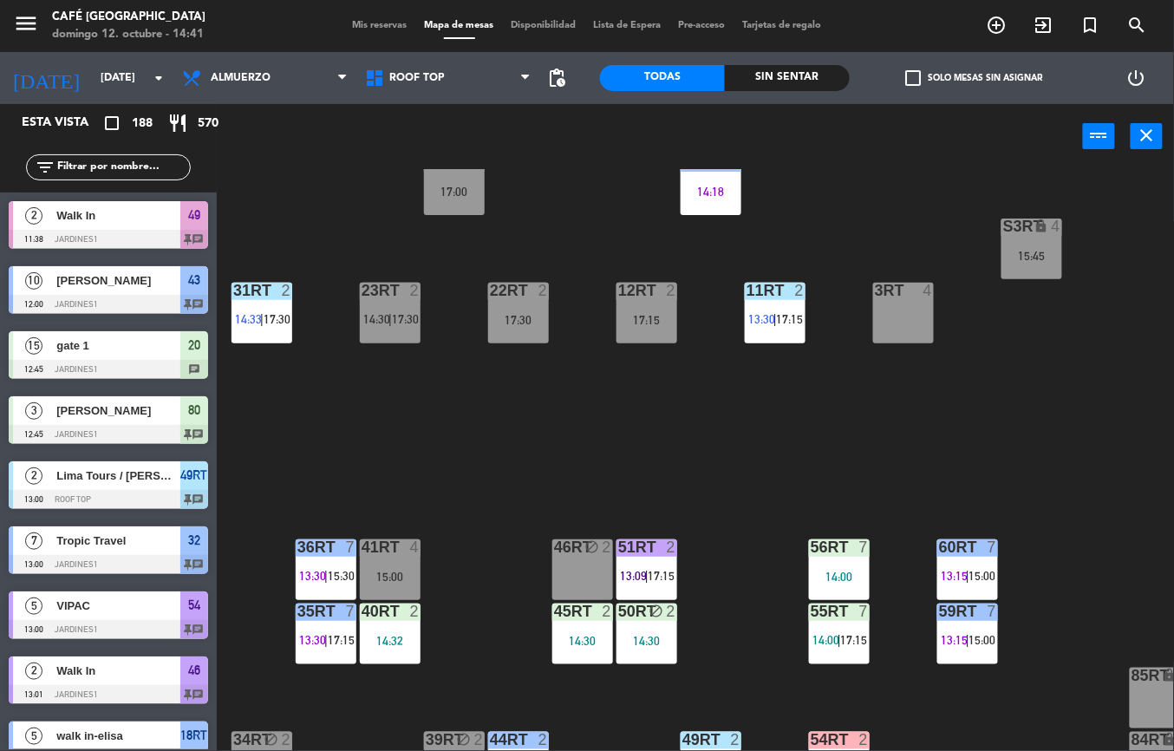
click at [850, 566] on div "56RT 7 14:00" at bounding box center [839, 569] width 61 height 61
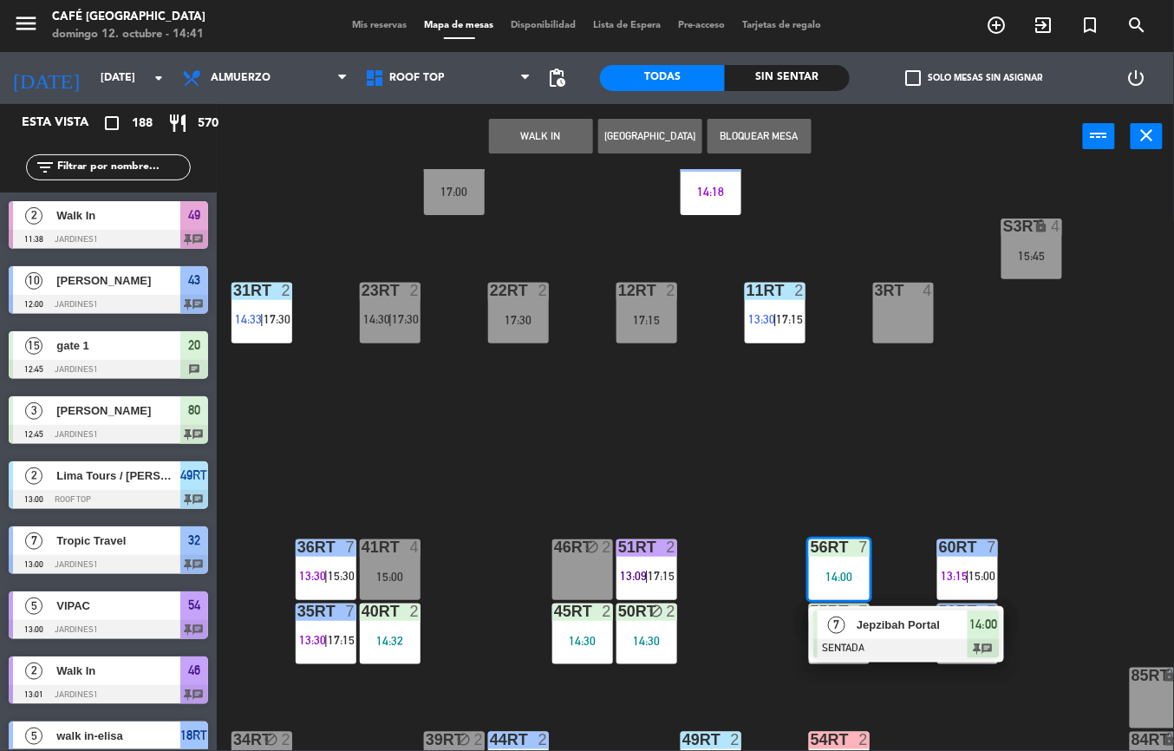
scroll to position [0, 0]
click at [909, 617] on span "Jepzibah Portal" at bounding box center [912, 625] width 111 height 18
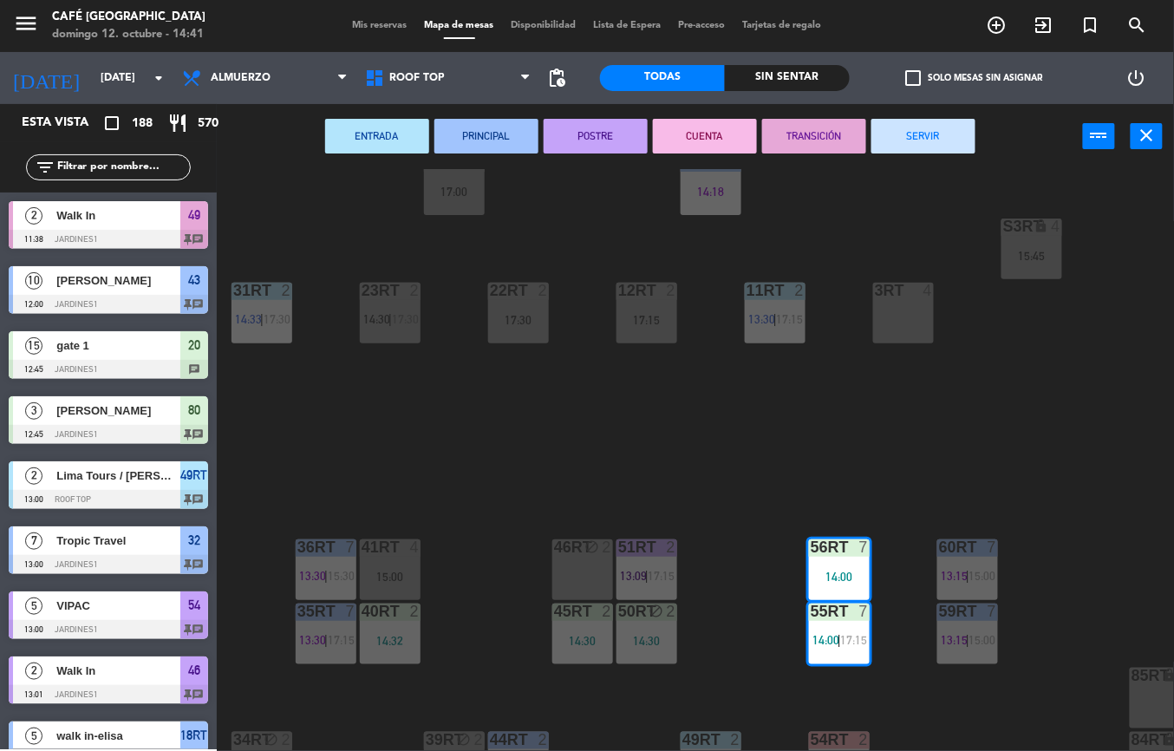
click at [369, 149] on button "ENTRADA" at bounding box center [377, 136] width 104 height 35
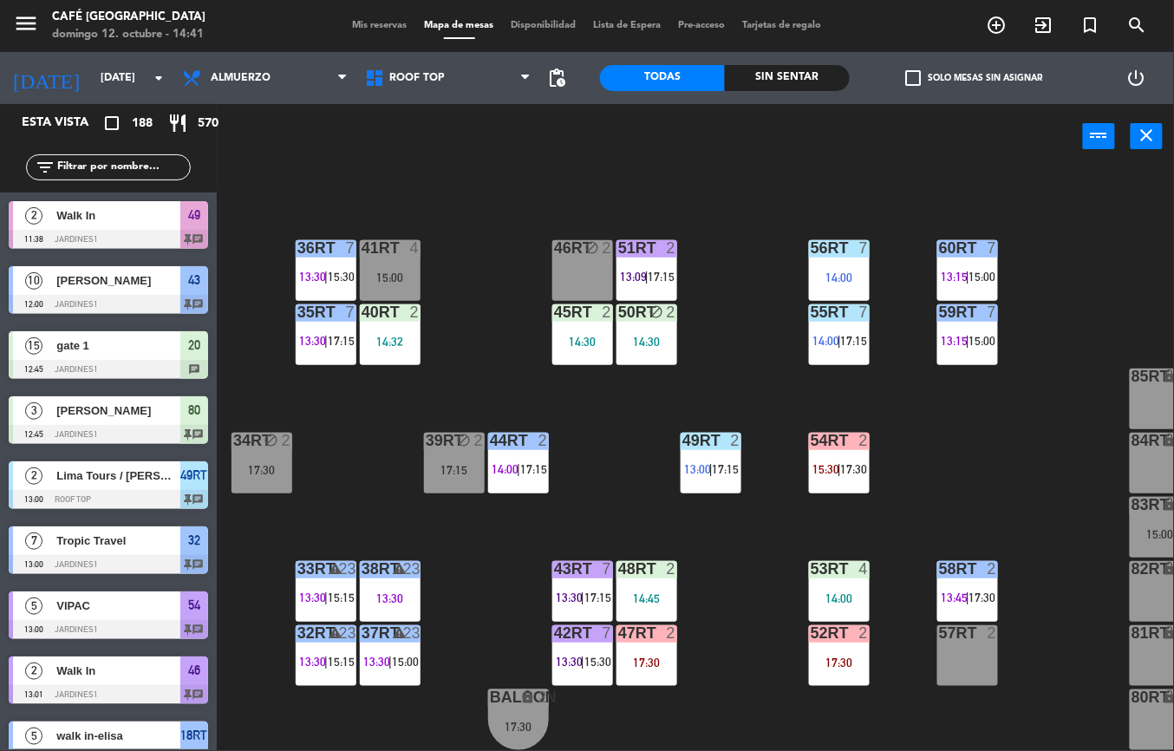
scroll to position [737, 0]
click at [643, 632] on div at bounding box center [646, 633] width 29 height 16
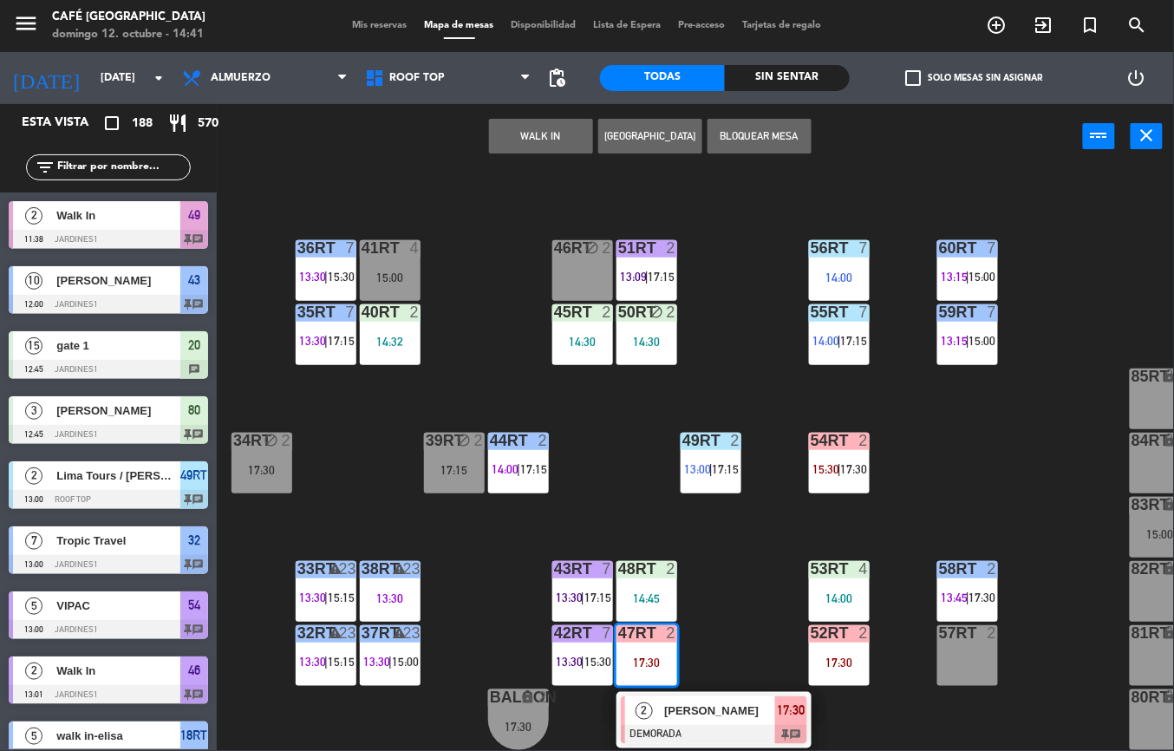
click at [716, 725] on div at bounding box center [714, 734] width 186 height 19
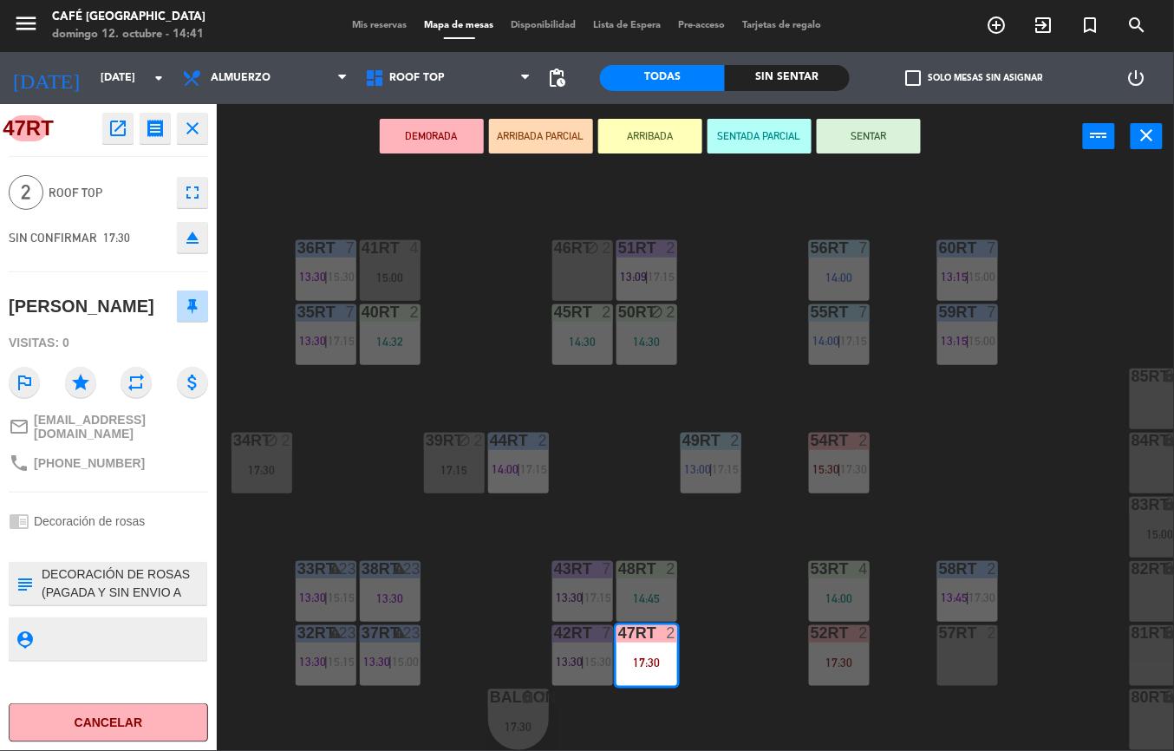
click at [713, 637] on div "18RT 5 13:02 | 15:30 16RT 5 13:15 | 17:00 28RT block 2 17:15 80RR lock 2 14:30 …" at bounding box center [701, 460] width 945 height 582
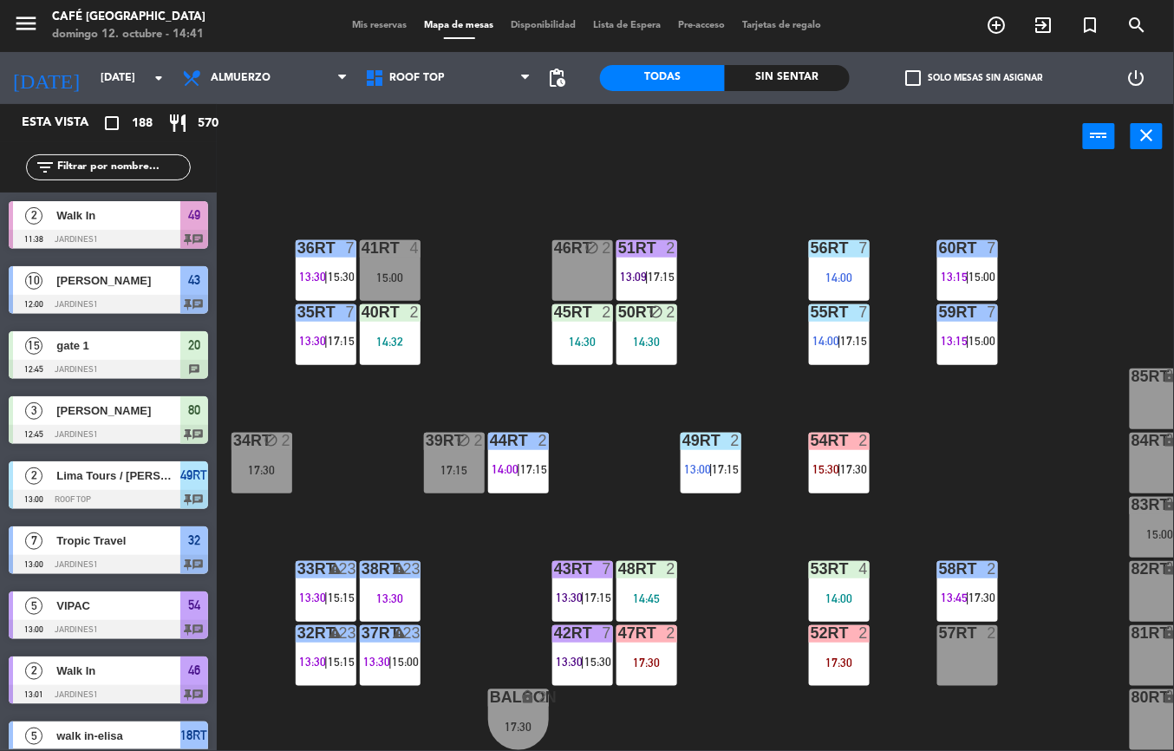
click at [838, 484] on div "54RT 2 15:30 | 17:30" at bounding box center [839, 463] width 61 height 61
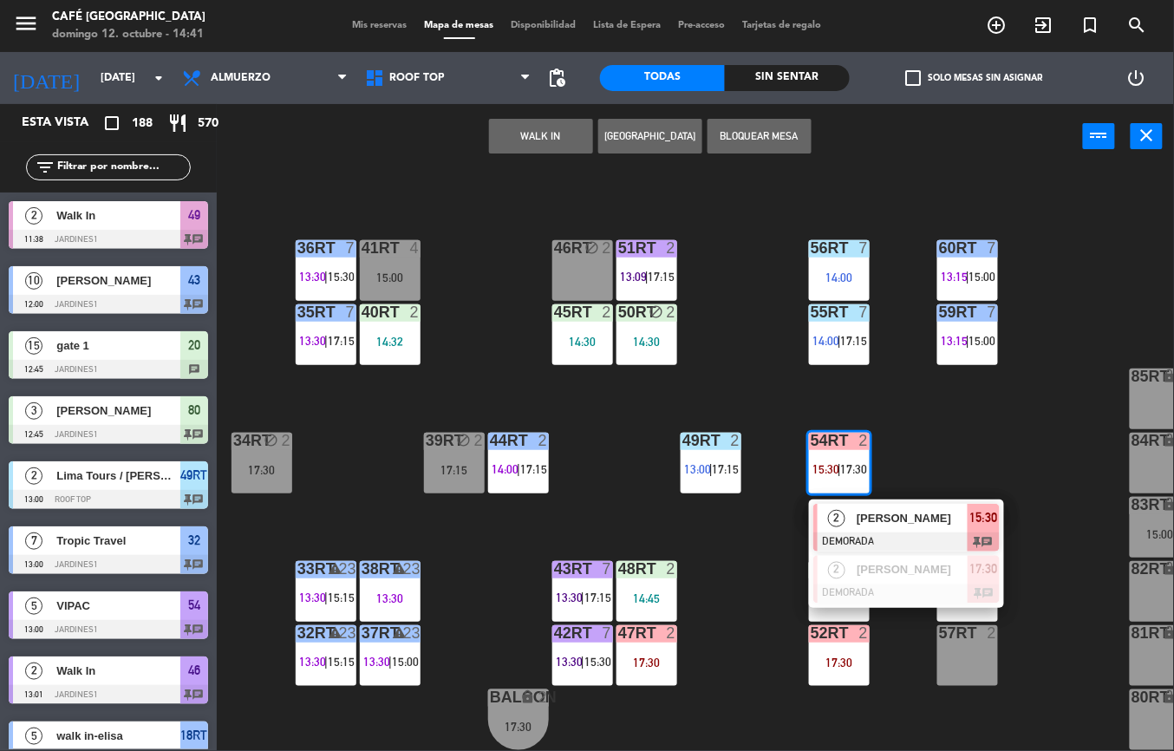
scroll to position [3831, 0]
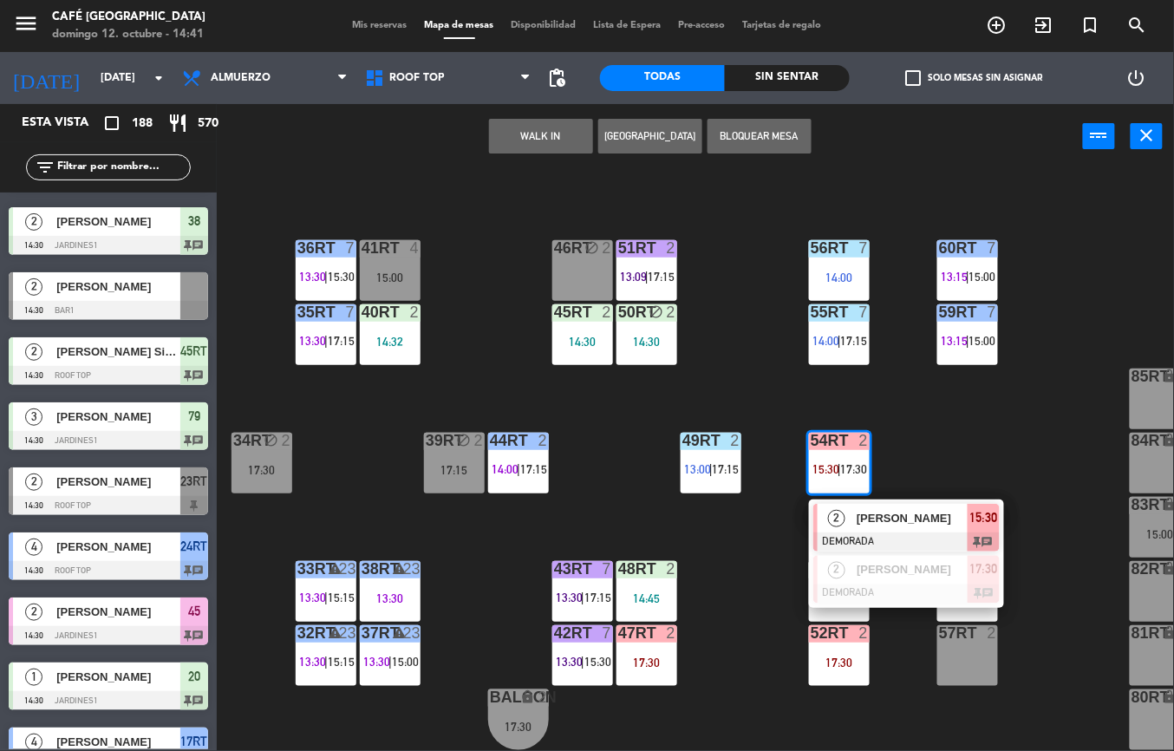
click at [968, 441] on div "18RT 5 13:02 | 15:30 16RT 5 13:15 | 17:00 28RT block 2 17:15 80RR lock 2 14:30 …" at bounding box center [701, 460] width 945 height 582
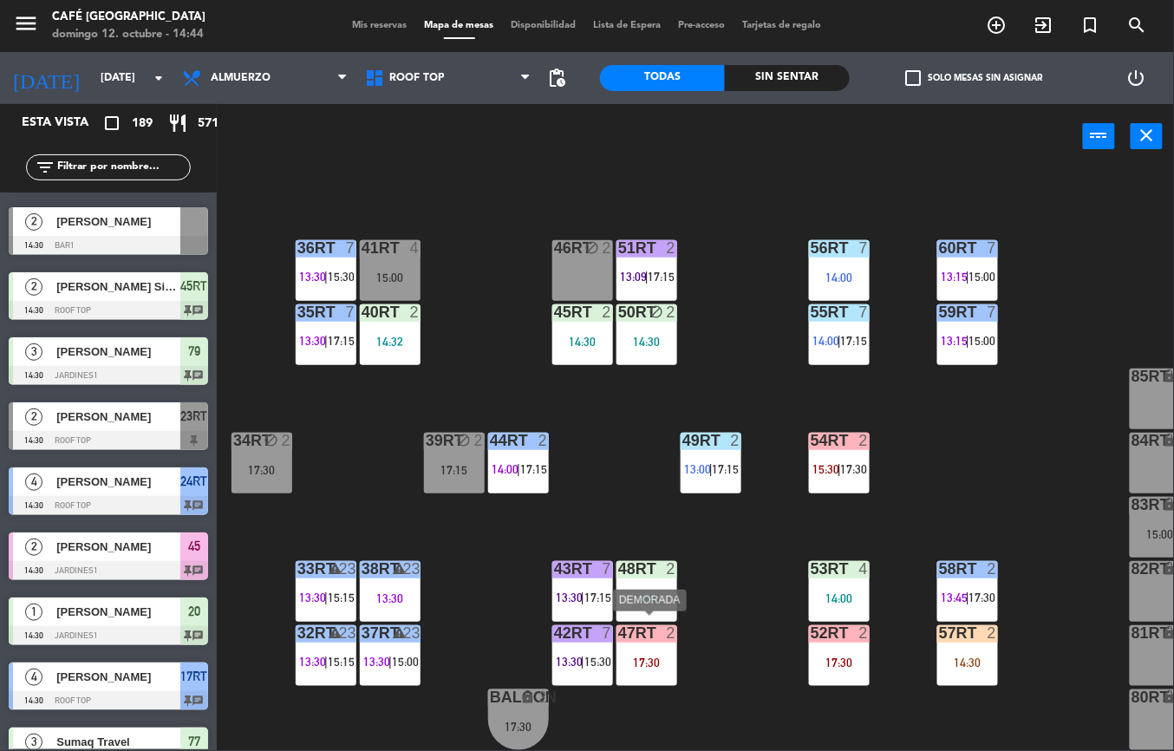
click at [656, 258] on div "51RT 2 13:09 | 17:15" at bounding box center [647, 270] width 61 height 61
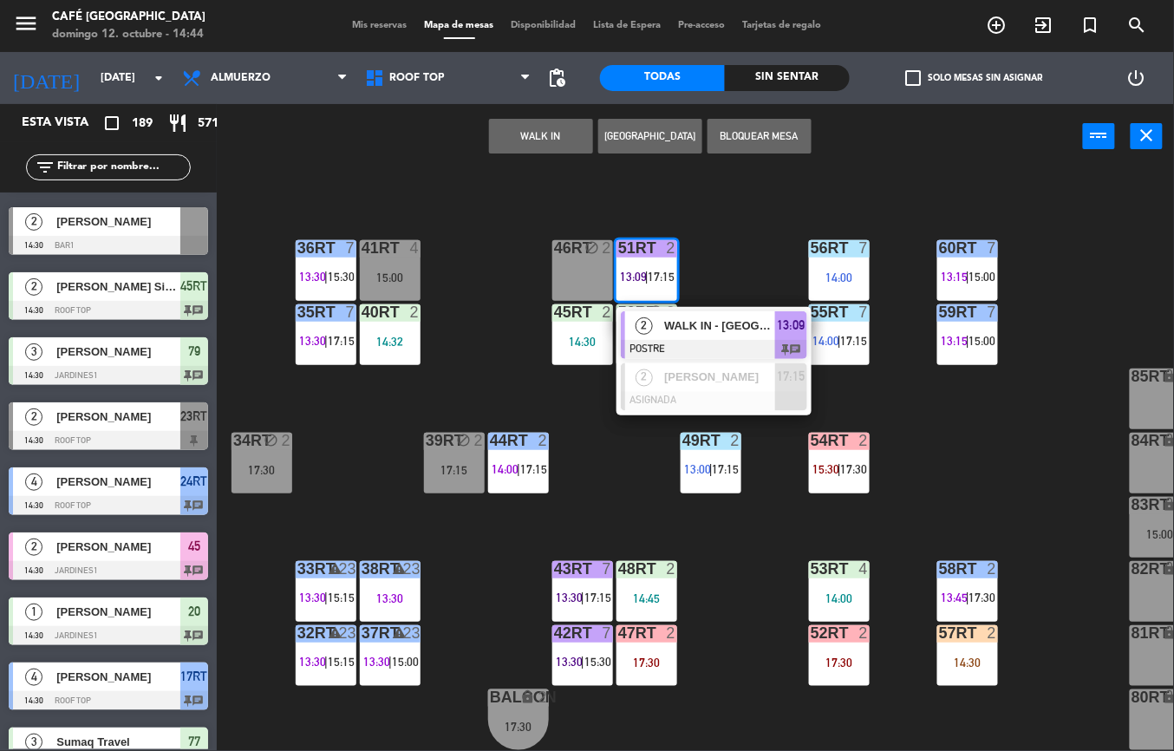
click at [701, 317] on span "WALK IN - [GEOGRAPHIC_DATA]" at bounding box center [719, 326] width 111 height 18
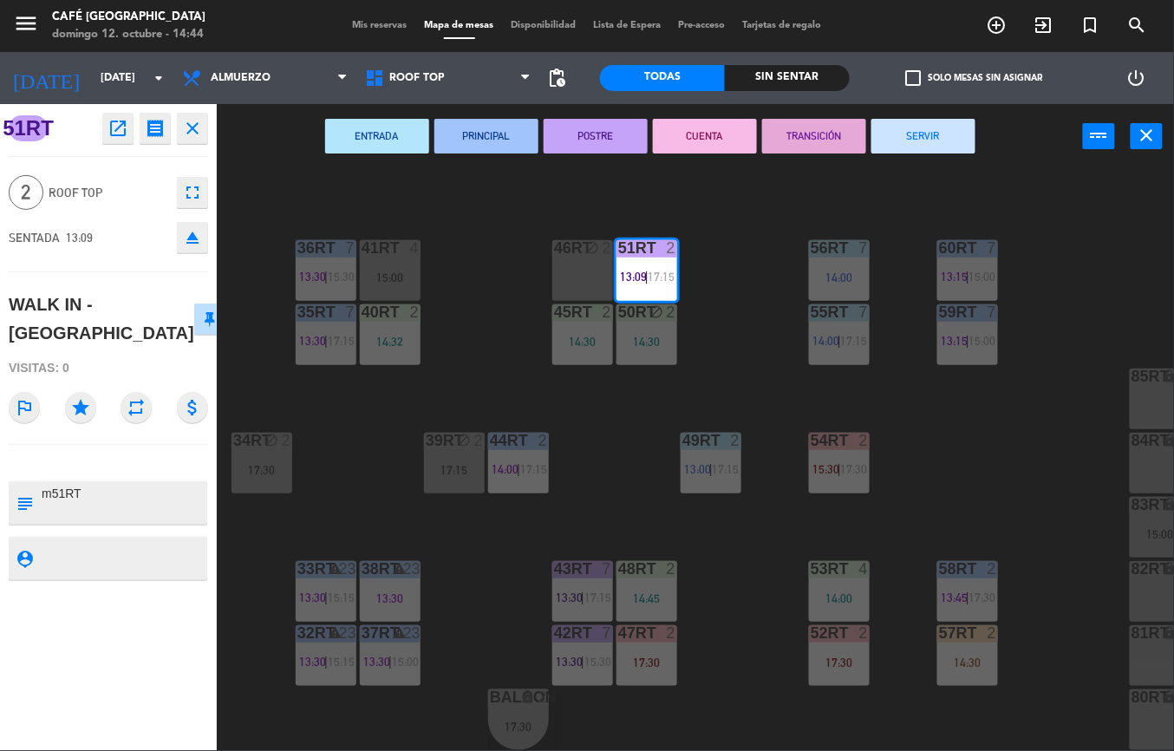
click at [709, 130] on button "CUENTA" at bounding box center [705, 136] width 104 height 35
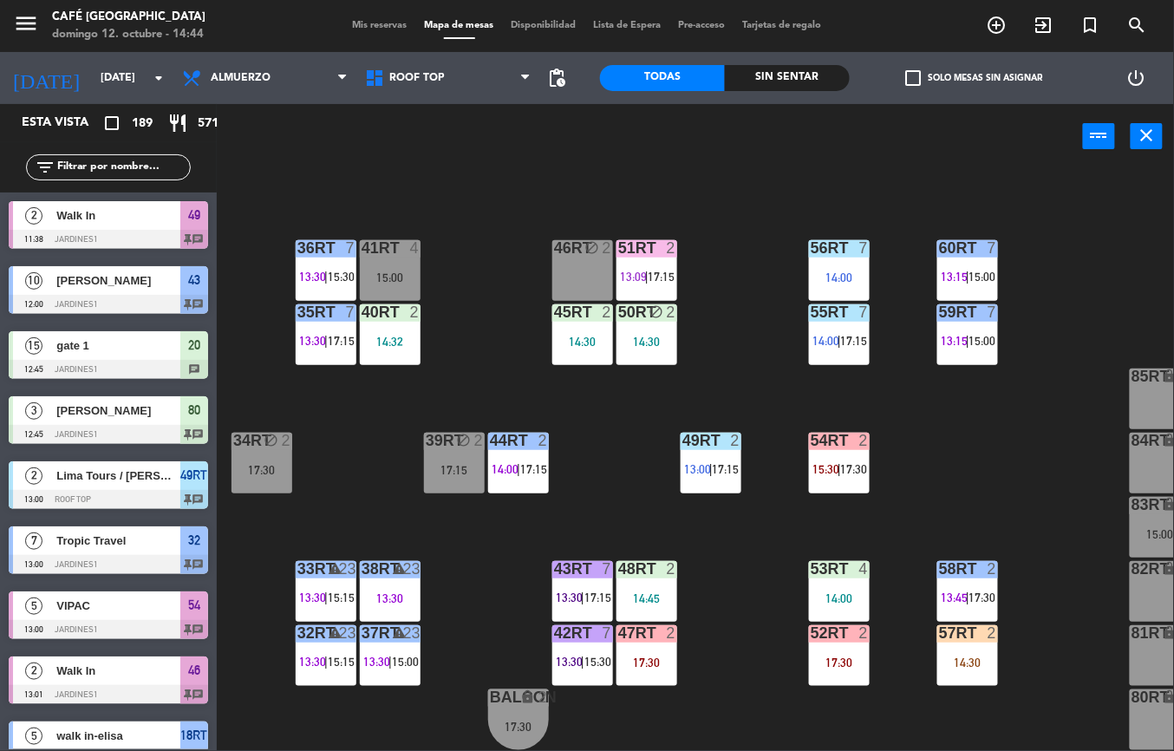
click at [555, 304] on div "45RT" at bounding box center [554, 312] width 1 height 16
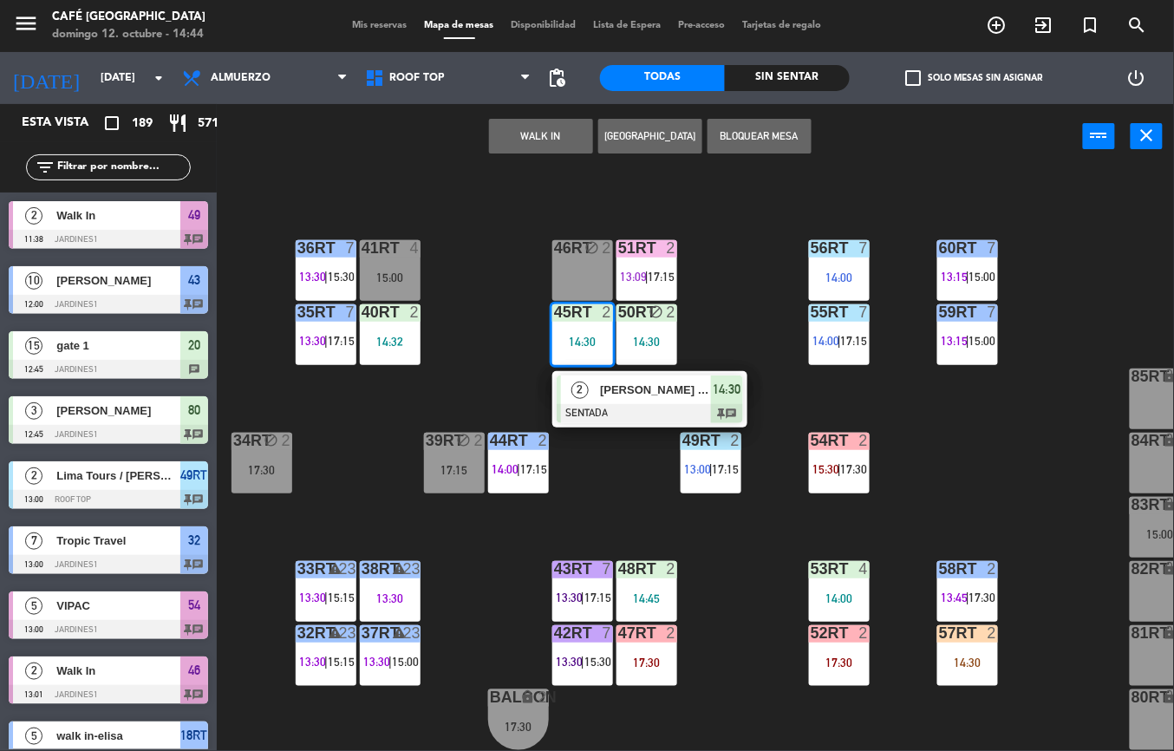
scroll to position [0, 0]
click at [619, 386] on span "[PERSON_NAME] Sierra" at bounding box center [655, 390] width 111 height 18
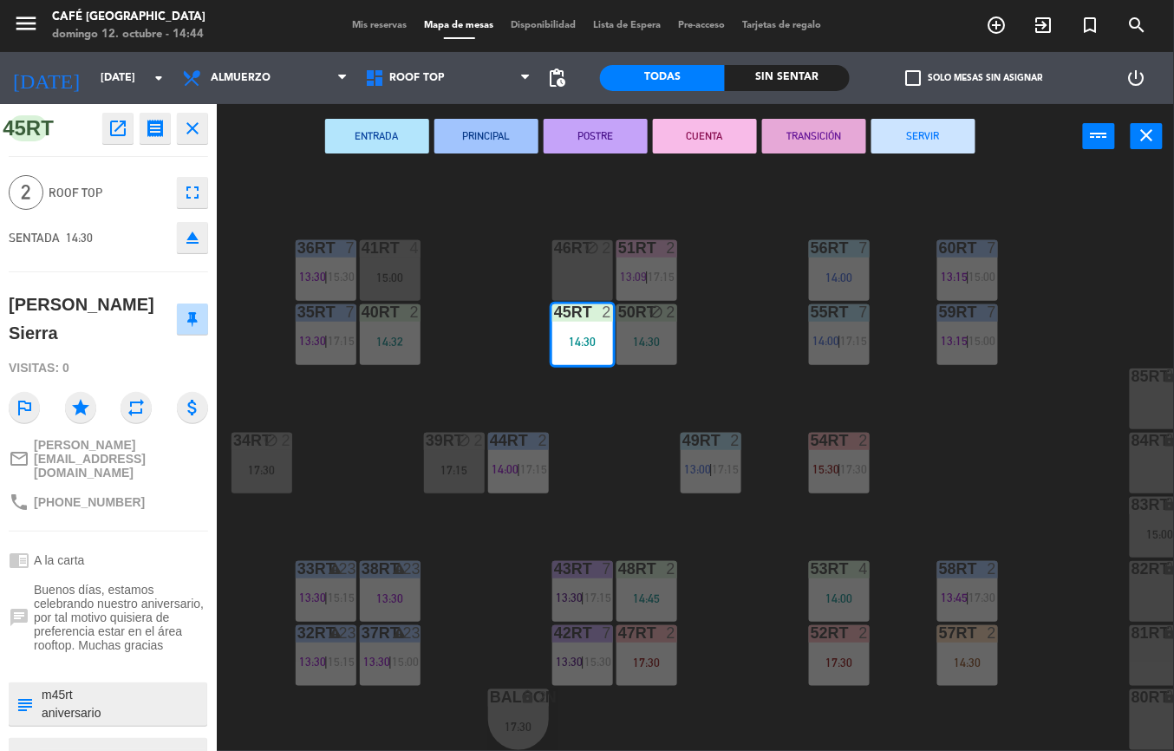
click at [372, 134] on button "ENTRADA" at bounding box center [377, 136] width 104 height 35
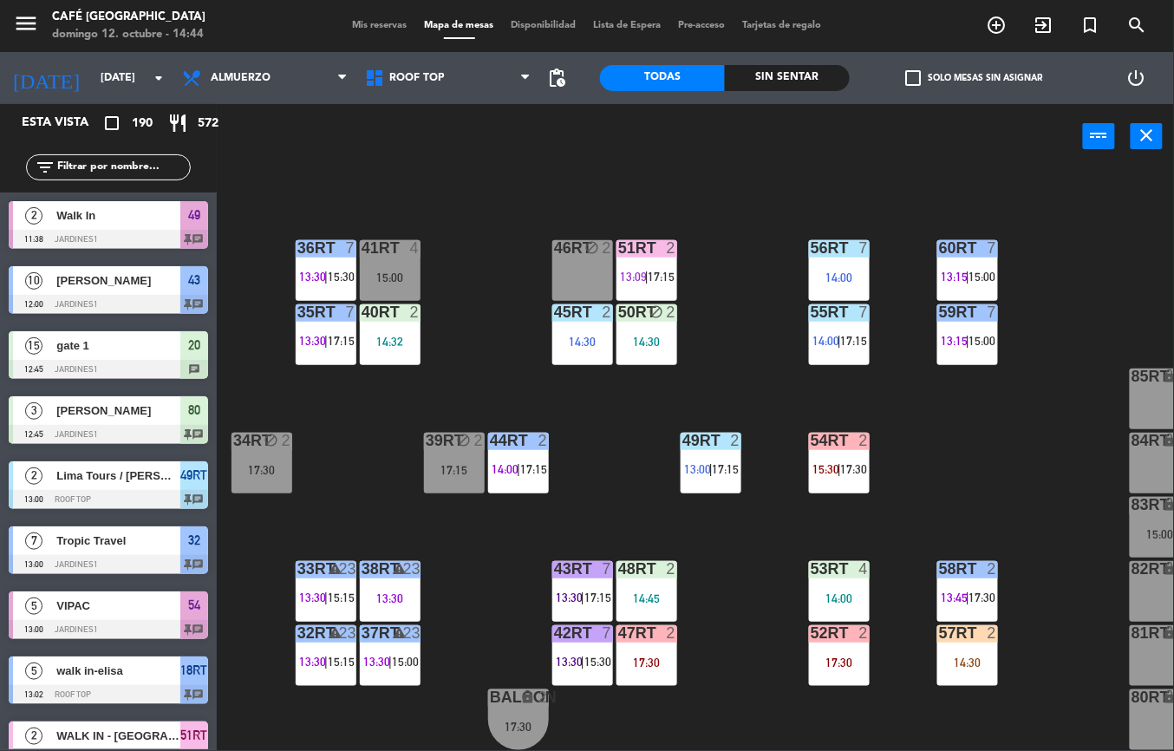
click at [642, 305] on div "block" at bounding box center [646, 312] width 29 height 16
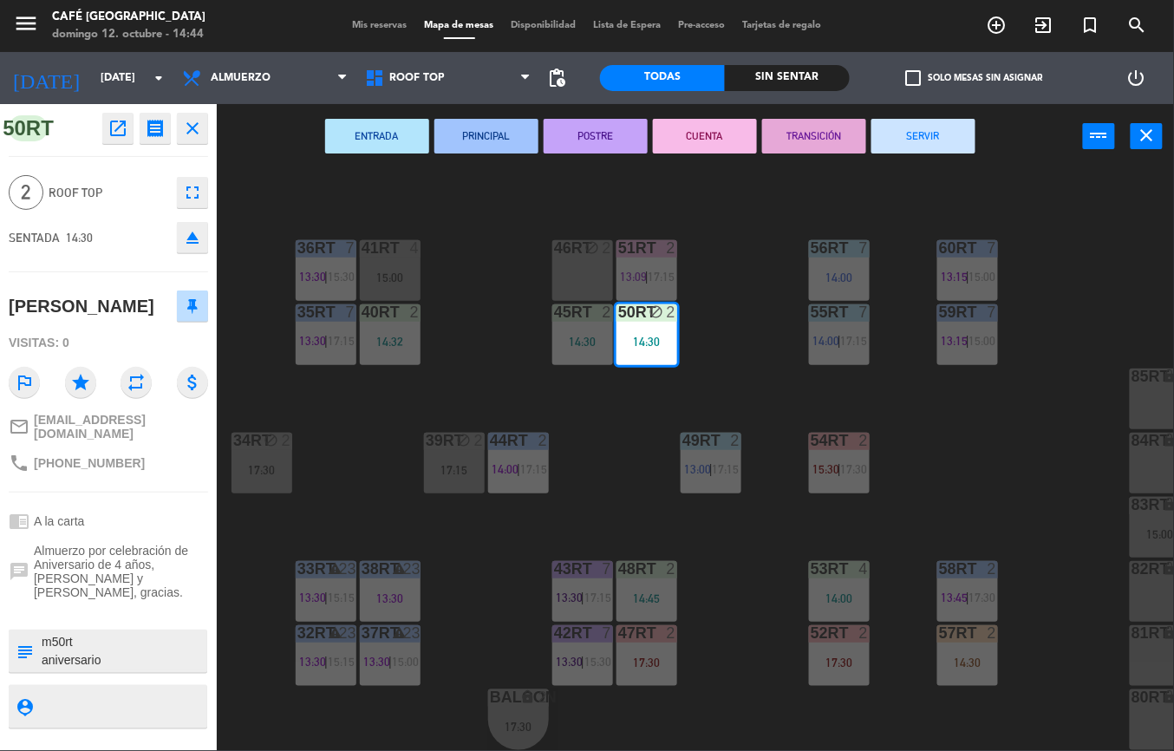
click at [376, 135] on button "ENTRADA" at bounding box center [377, 136] width 104 height 35
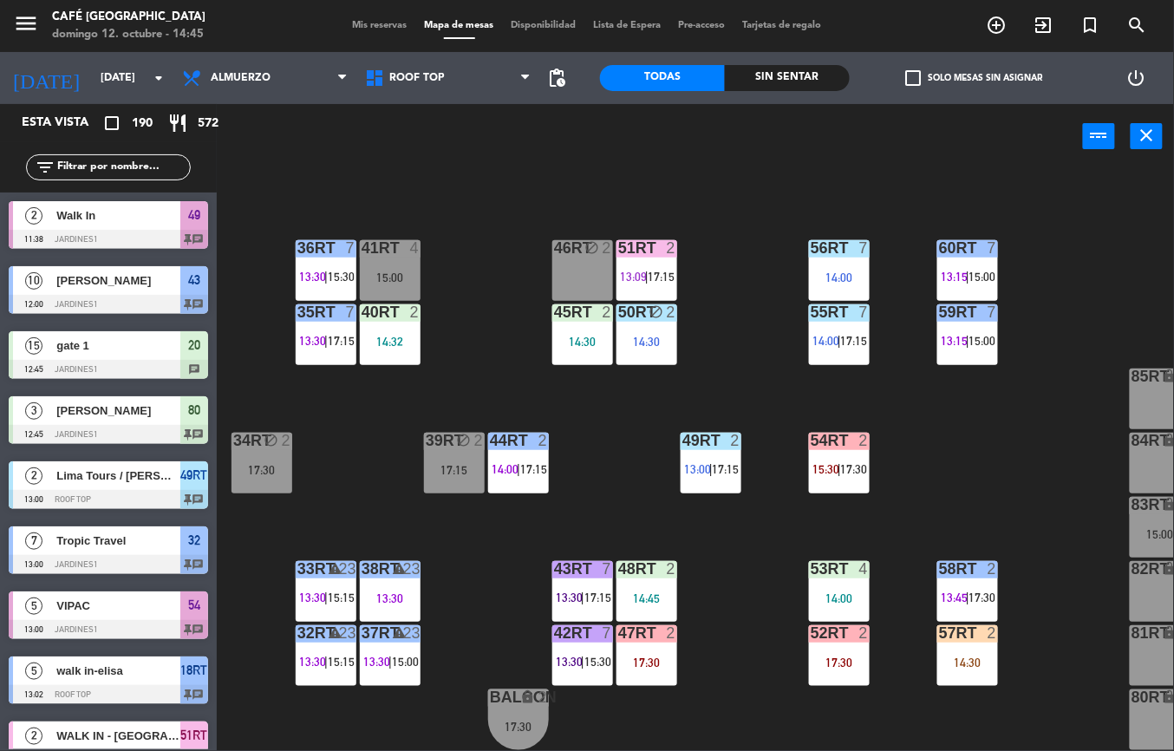
click at [390, 336] on div "14:32" at bounding box center [390, 342] width 61 height 12
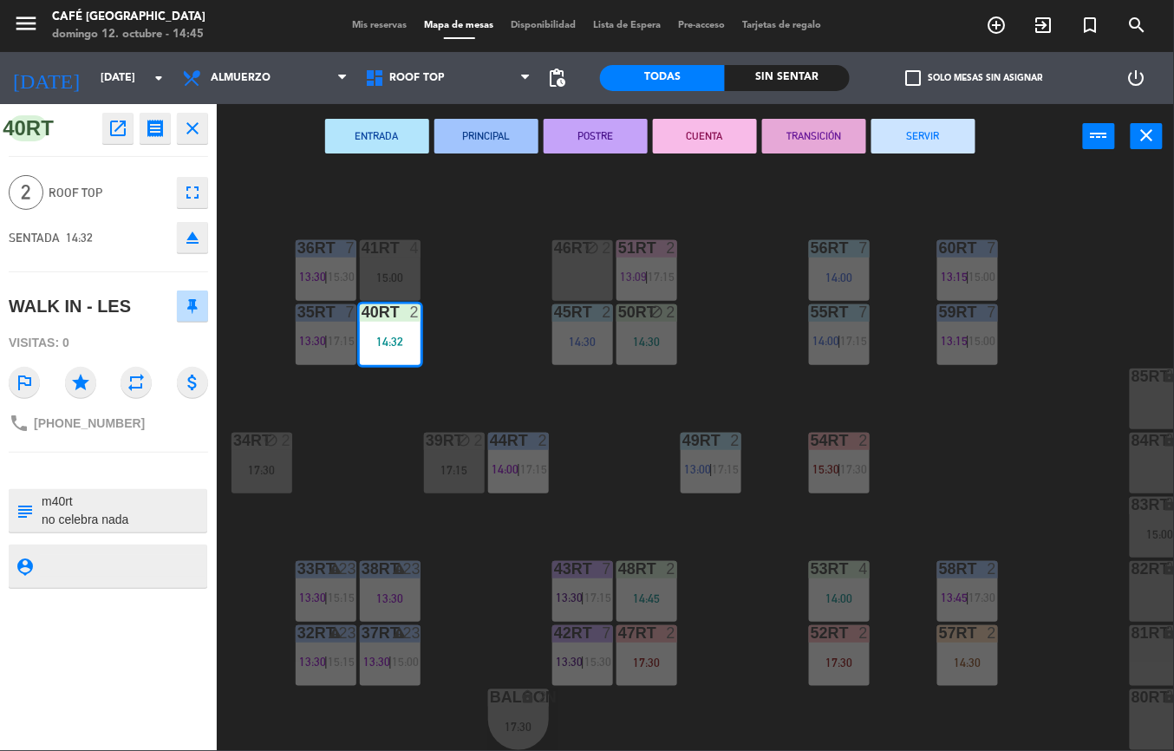
click at [362, 126] on button "ENTRADA" at bounding box center [377, 136] width 104 height 35
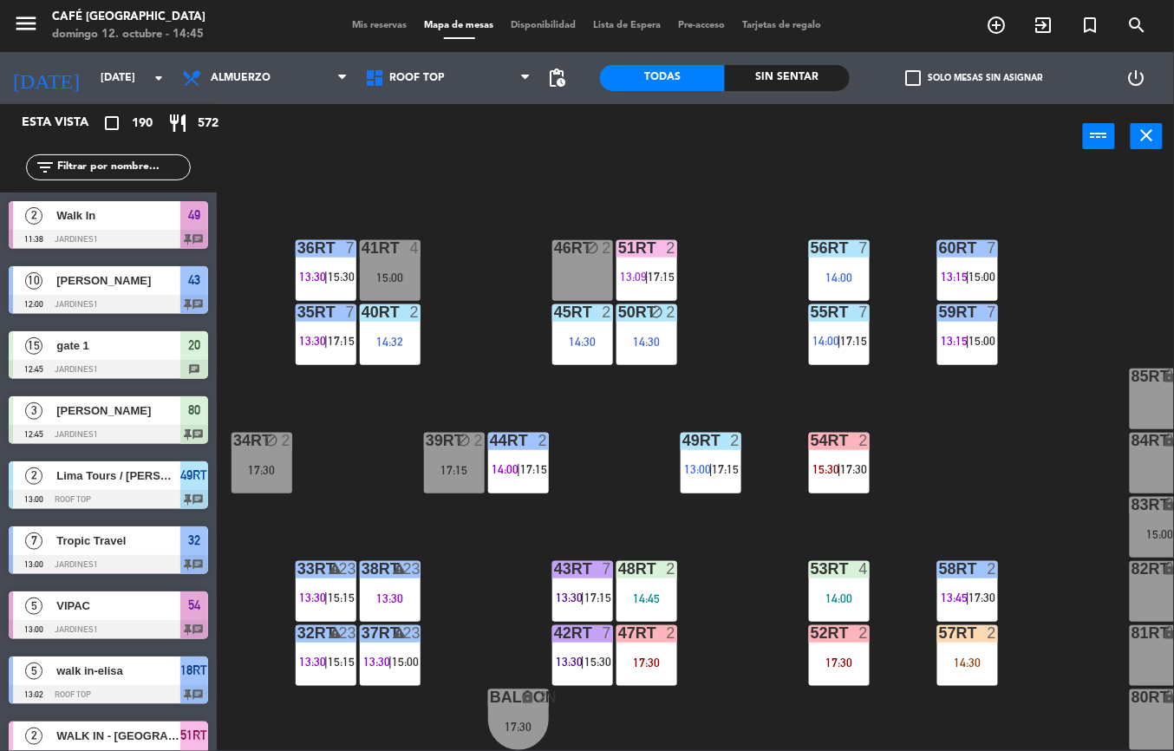
click at [572, 640] on div "42RT 7 13:30 | 15:30" at bounding box center [582, 655] width 61 height 61
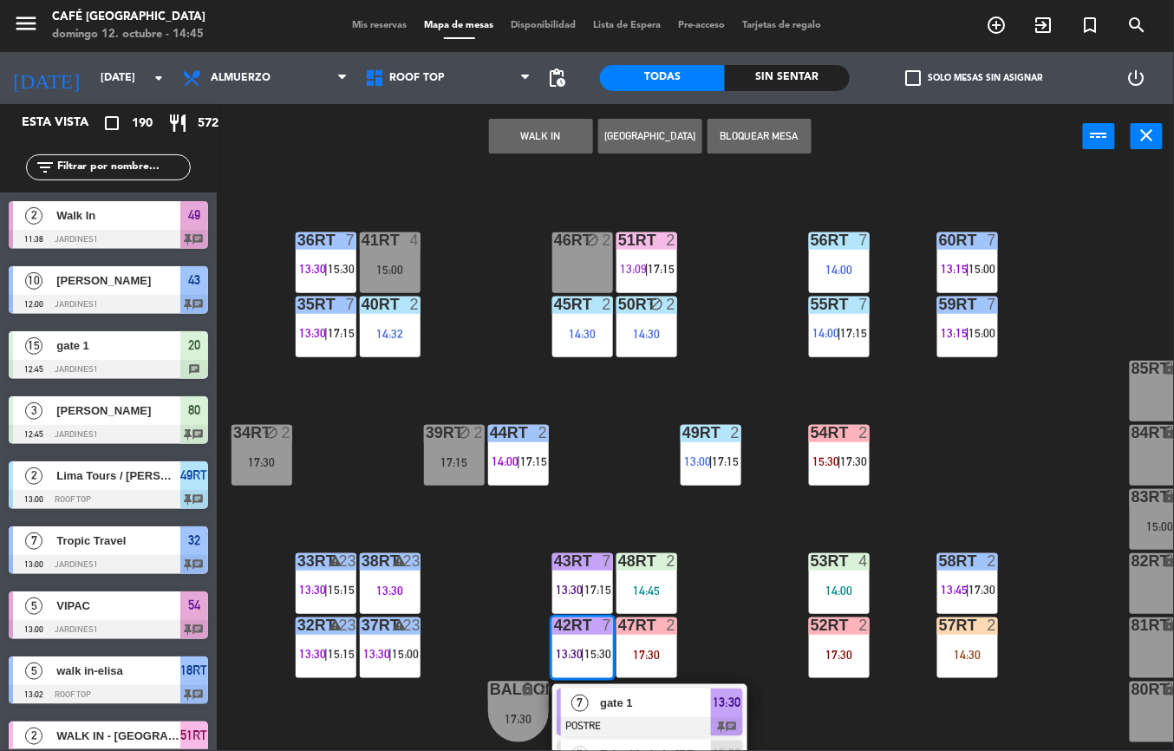
click at [609, 702] on span "gate 1" at bounding box center [655, 703] width 111 height 18
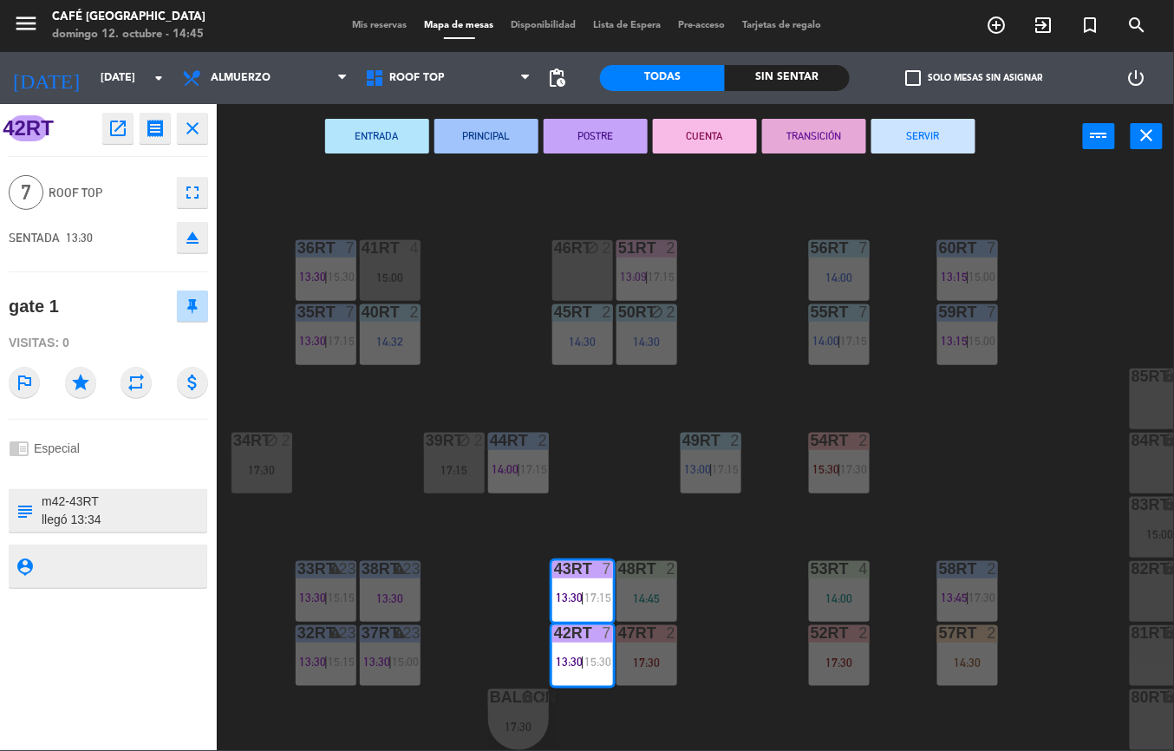
click at [823, 144] on button "TRANSICIÓN" at bounding box center [814, 136] width 104 height 35
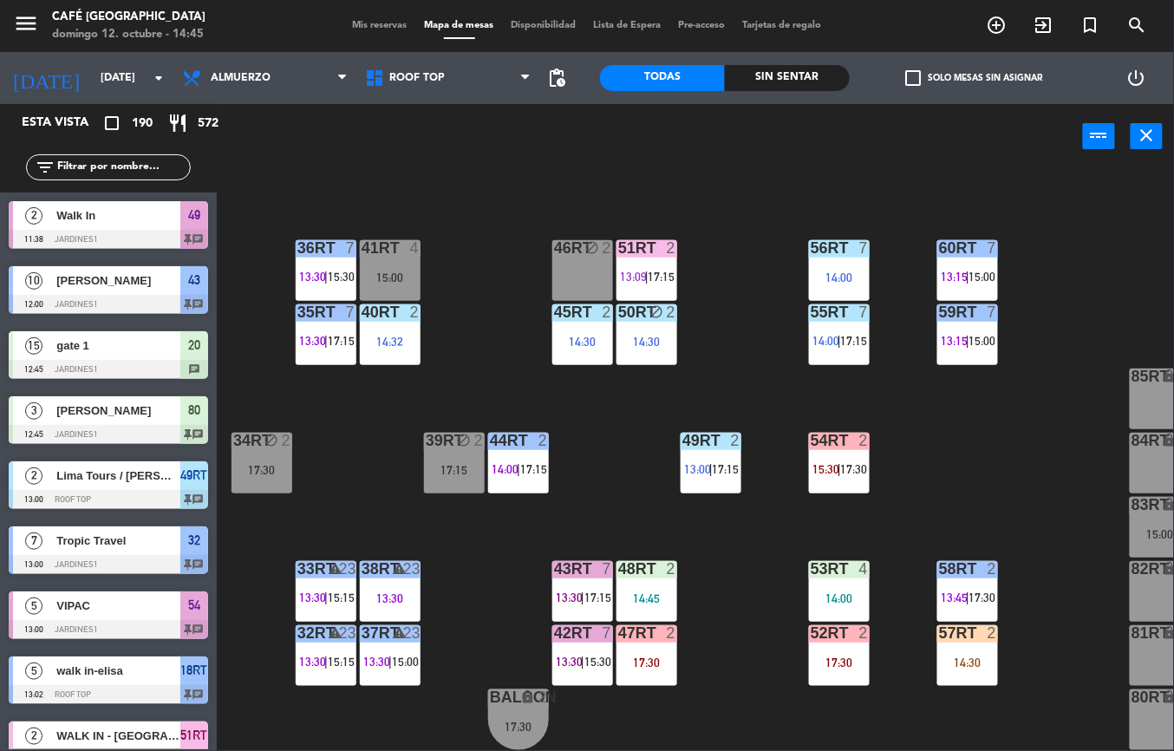
click at [976, 591] on span "17:30" at bounding box center [983, 598] width 27 height 14
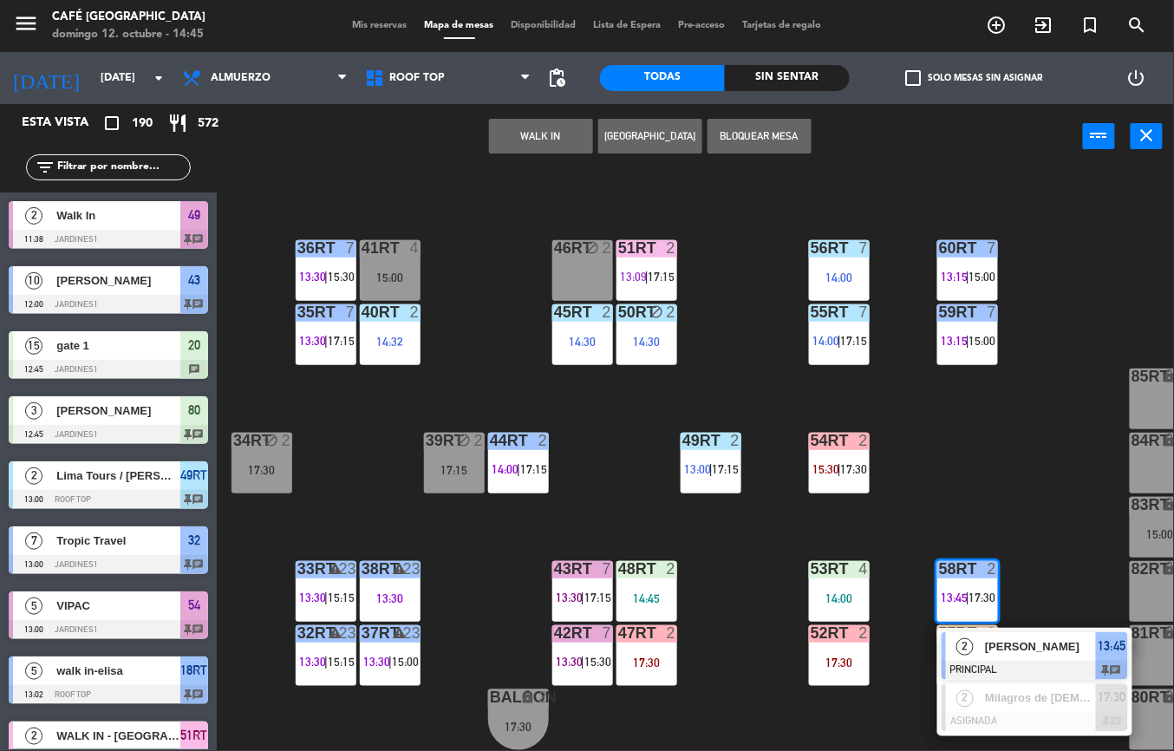
click at [1017, 643] on span "[PERSON_NAME]" at bounding box center [1040, 646] width 111 height 18
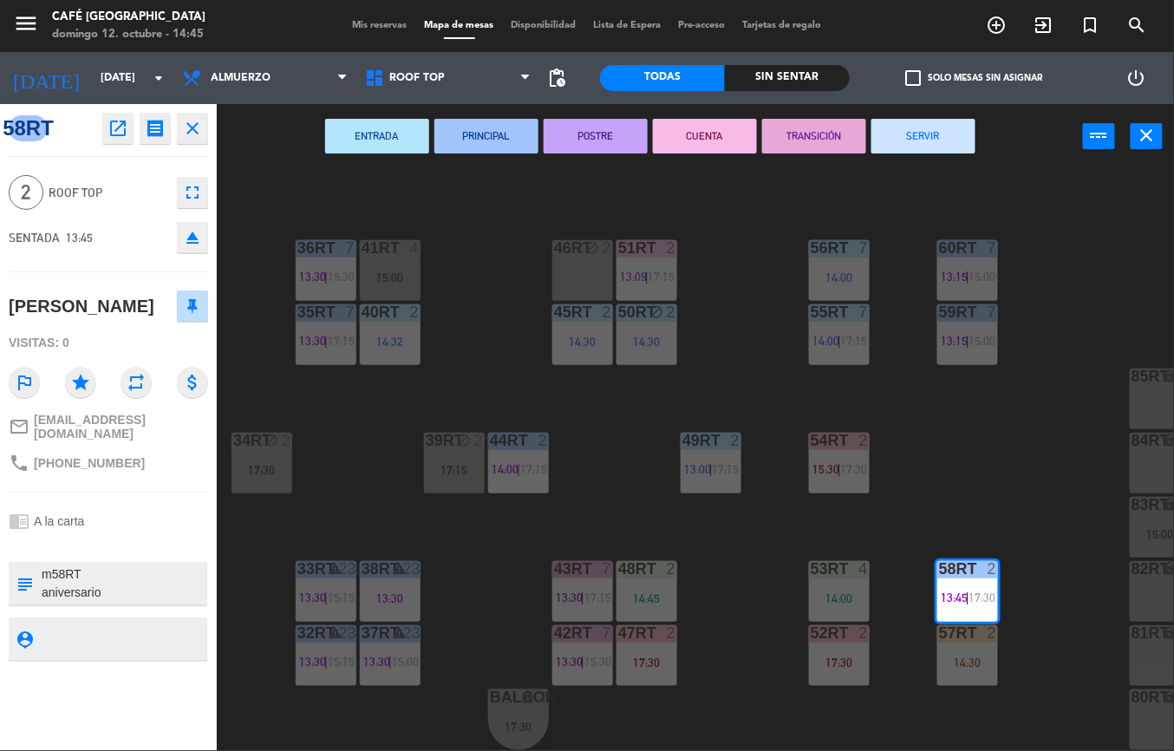
click at [816, 135] on button "TRANSICIÓN" at bounding box center [814, 136] width 104 height 35
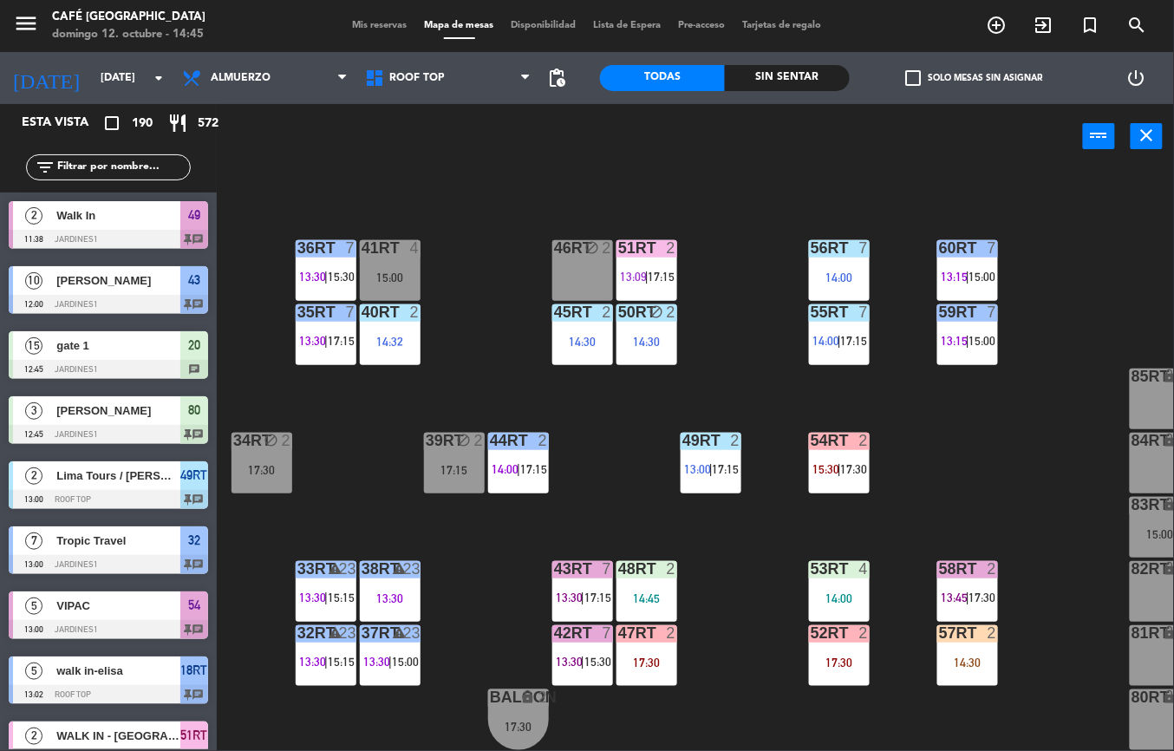
click at [846, 592] on div "14:00" at bounding box center [839, 598] width 61 height 12
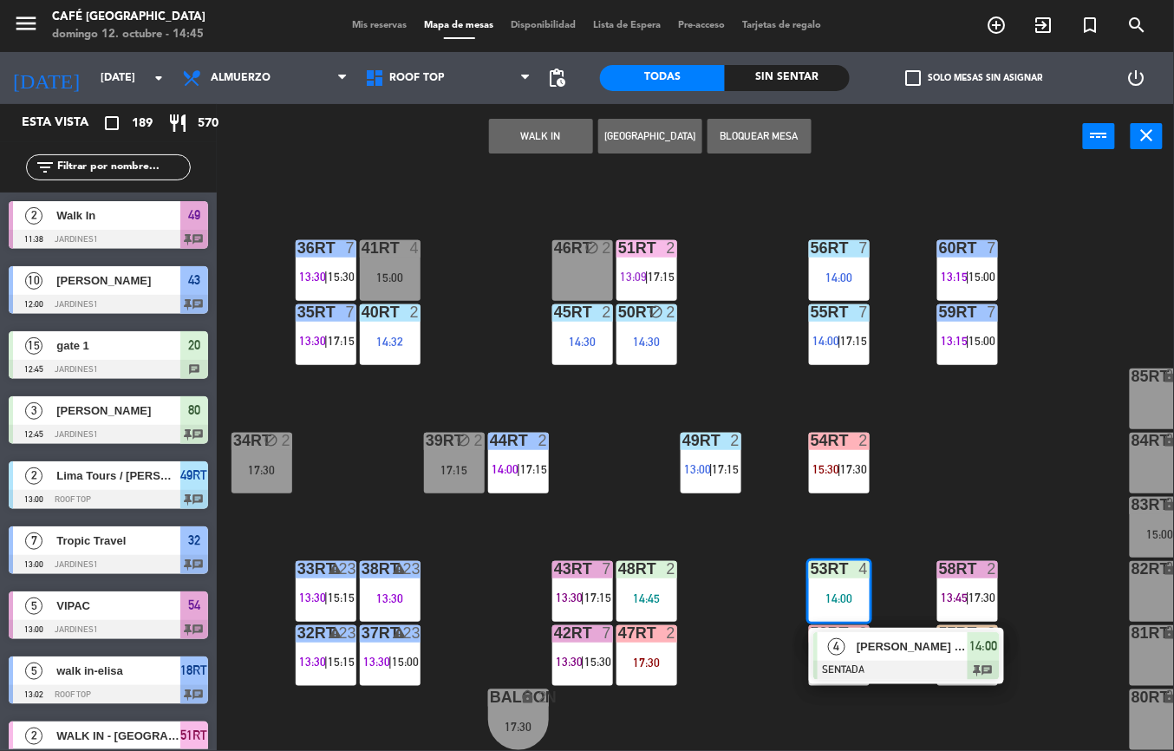
click at [899, 661] on div at bounding box center [906, 670] width 186 height 19
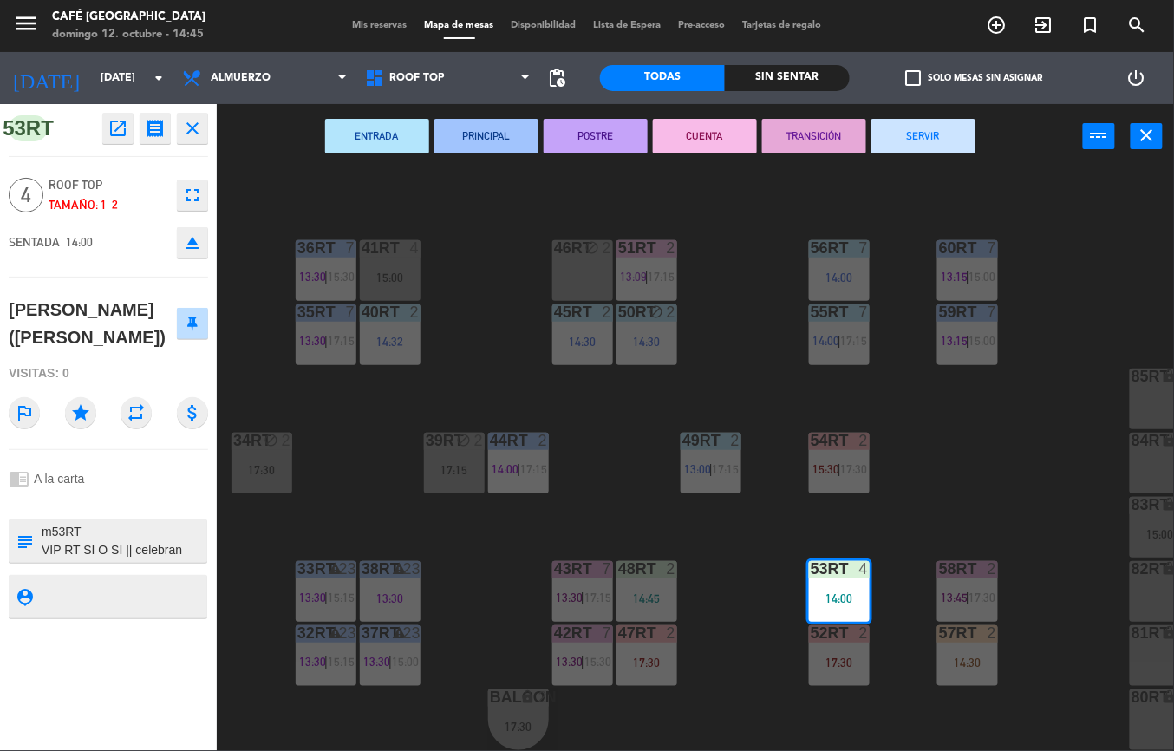
click at [418, 144] on button "ENTRADA" at bounding box center [377, 136] width 104 height 35
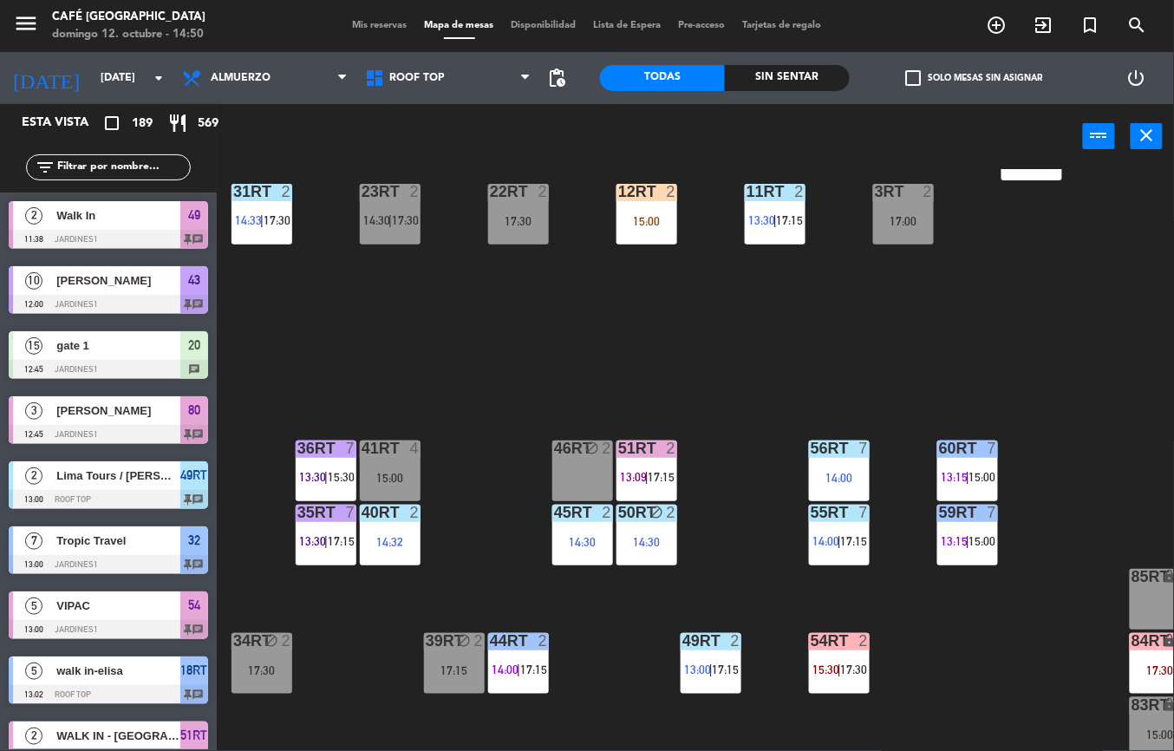
scroll to position [739, 0]
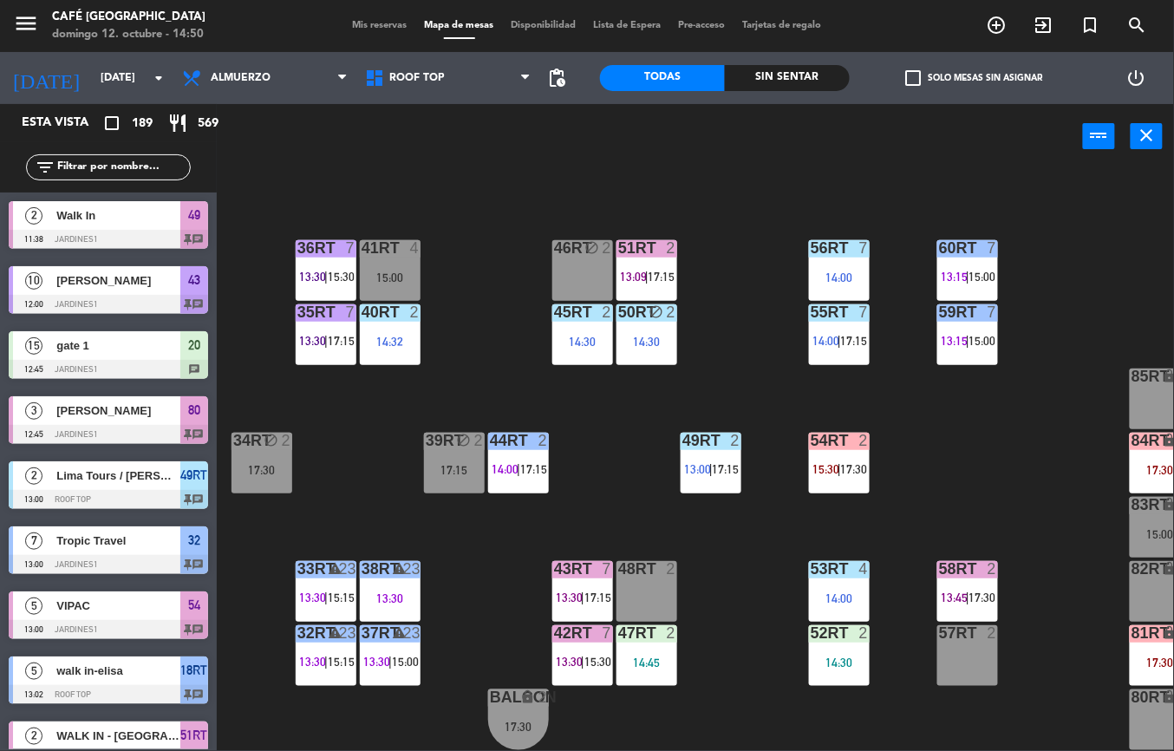
click at [848, 643] on div "52RT 2 14:30" at bounding box center [839, 655] width 61 height 61
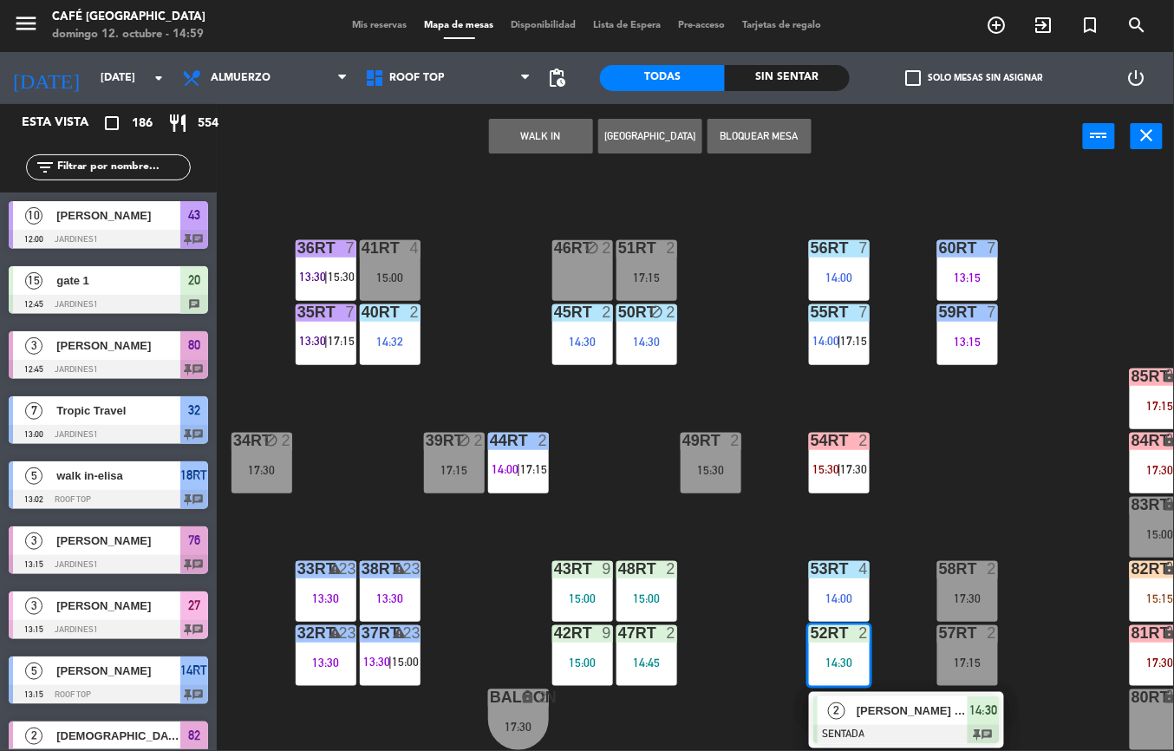
click at [958, 418] on div "18RT 5 13:02 | 15:30 16RT 5 13:15 | 17:00 28RT block 2 80RR lock 2 14:30 27RT 6…" at bounding box center [701, 460] width 945 height 582
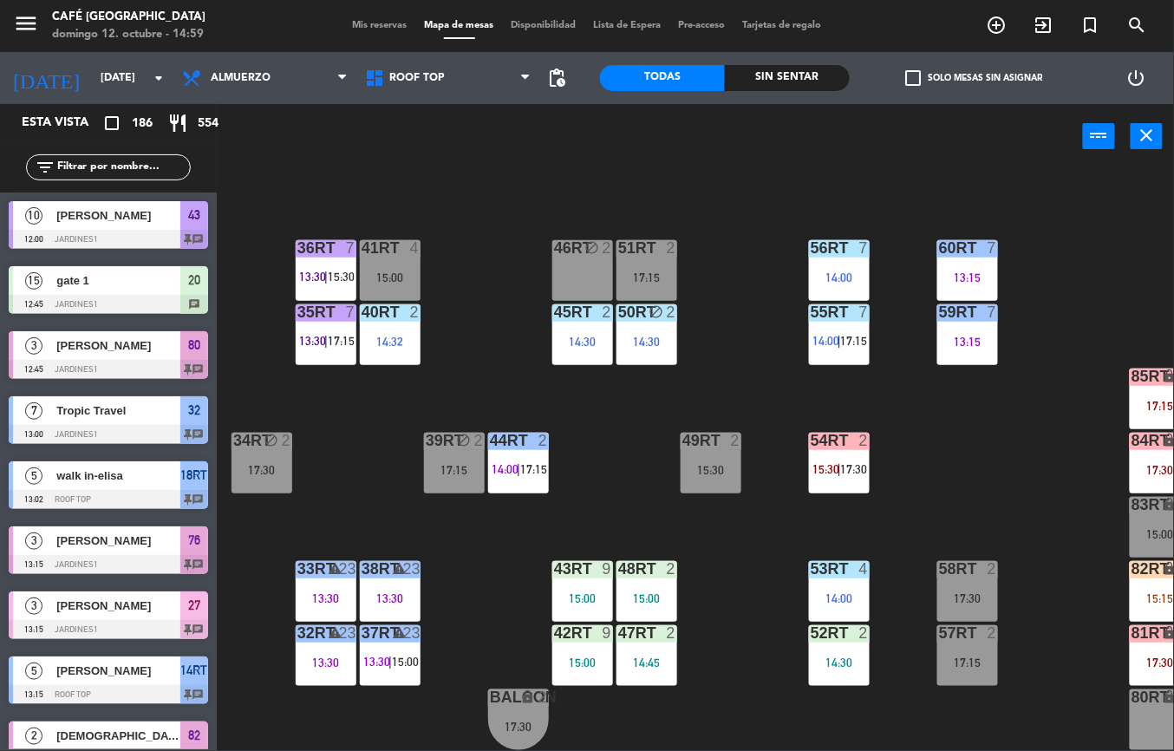
click at [833, 636] on div "52RT 2 14:30" at bounding box center [839, 655] width 61 height 61
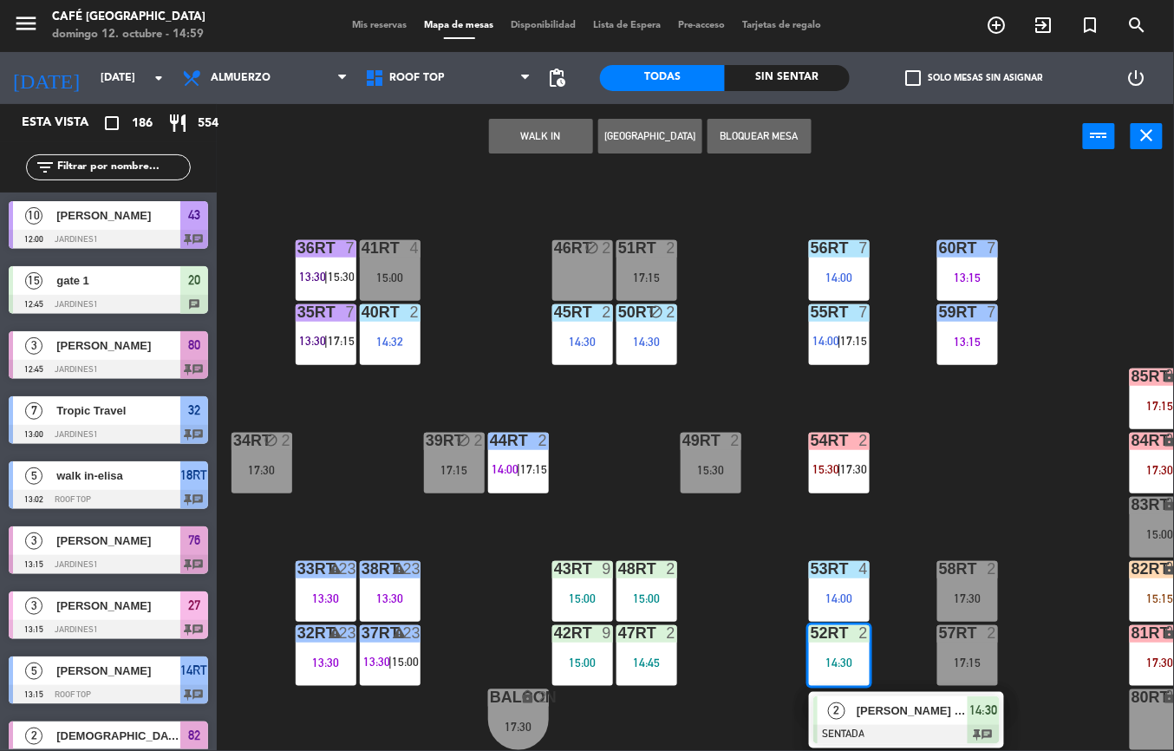
click at [857, 705] on span "[PERSON_NAME] Cuba" at bounding box center [912, 711] width 111 height 18
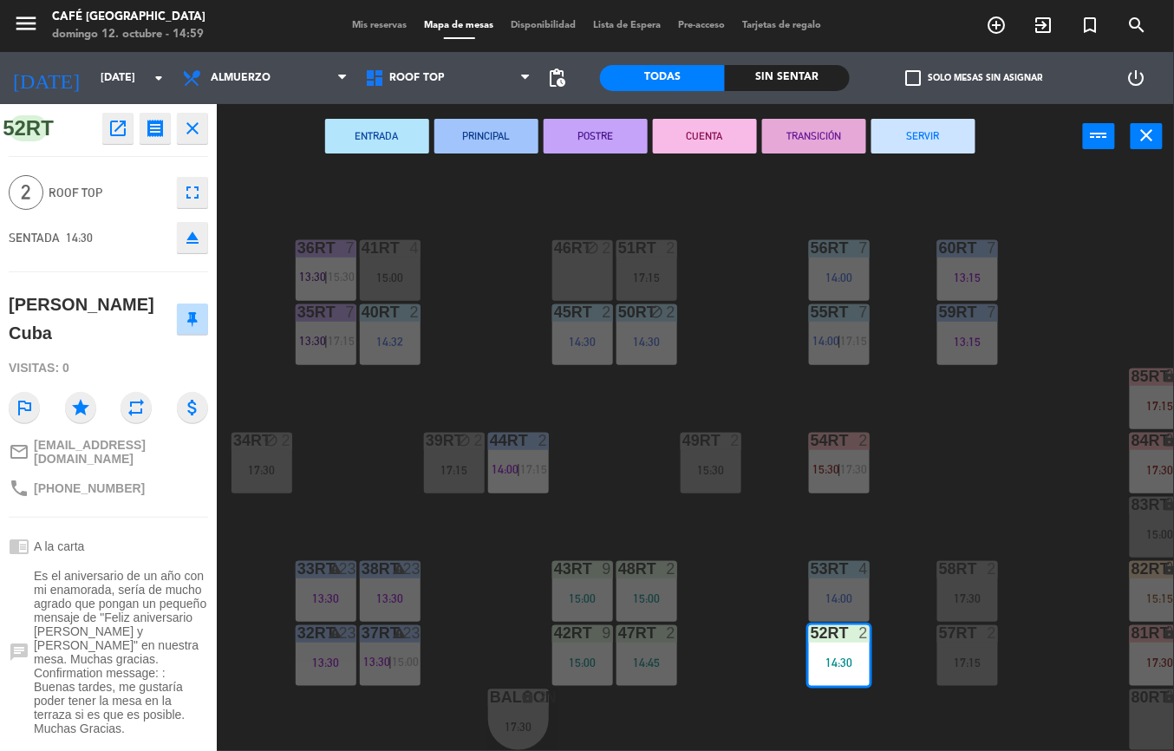
click at [369, 134] on button "ENTRADA" at bounding box center [377, 136] width 104 height 35
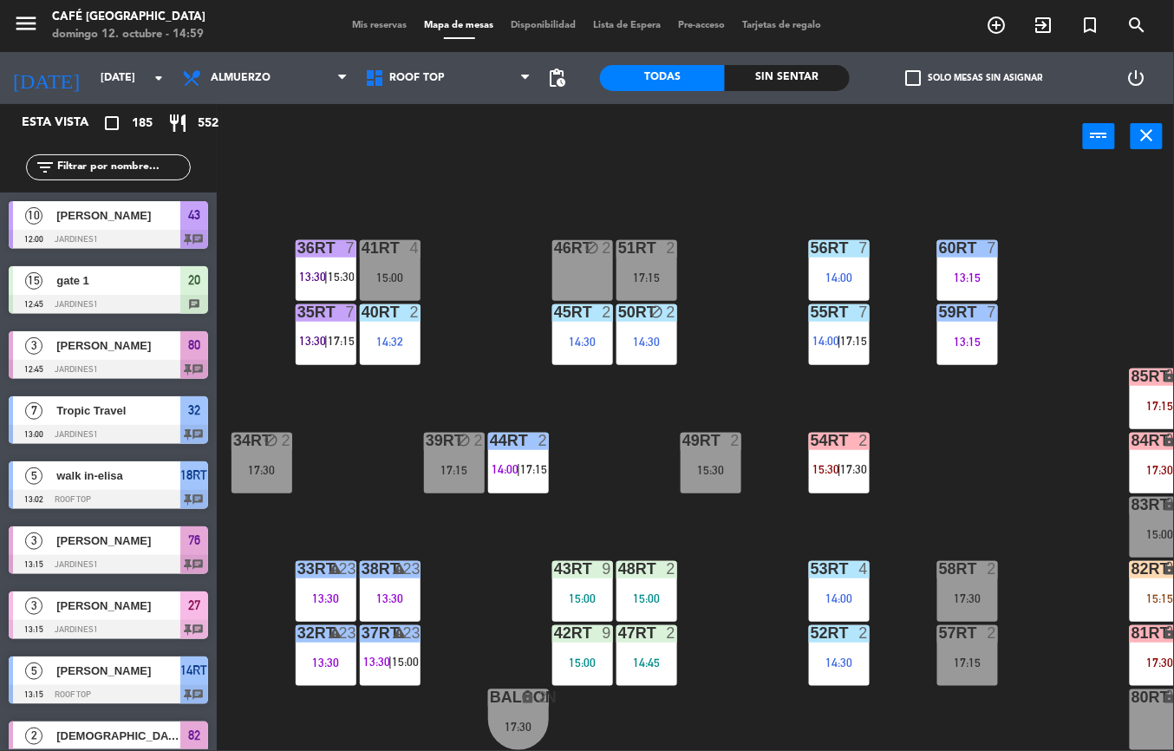
click at [839, 569] on div "53RT 4" at bounding box center [839, 569] width 61 height 17
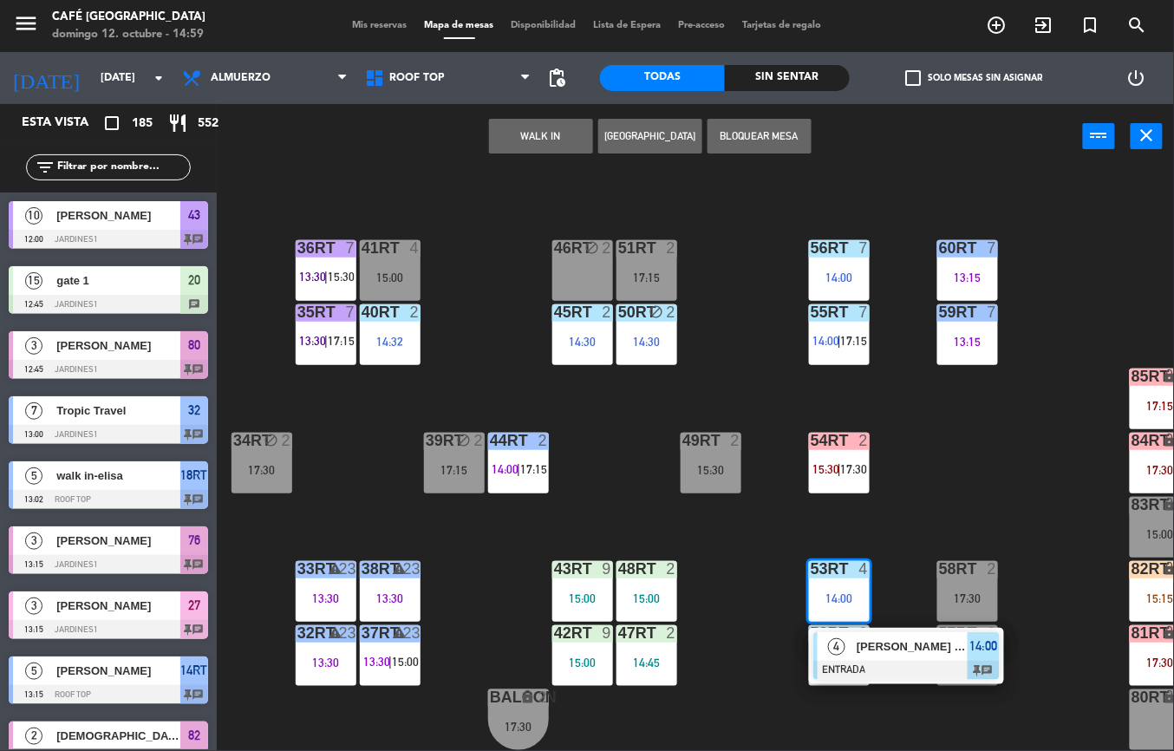
scroll to position [0, 0]
click at [872, 637] on span "[PERSON_NAME] ([PERSON_NAME])" at bounding box center [912, 646] width 111 height 18
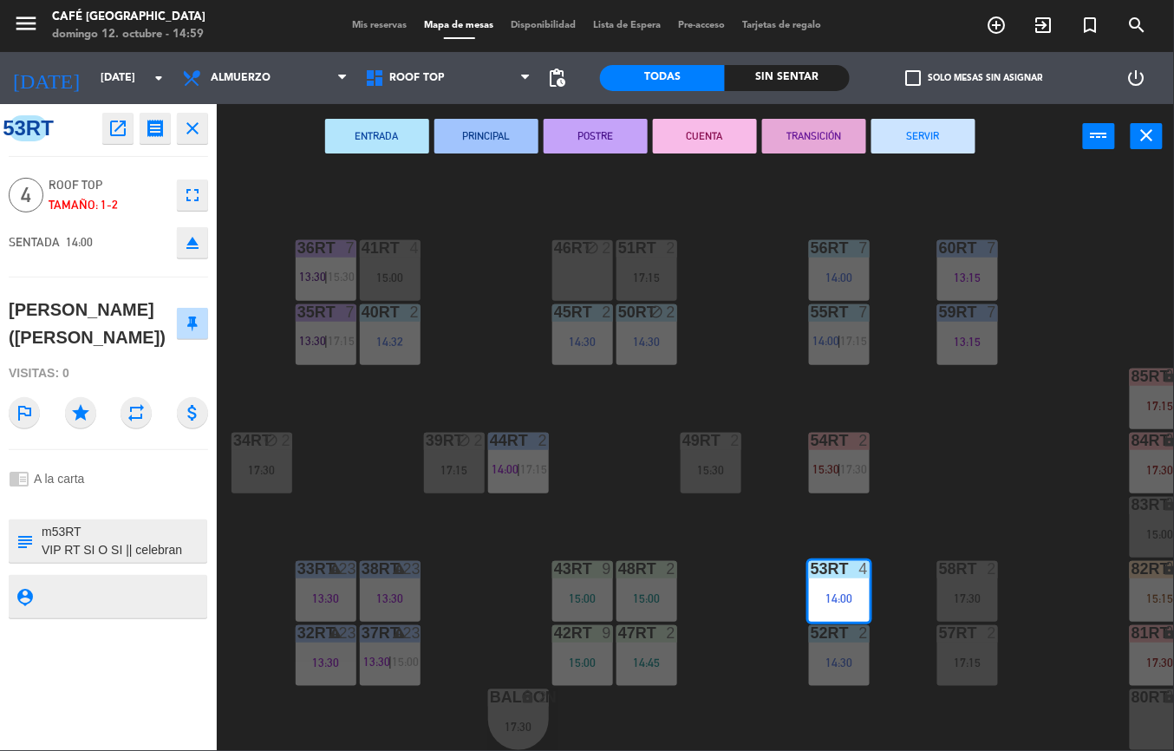
click at [476, 140] on button "PRINCIPAL" at bounding box center [486, 136] width 104 height 35
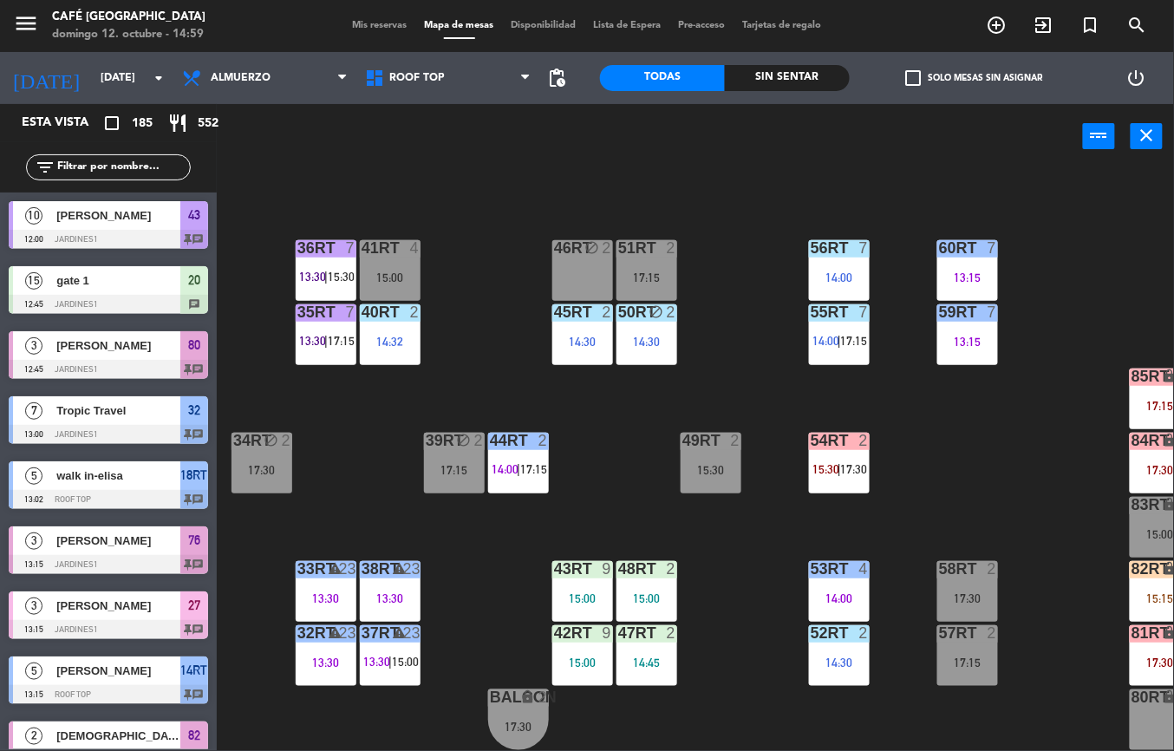
click at [638, 656] on div "14:45" at bounding box center [647, 662] width 61 height 12
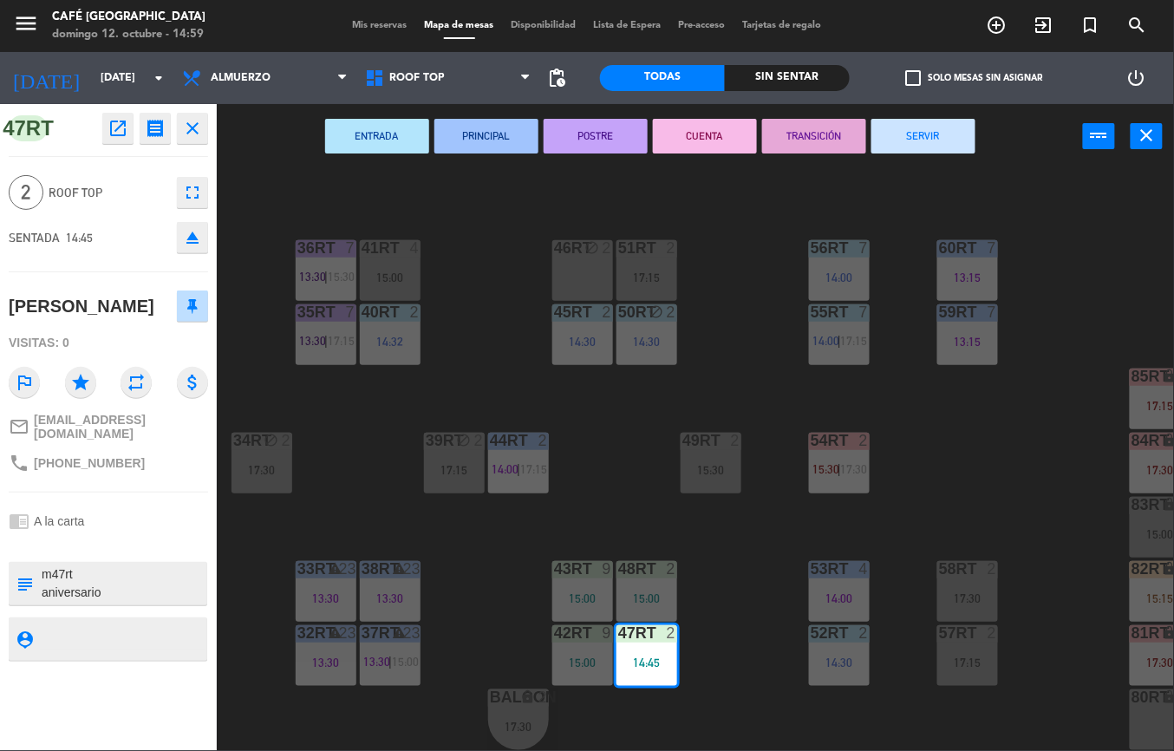
click at [489, 134] on button "PRINCIPAL" at bounding box center [486, 136] width 104 height 35
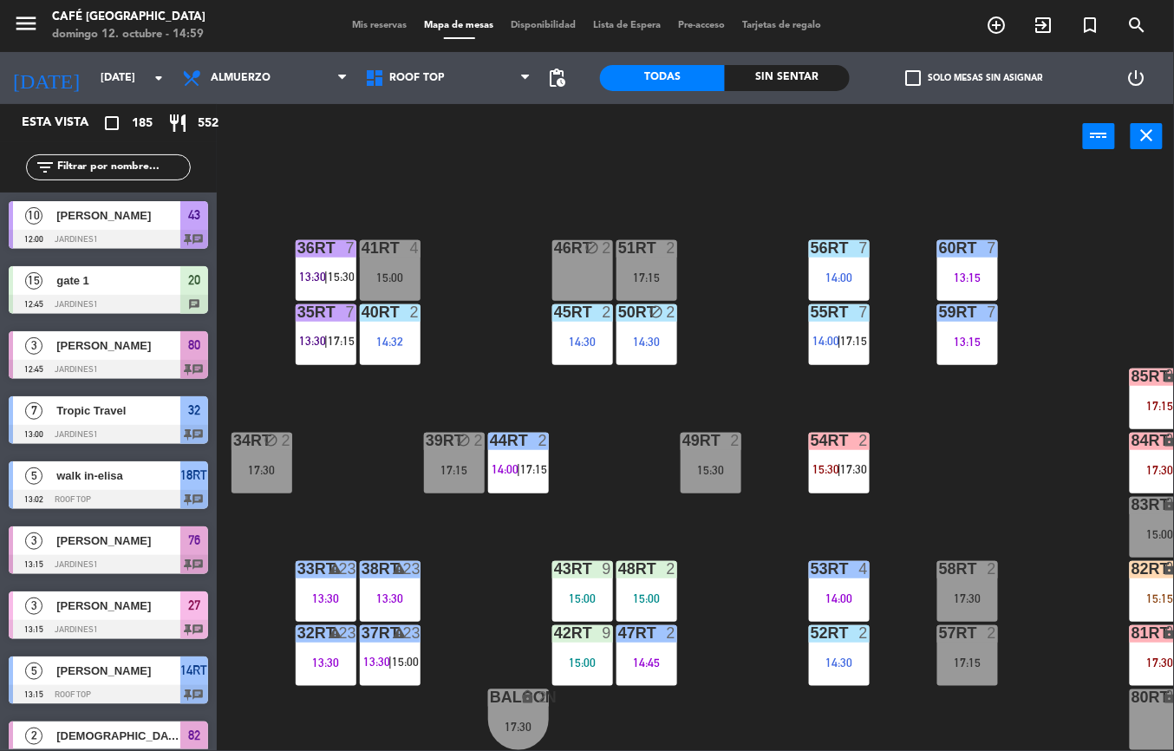
click at [584, 316] on div "45RT 2 14:30" at bounding box center [582, 334] width 61 height 61
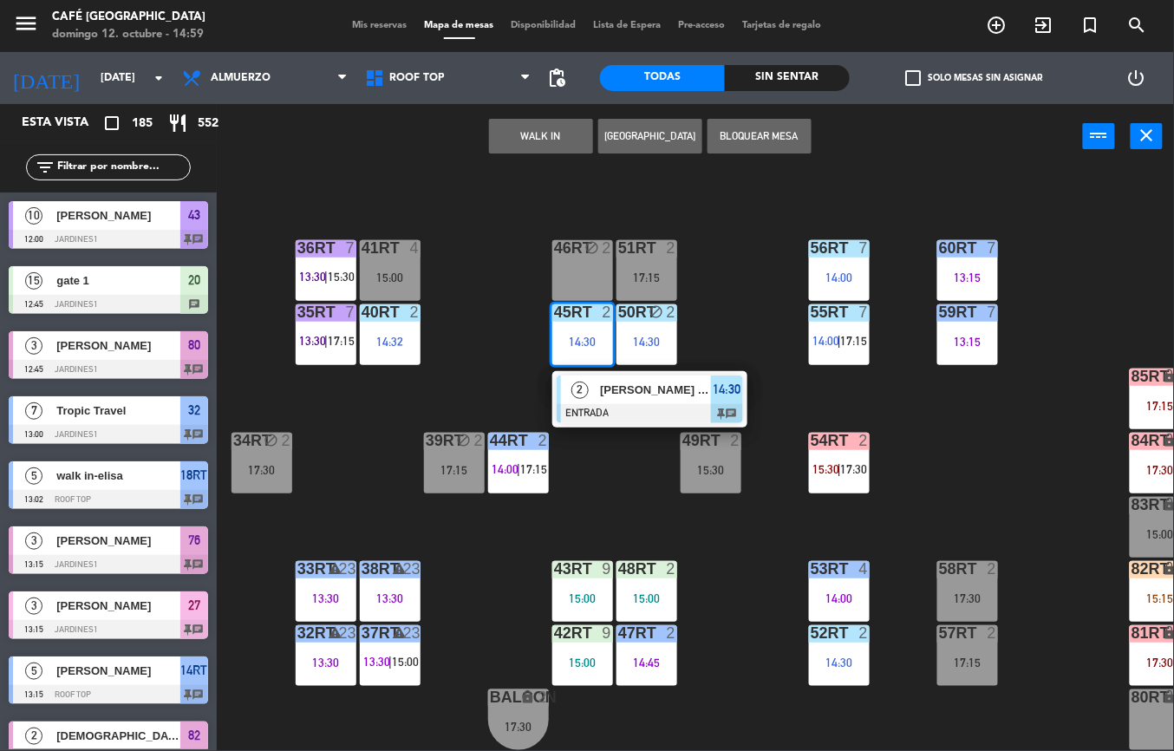
click at [609, 389] on span "[PERSON_NAME] Sierra" at bounding box center [655, 390] width 111 height 18
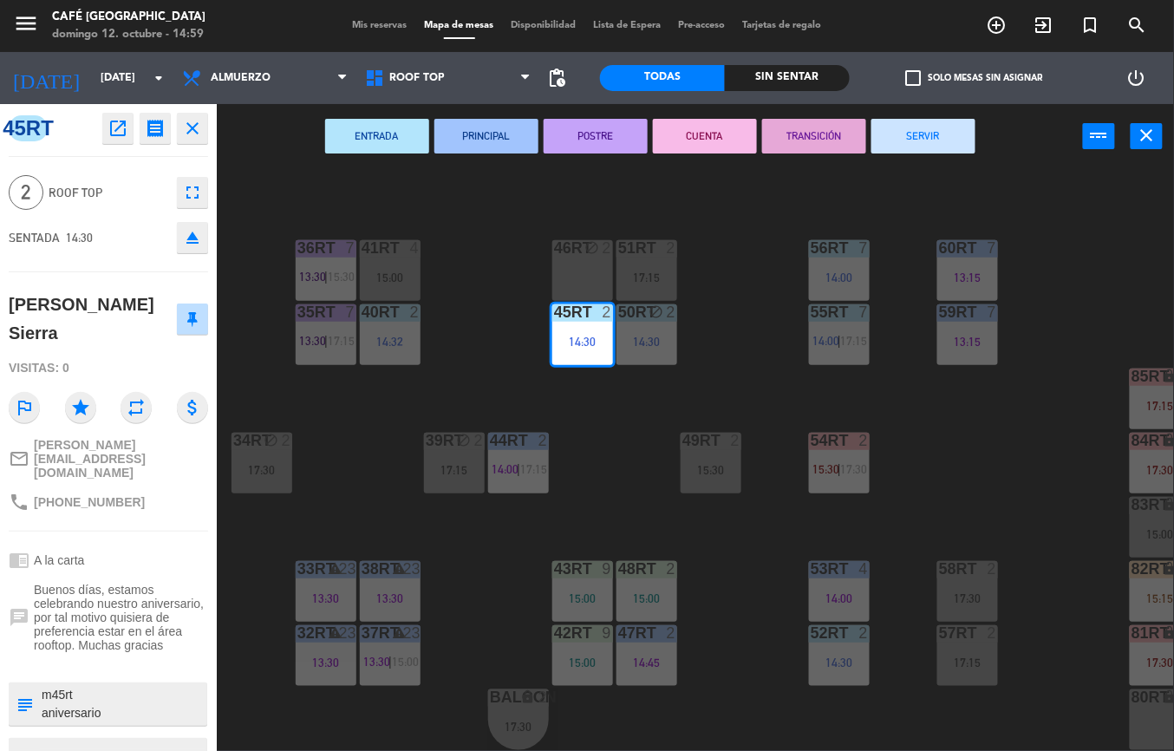
click at [504, 140] on button "PRINCIPAL" at bounding box center [486, 136] width 104 height 35
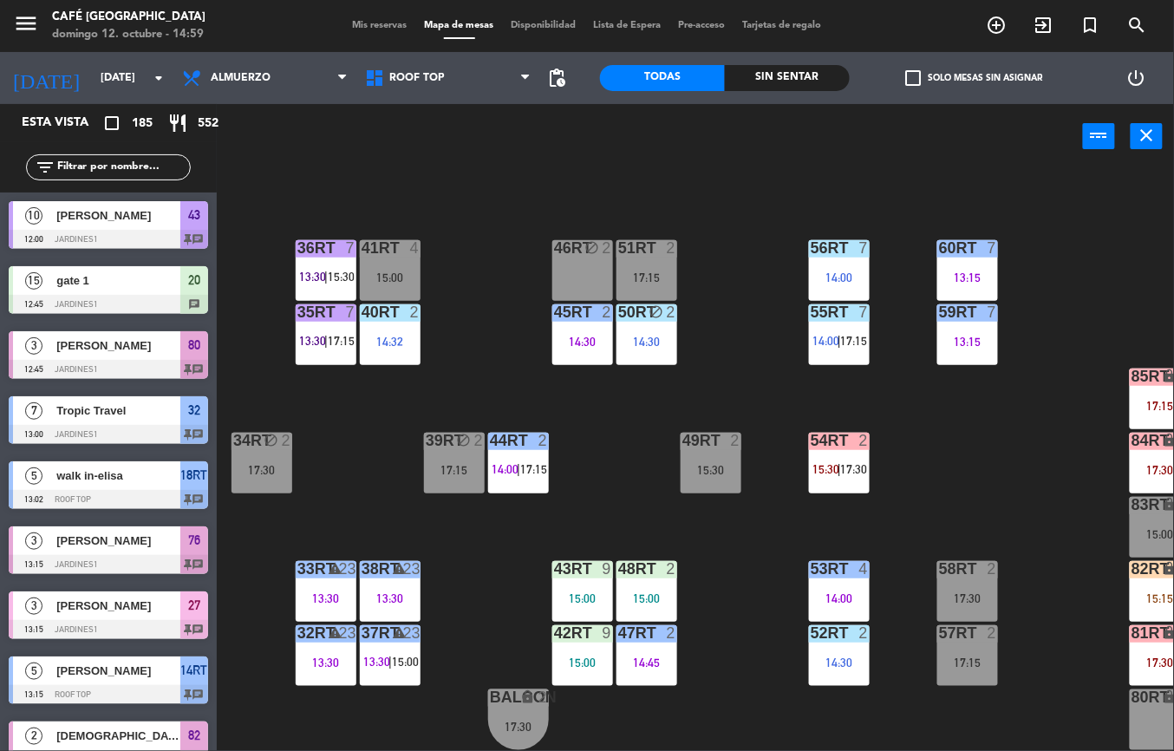
click at [637, 323] on div "50RT block 2 14:30" at bounding box center [647, 334] width 61 height 61
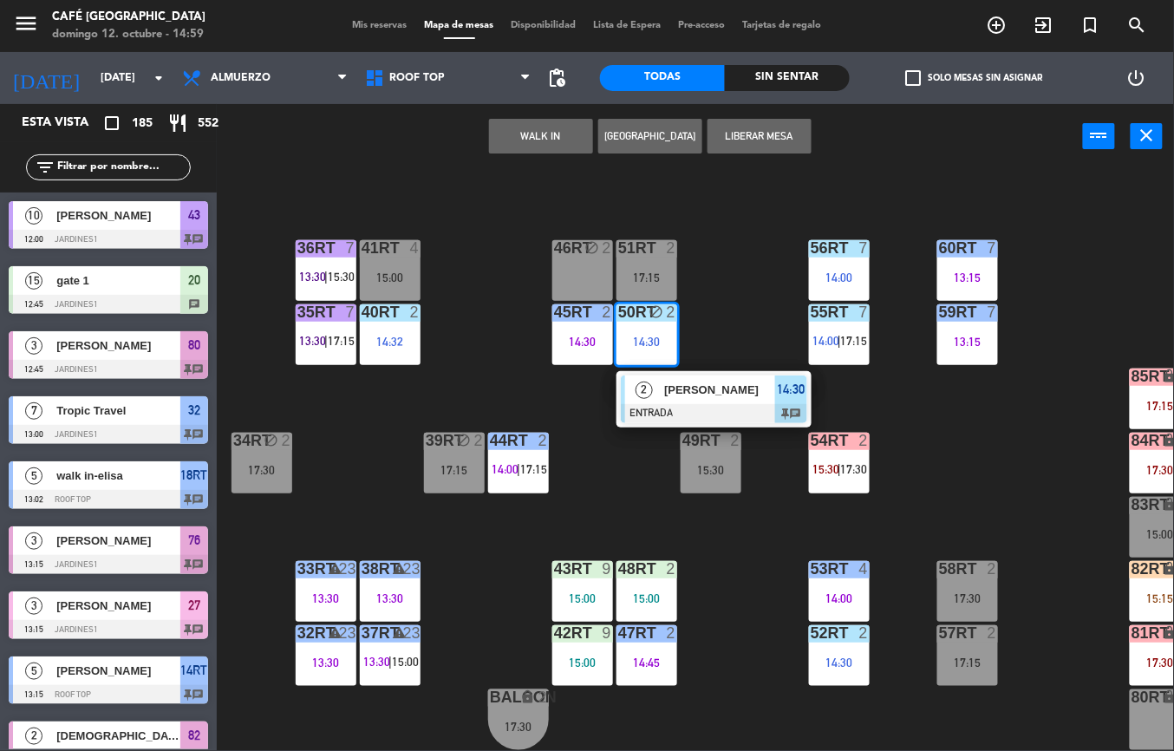
click at [695, 404] on div at bounding box center [714, 413] width 186 height 19
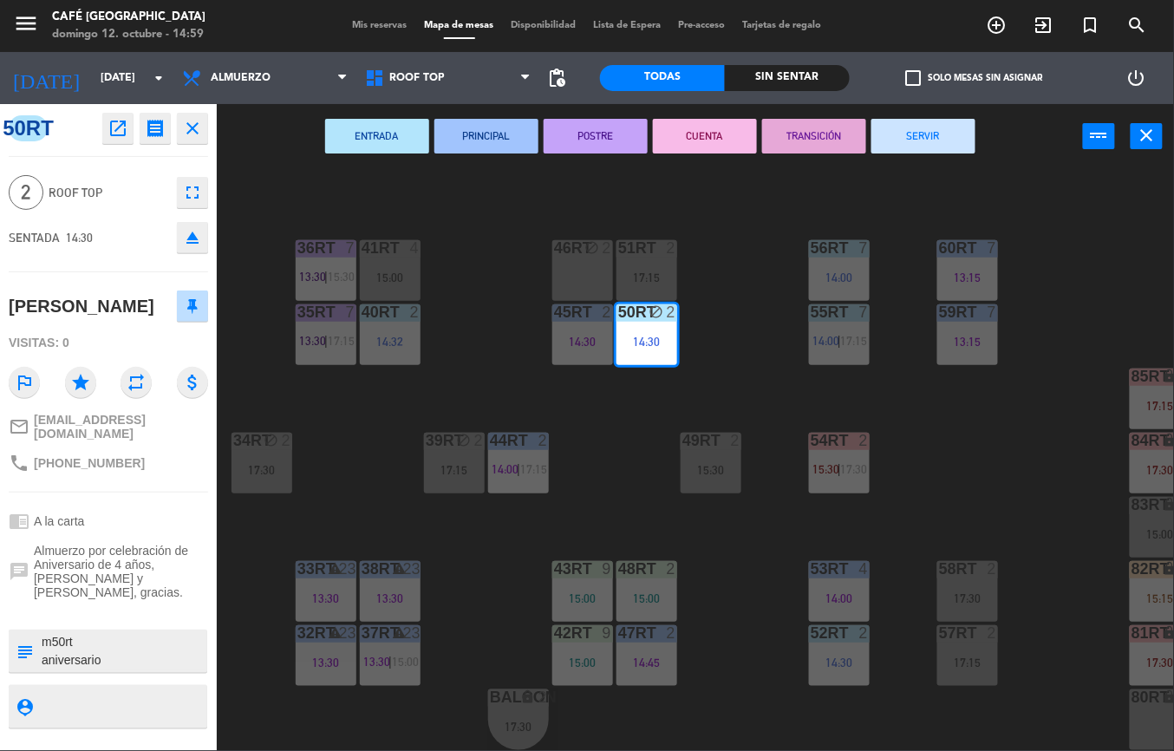
click at [491, 134] on button "PRINCIPAL" at bounding box center [486, 136] width 104 height 35
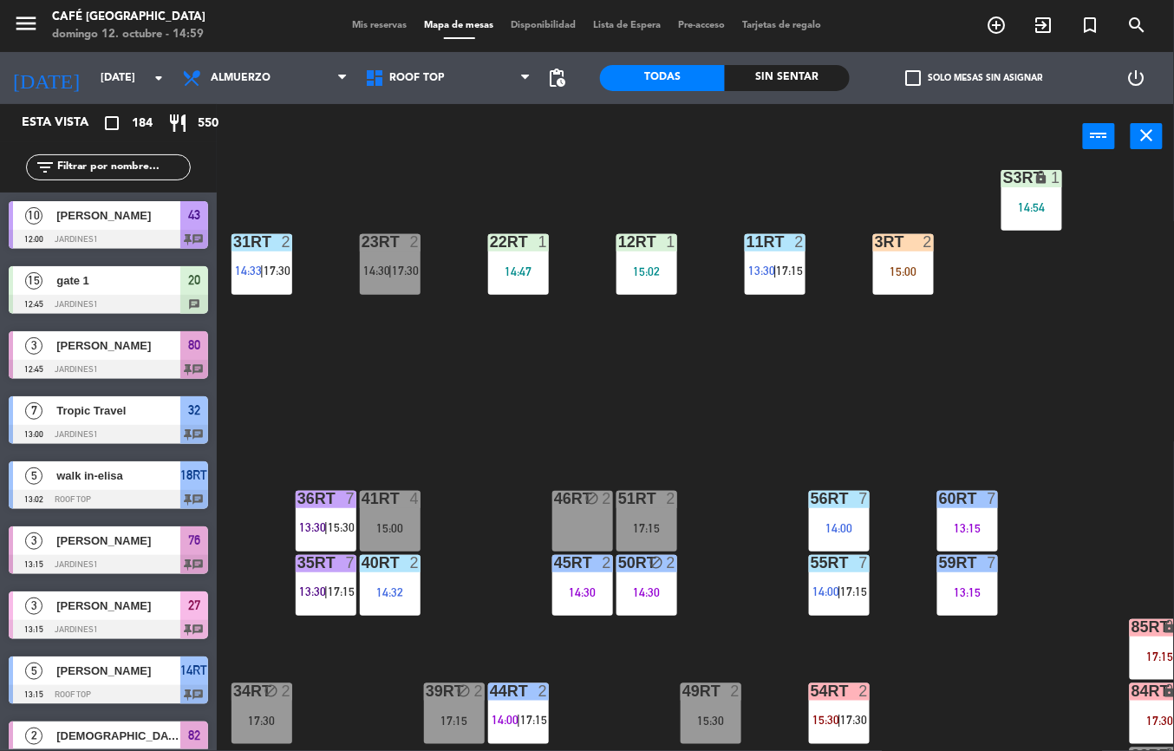
scroll to position [739, 0]
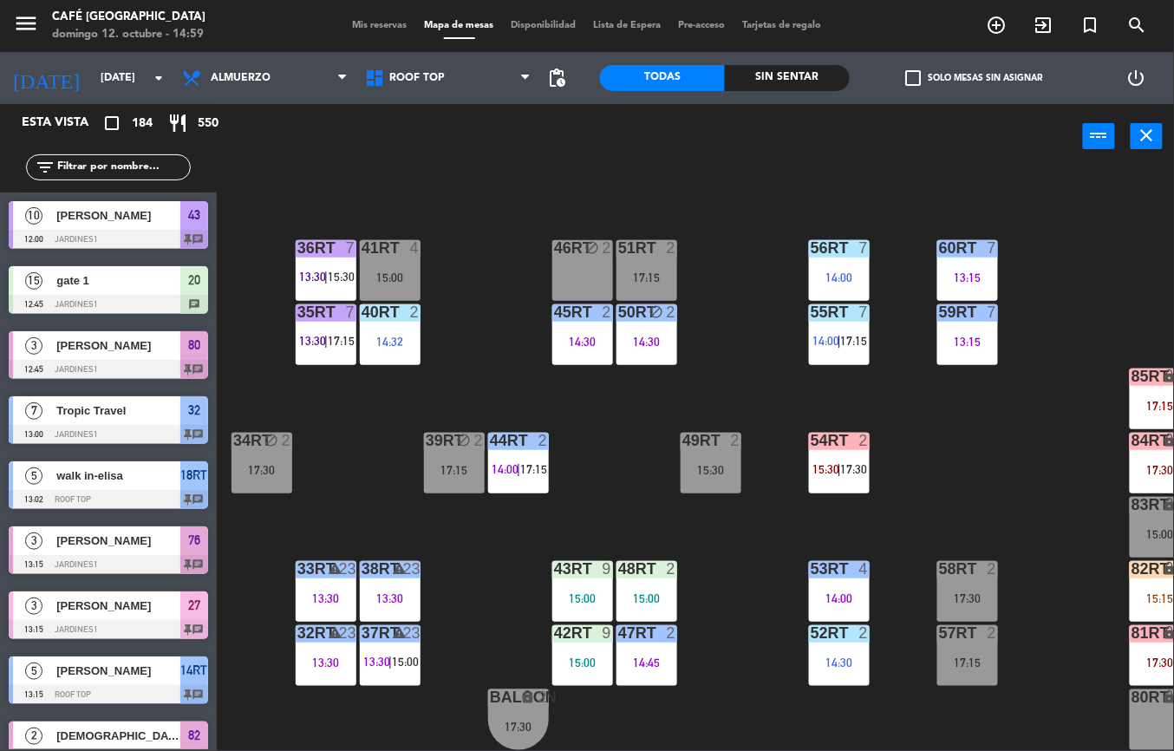
click at [572, 656] on div "15:00" at bounding box center [582, 662] width 61 height 12
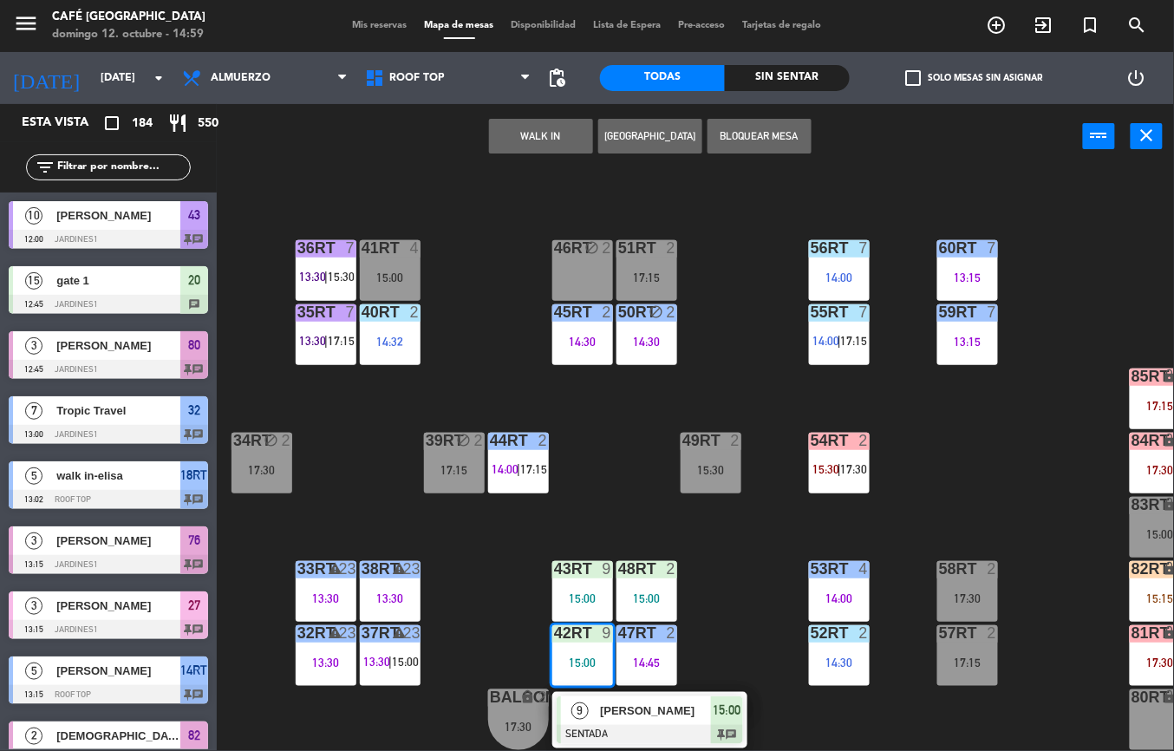
click at [733, 587] on div "18RT 5 13:02 | 15:30 16RT 5 13:15 | 17:00 28RT block 2 80RR lock 2 27RT 6 14:00…" at bounding box center [701, 460] width 945 height 582
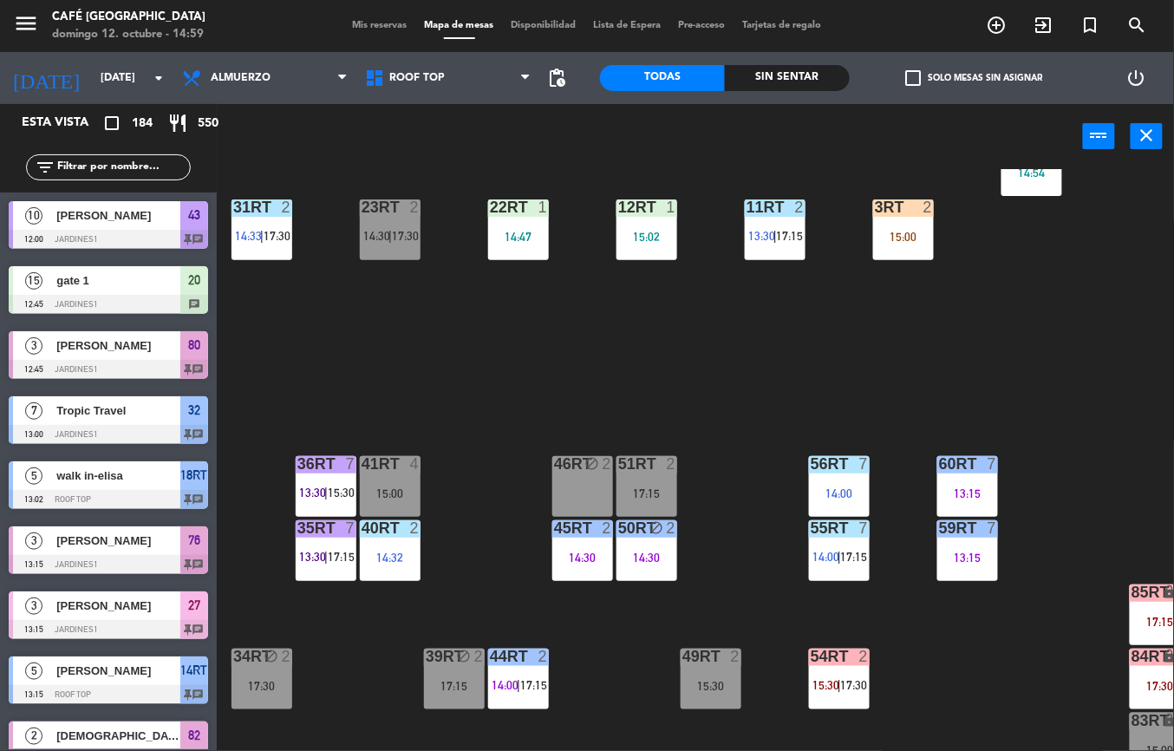
scroll to position [476, 0]
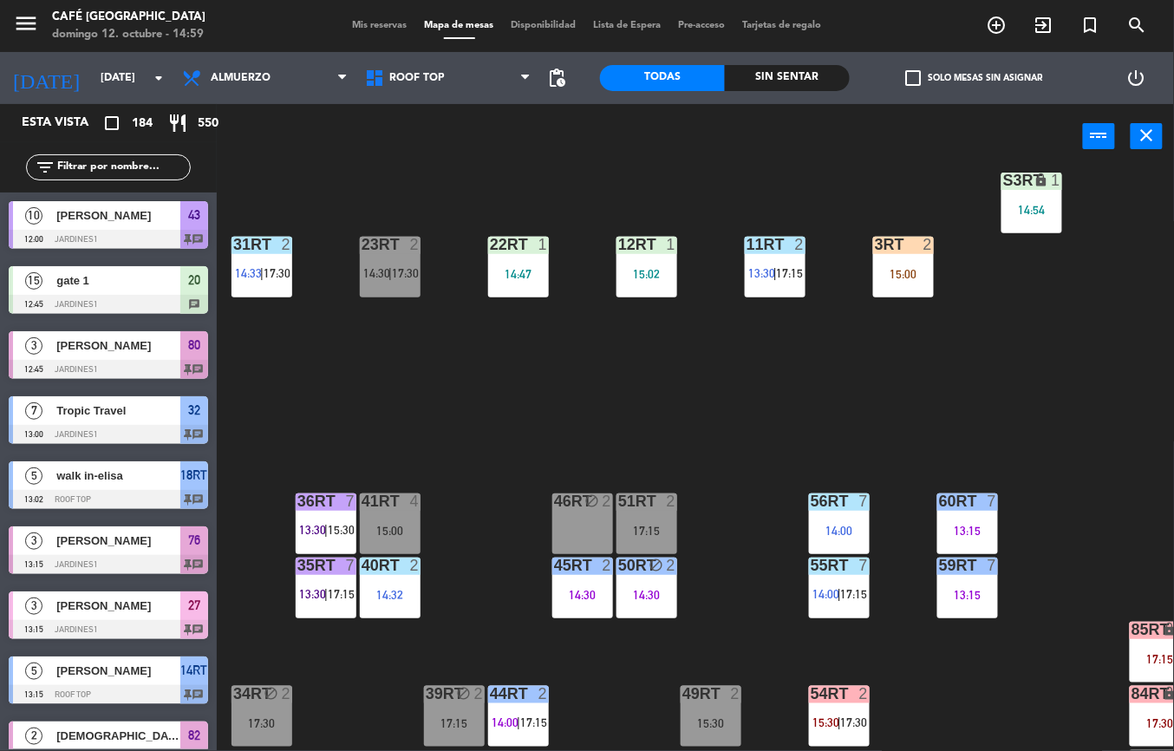
click at [390, 574] on div "40RT 2" at bounding box center [390, 566] width 61 height 17
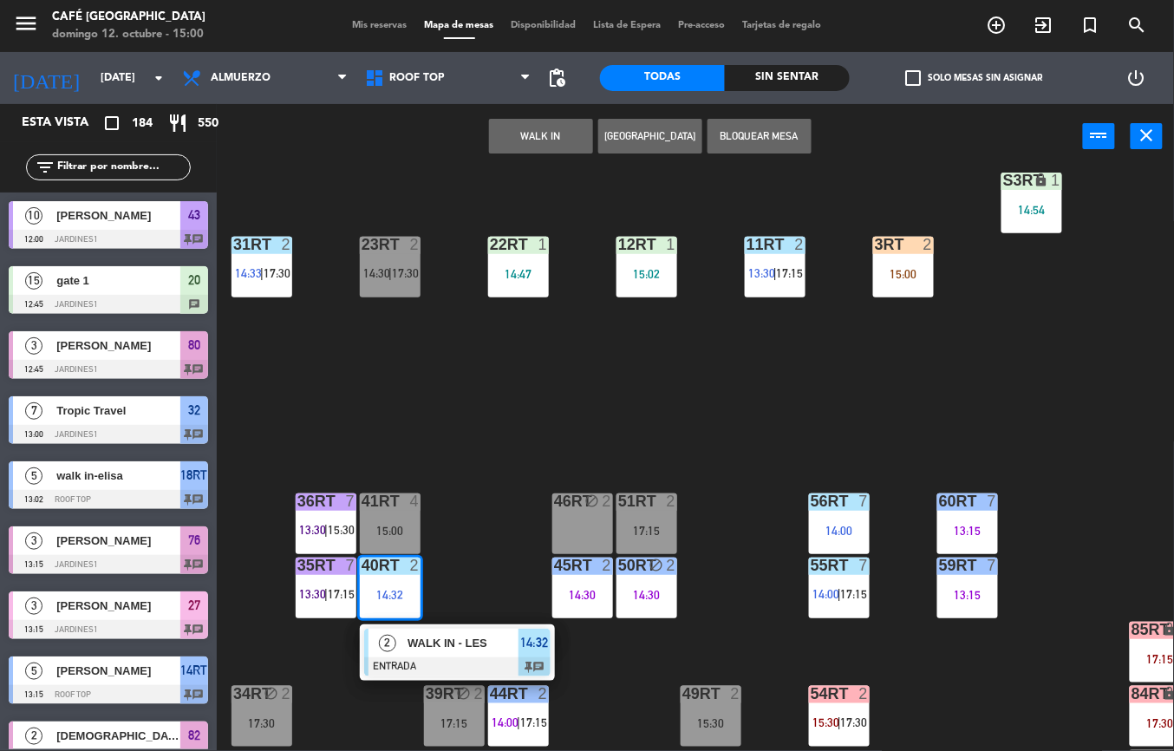
click at [465, 657] on div at bounding box center [457, 666] width 186 height 19
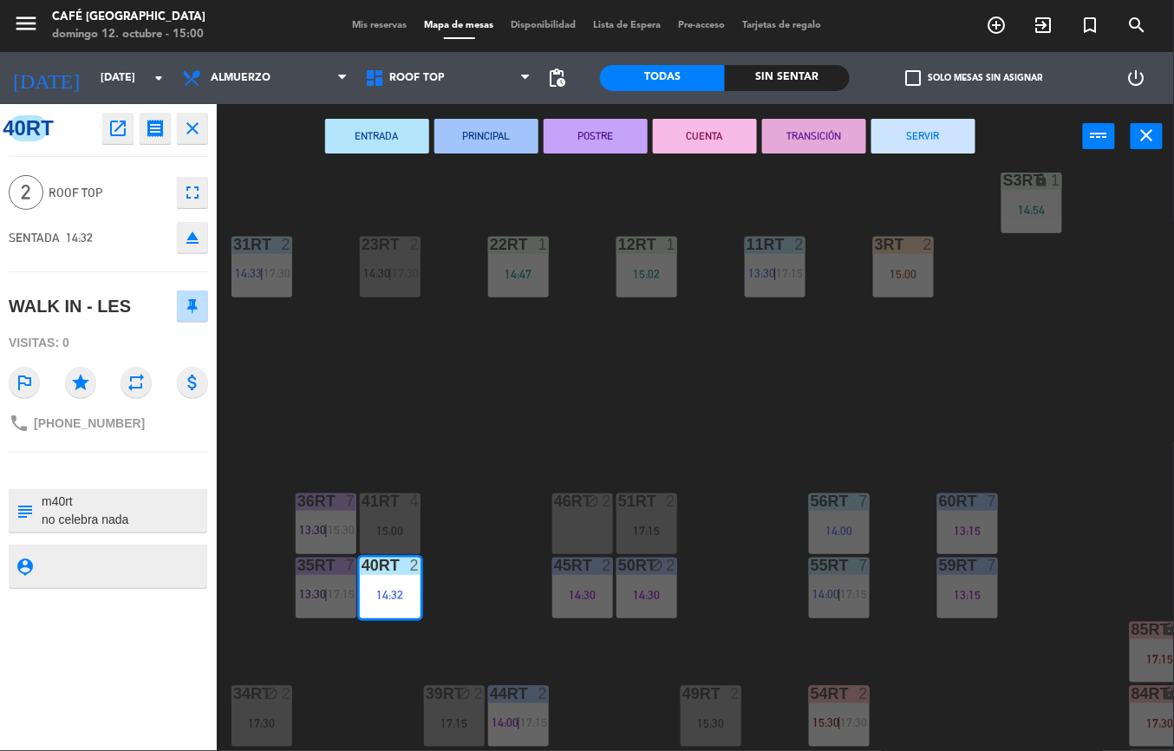
click at [504, 143] on button "PRINCIPAL" at bounding box center [486, 136] width 104 height 35
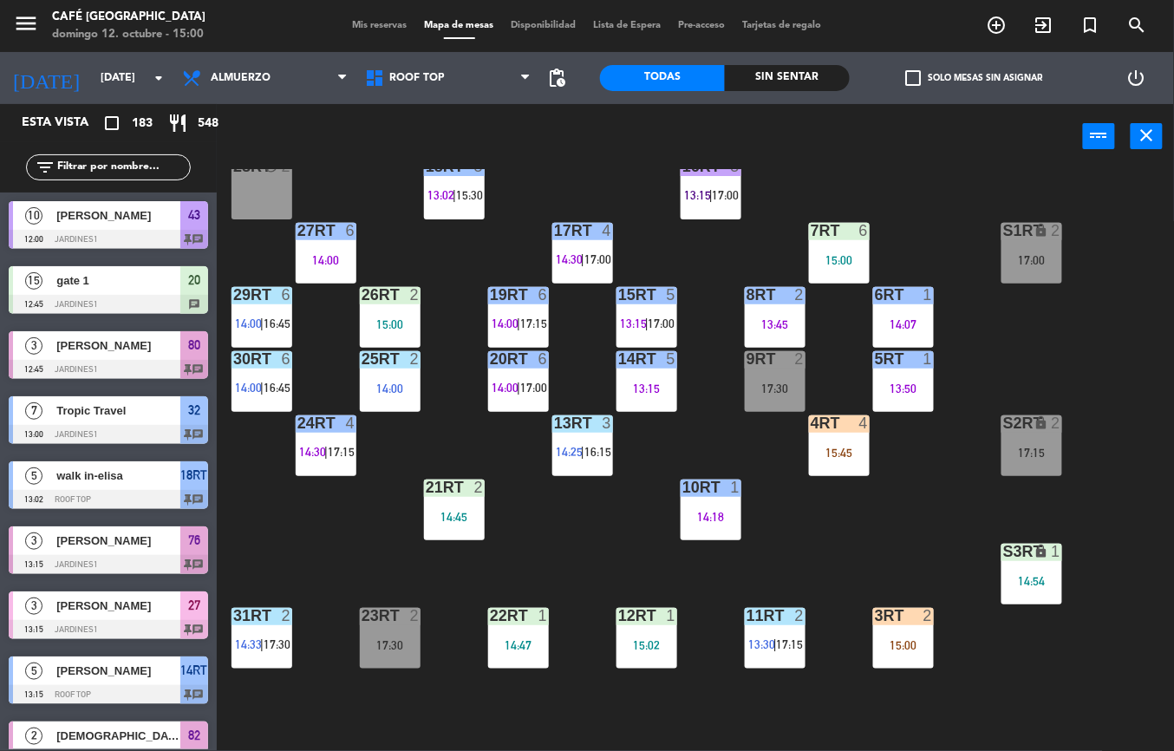
scroll to position [98, 0]
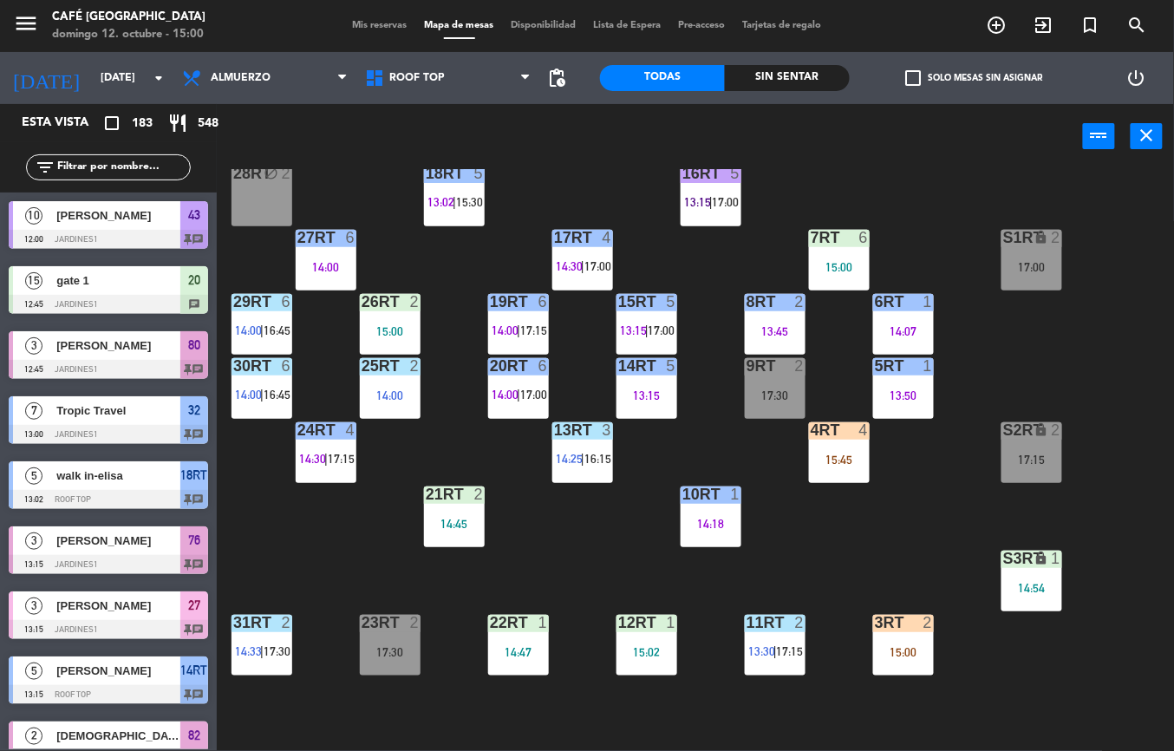
click at [904, 386] on div "5RT 1 13:50" at bounding box center [903, 388] width 61 height 61
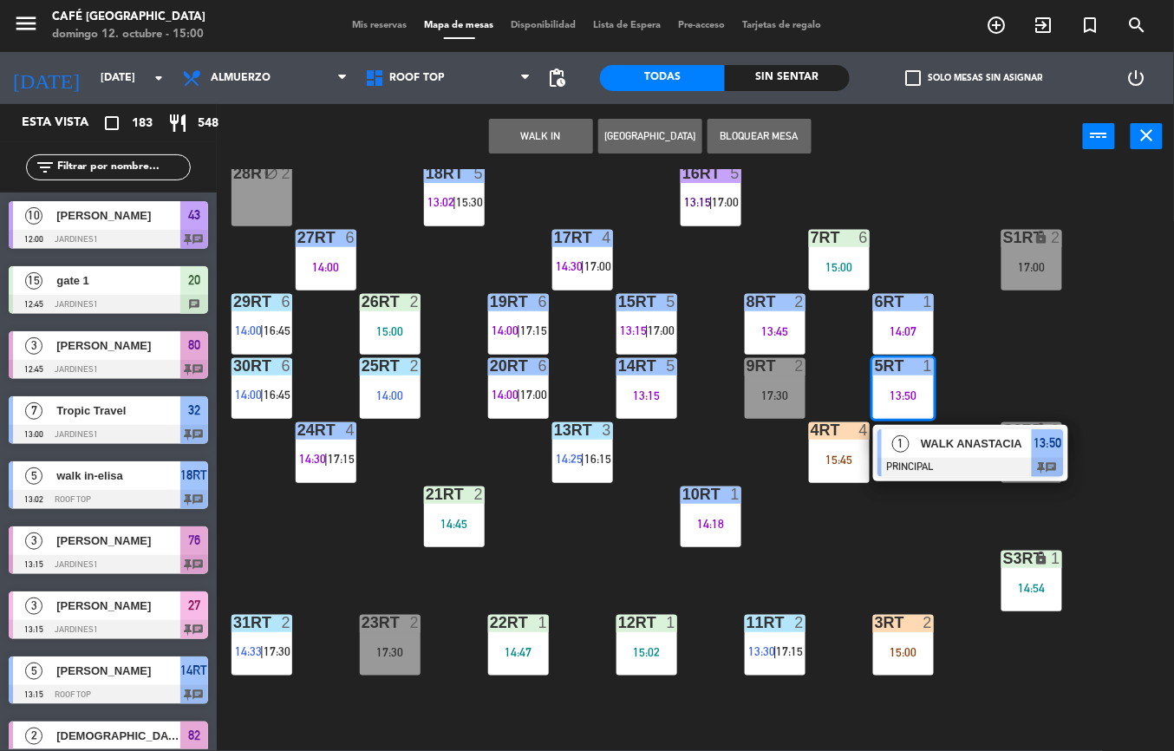
click at [937, 447] on span "WALK ANASTACIA" at bounding box center [976, 443] width 111 height 18
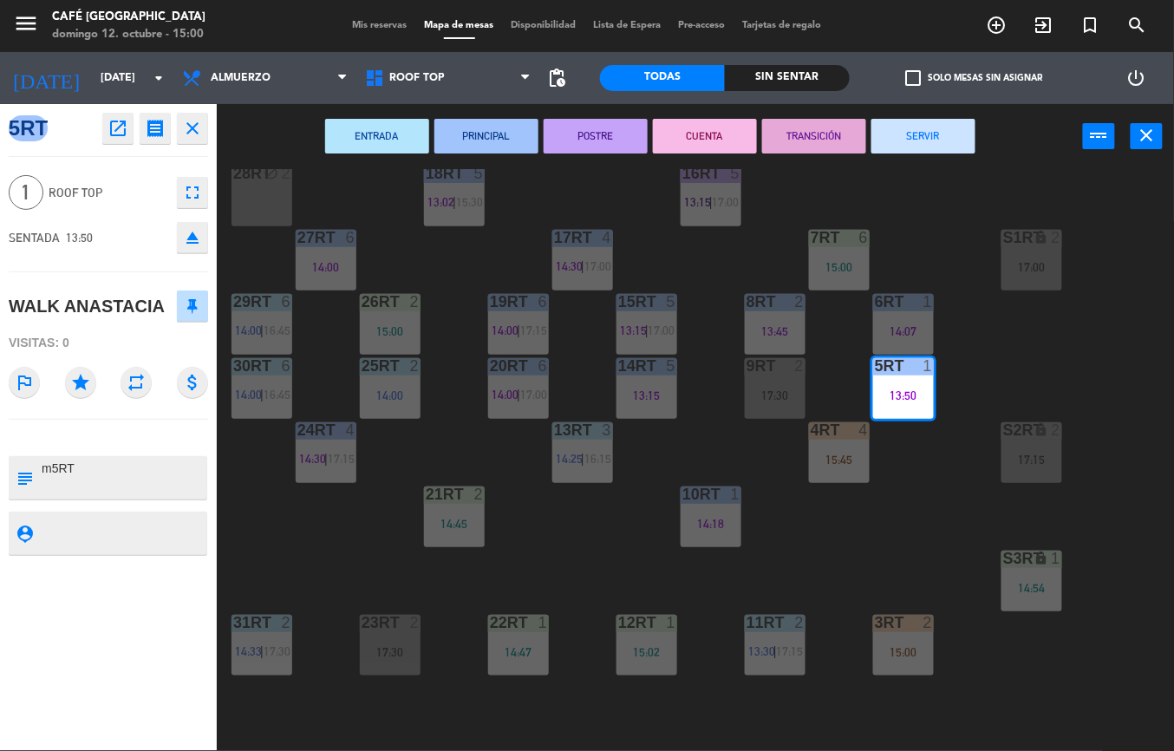
click at [827, 139] on button "TRANSICIÓN" at bounding box center [814, 136] width 104 height 35
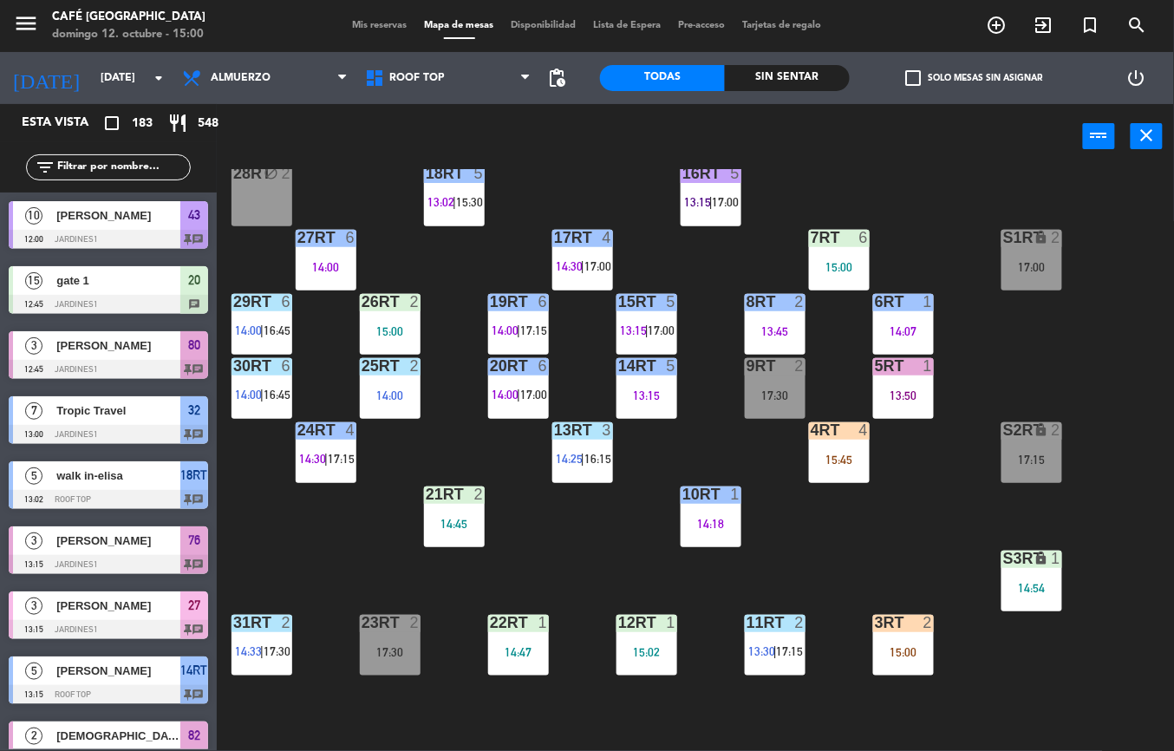
scroll to position [0, 0]
click at [720, 508] on div "10RT 1 14:18" at bounding box center [711, 516] width 61 height 61
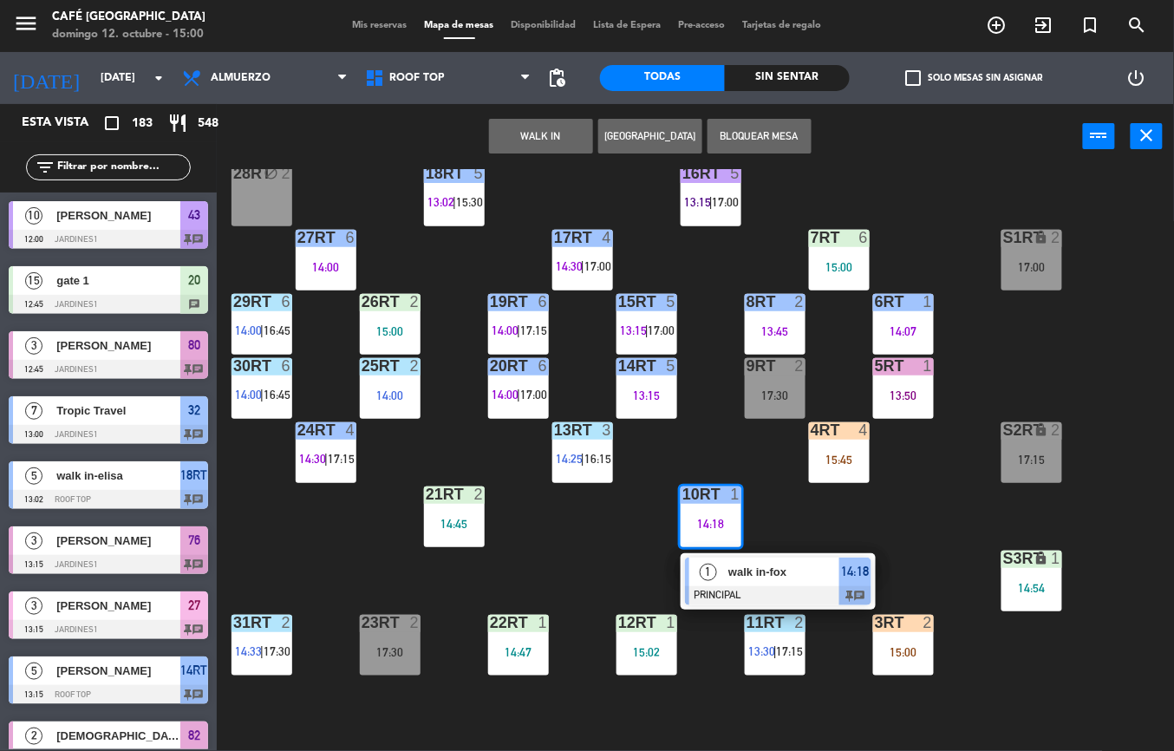
click at [748, 577] on span "walk in-fox" at bounding box center [783, 572] width 111 height 18
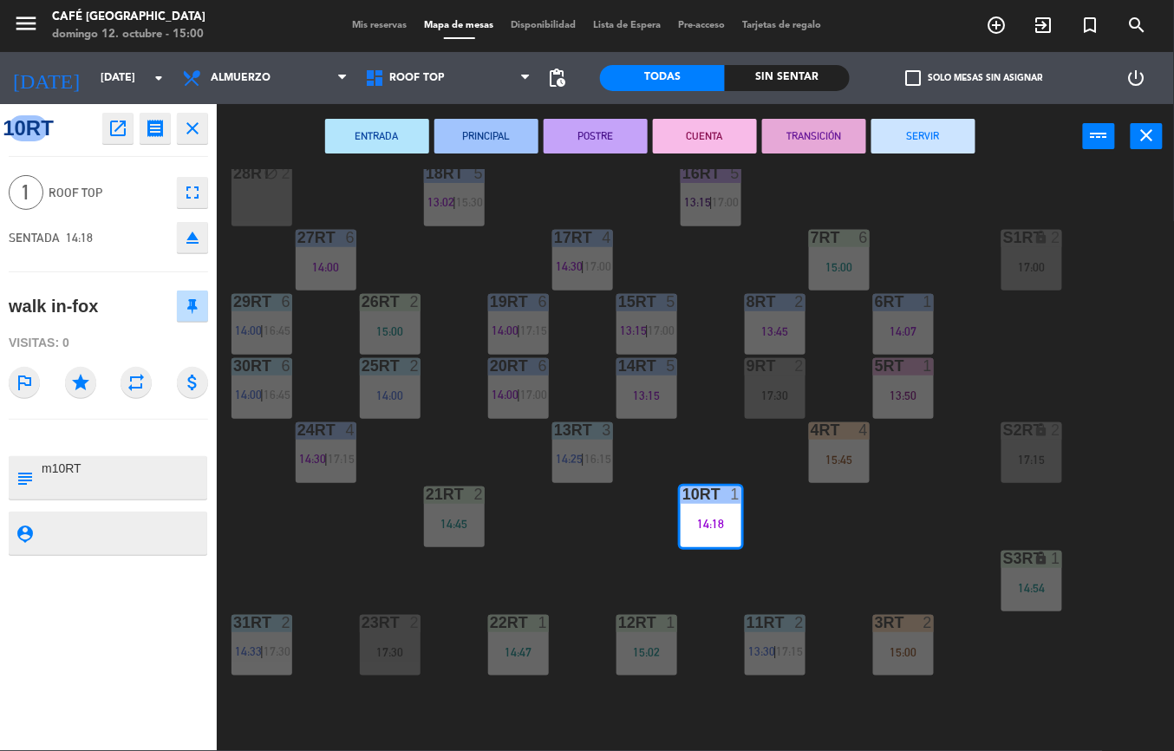
click at [362, 559] on div "18RT 5 13:02 | 15:30 16RT 5 13:15 | 17:00 28RT block 2 80RR lock 2 27RT 6 14:00…" at bounding box center [701, 460] width 945 height 582
